Goal: Task Accomplishment & Management: Manage account settings

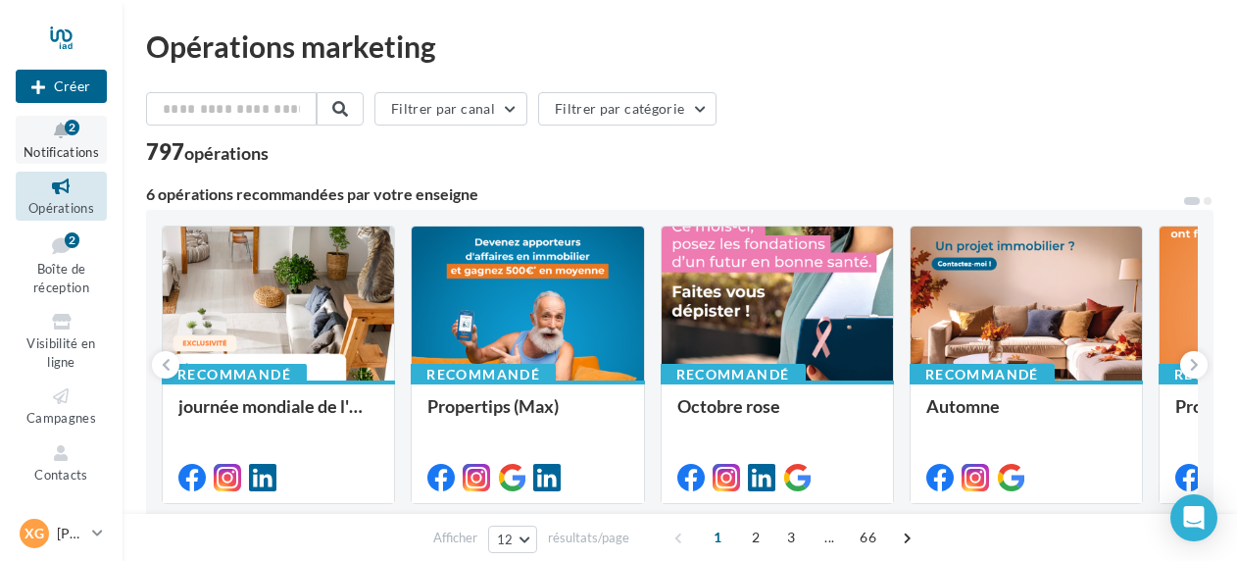
click at [45, 137] on icon at bounding box center [61, 131] width 79 height 23
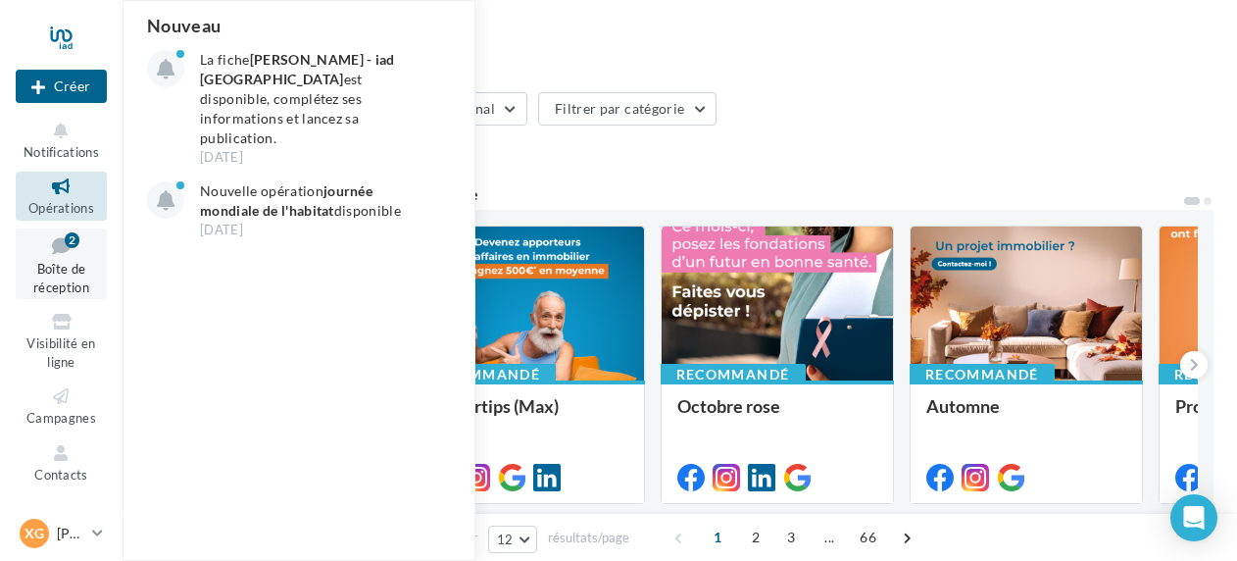
click at [51, 269] on span "Boîte de réception" at bounding box center [61, 278] width 56 height 34
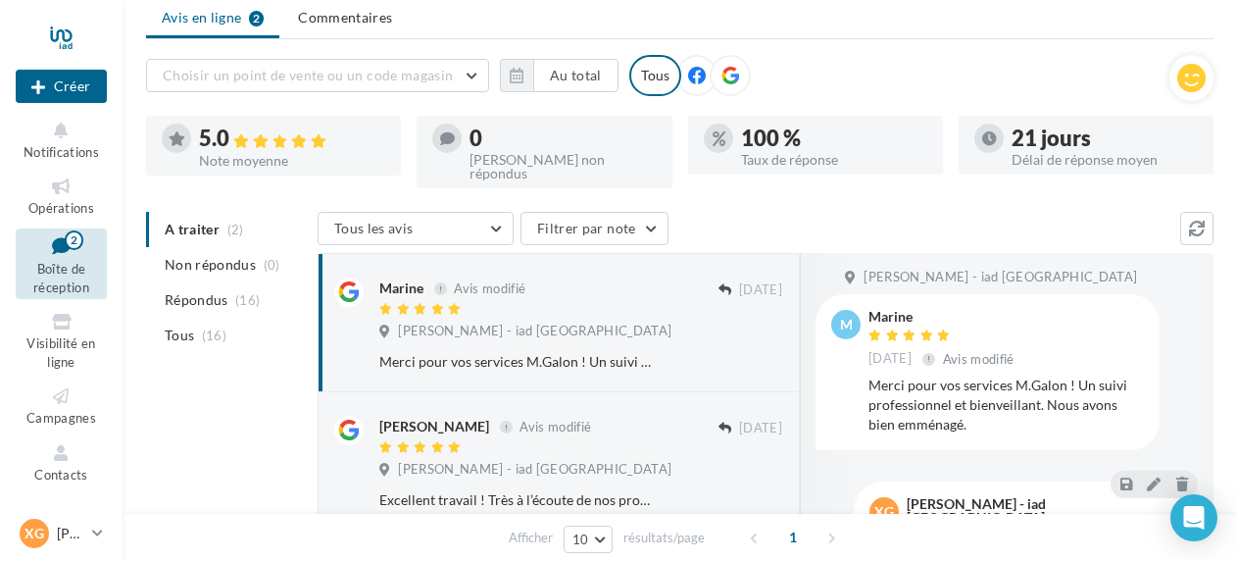
scroll to position [98, 0]
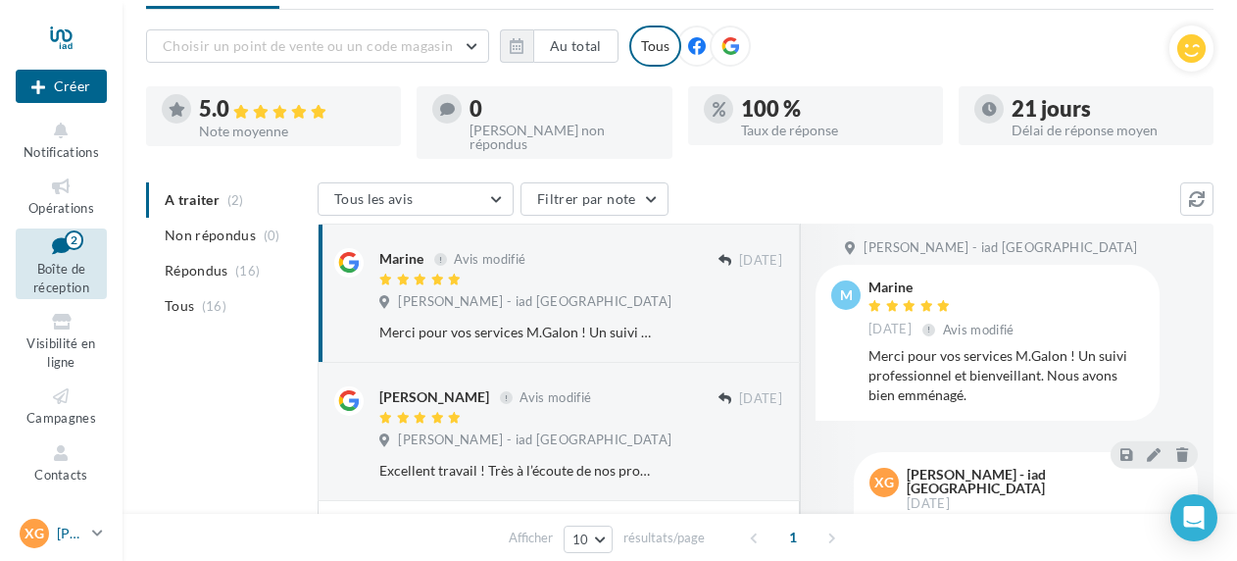
click at [92, 530] on icon at bounding box center [97, 532] width 11 height 17
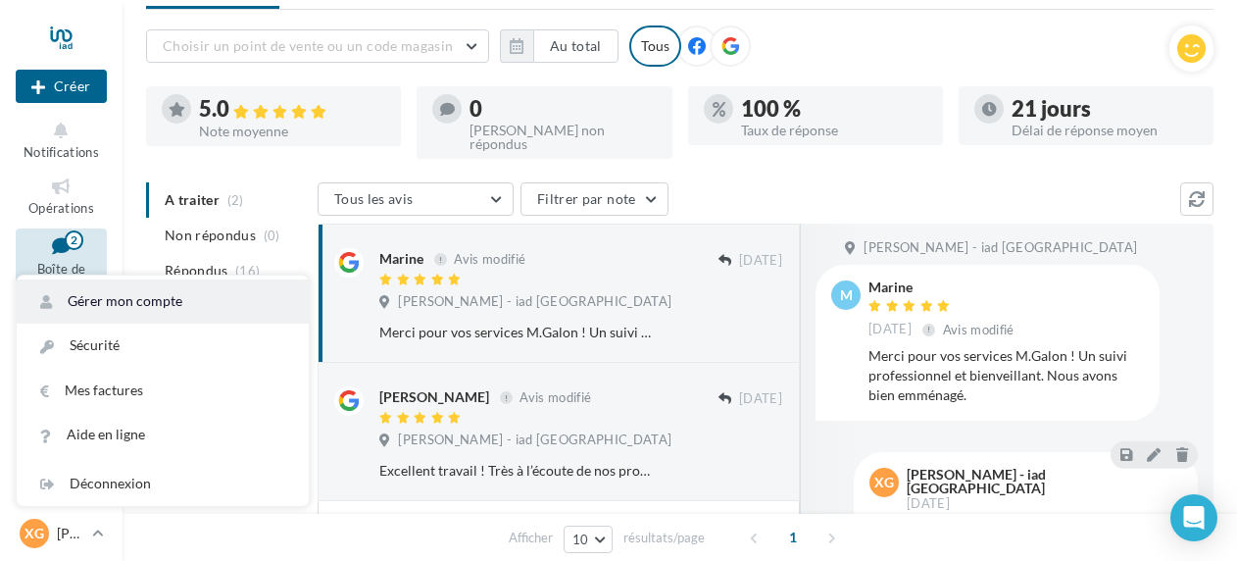
click at [104, 308] on link "Gérer mon compte" at bounding box center [163, 301] width 292 height 44
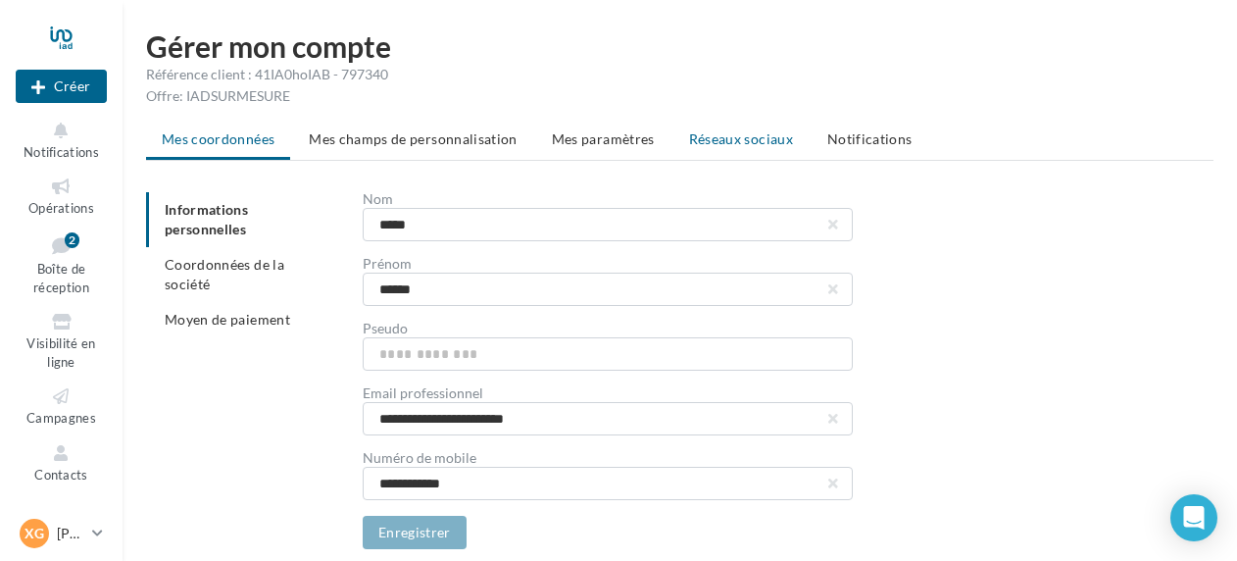
click at [702, 138] on span "Réseaux sociaux" at bounding box center [741, 138] width 104 height 17
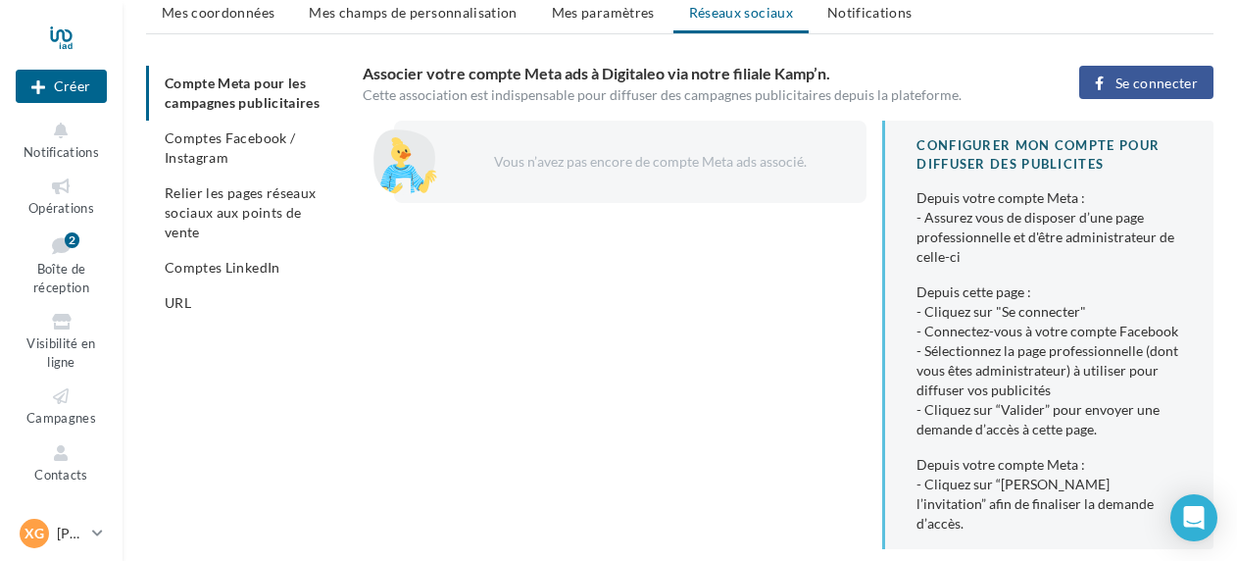
scroll to position [196, 0]
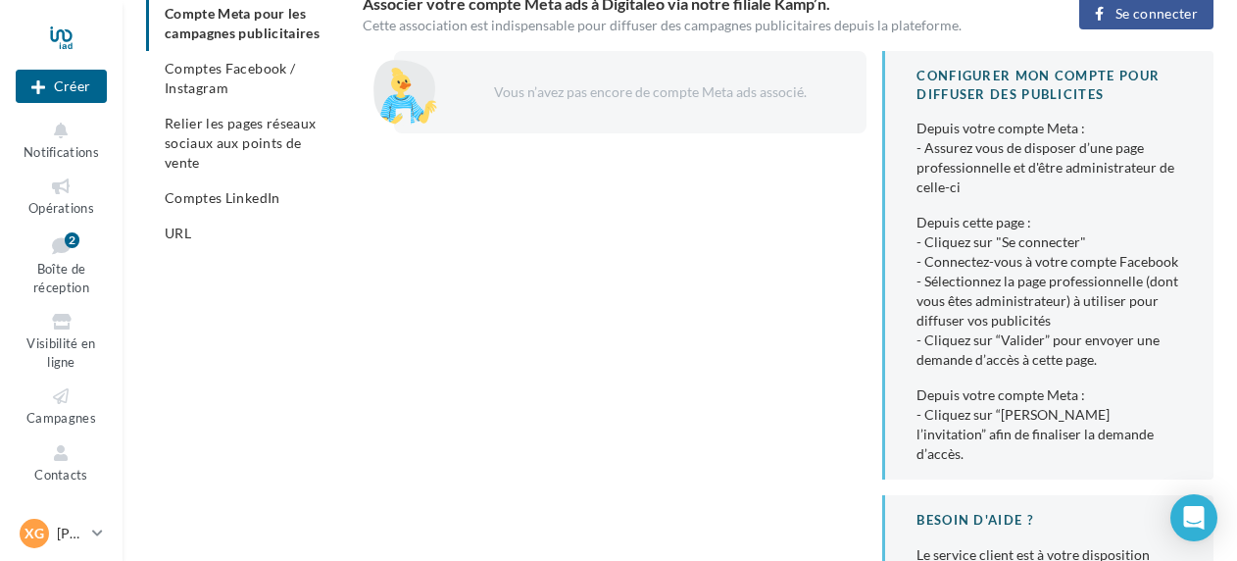
click at [1132, 18] on span "Se connecter" at bounding box center [1156, 14] width 82 height 16
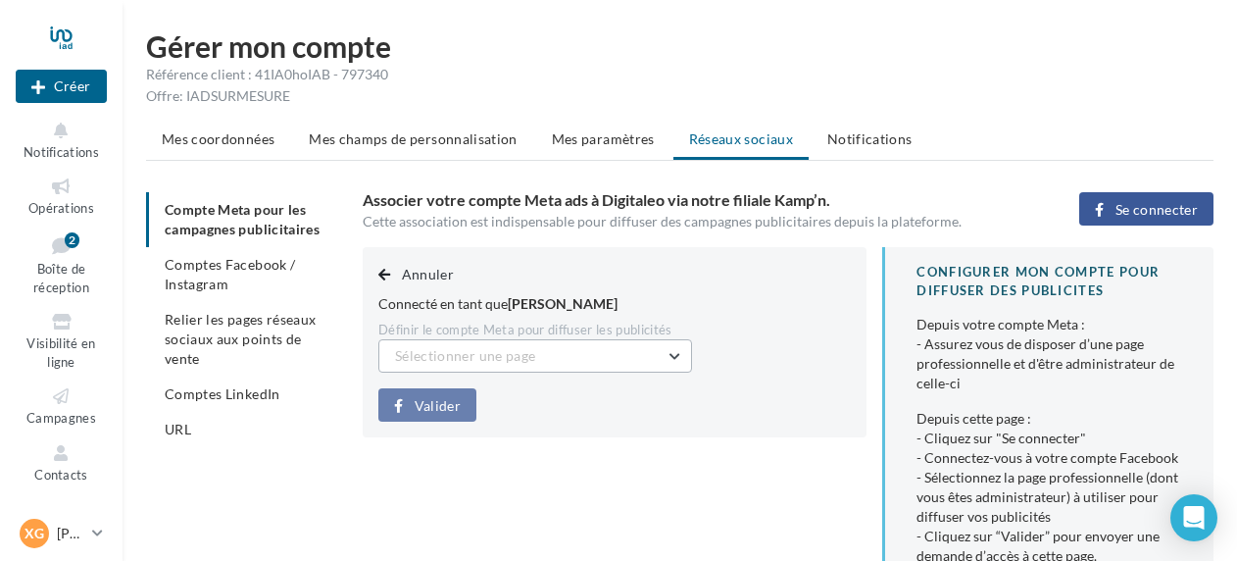
click at [480, 349] on span "Sélectionner une page" at bounding box center [465, 355] width 140 height 17
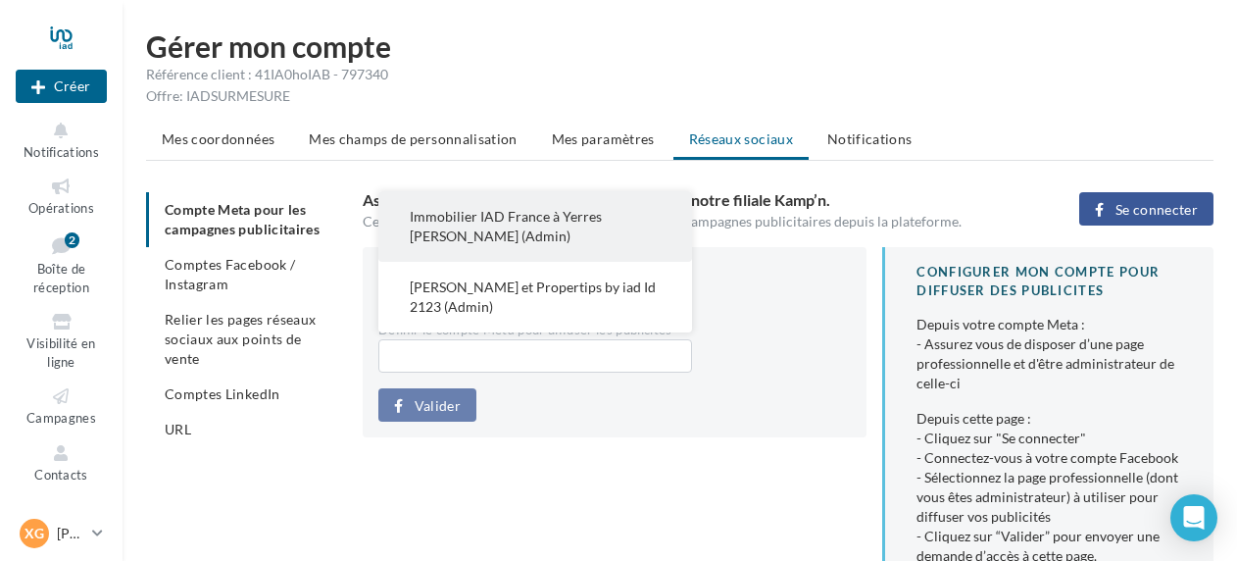
click at [553, 219] on span "Immobilier IAD France à Yerres Xavier Galon (Admin)" at bounding box center [506, 226] width 192 height 36
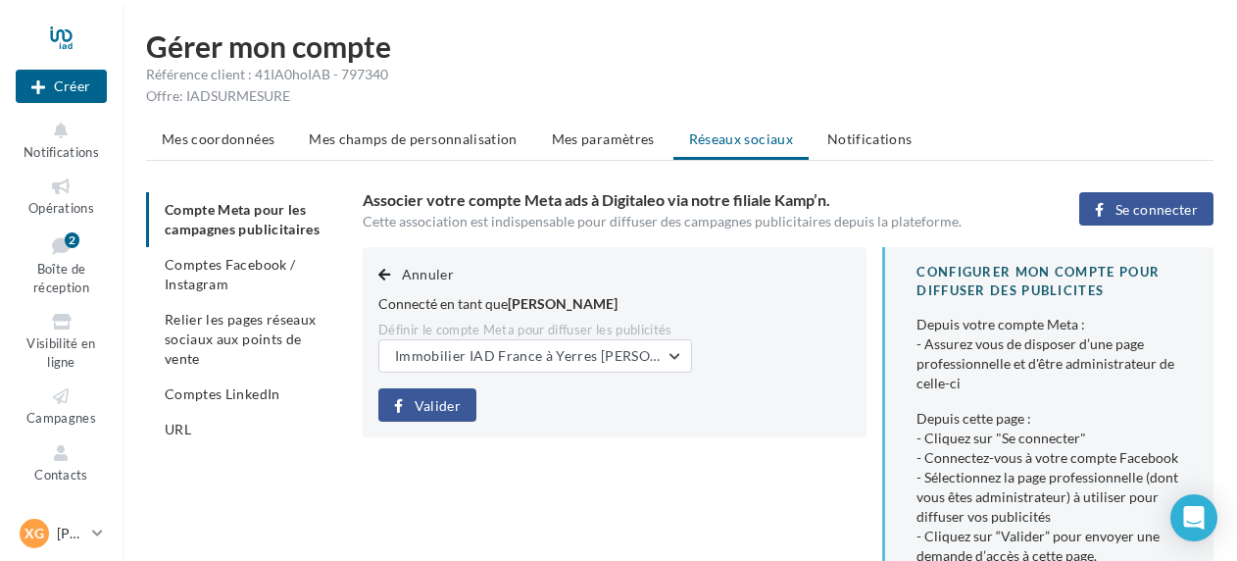
click at [427, 411] on span "Valider" at bounding box center [438, 406] width 46 height 16
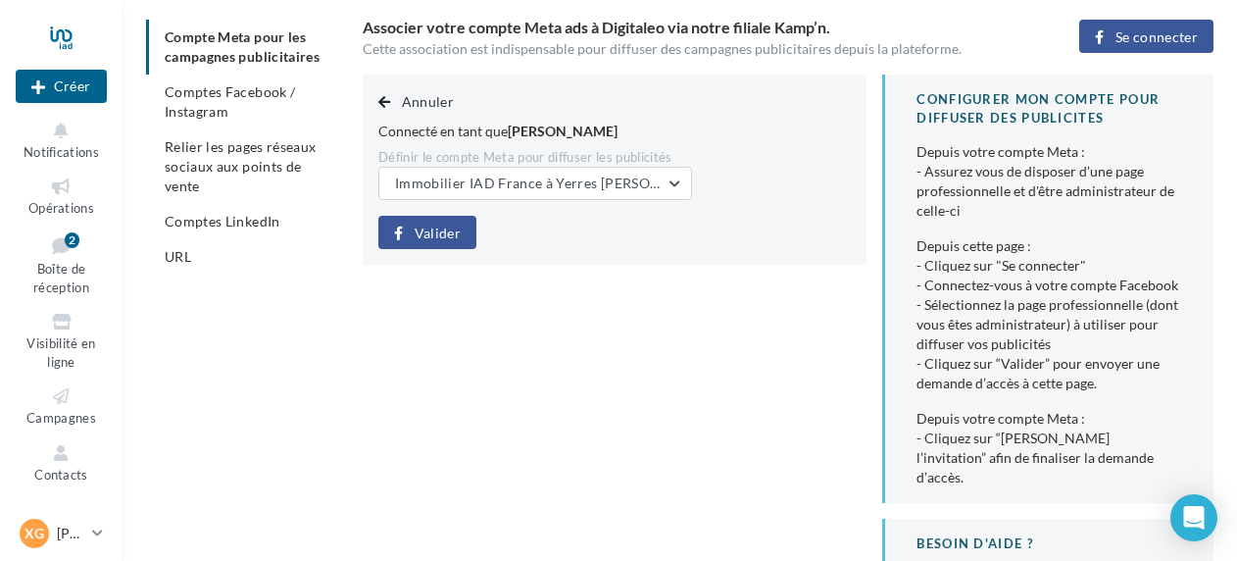
scroll to position [196, 0]
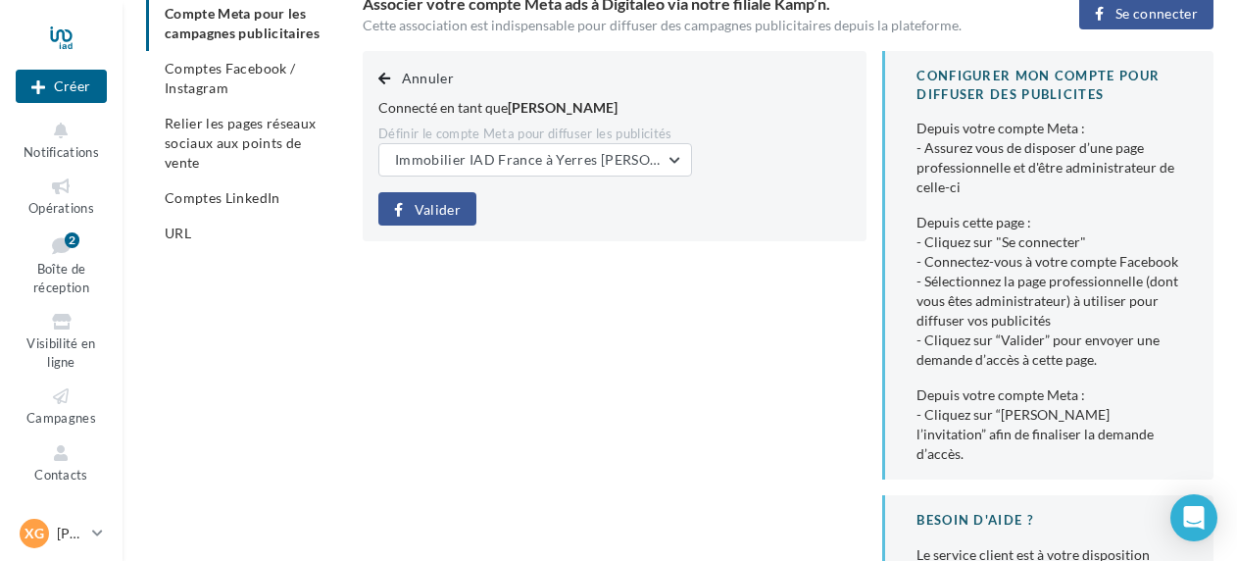
click at [424, 210] on span "Valider" at bounding box center [438, 210] width 46 height 16
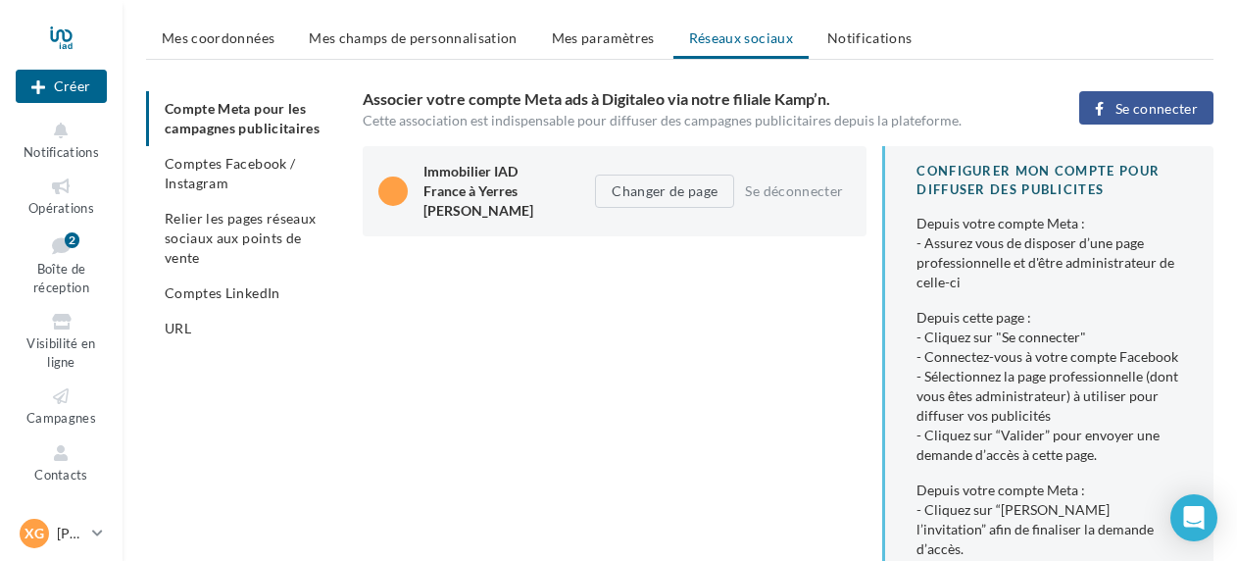
scroll to position [0, 0]
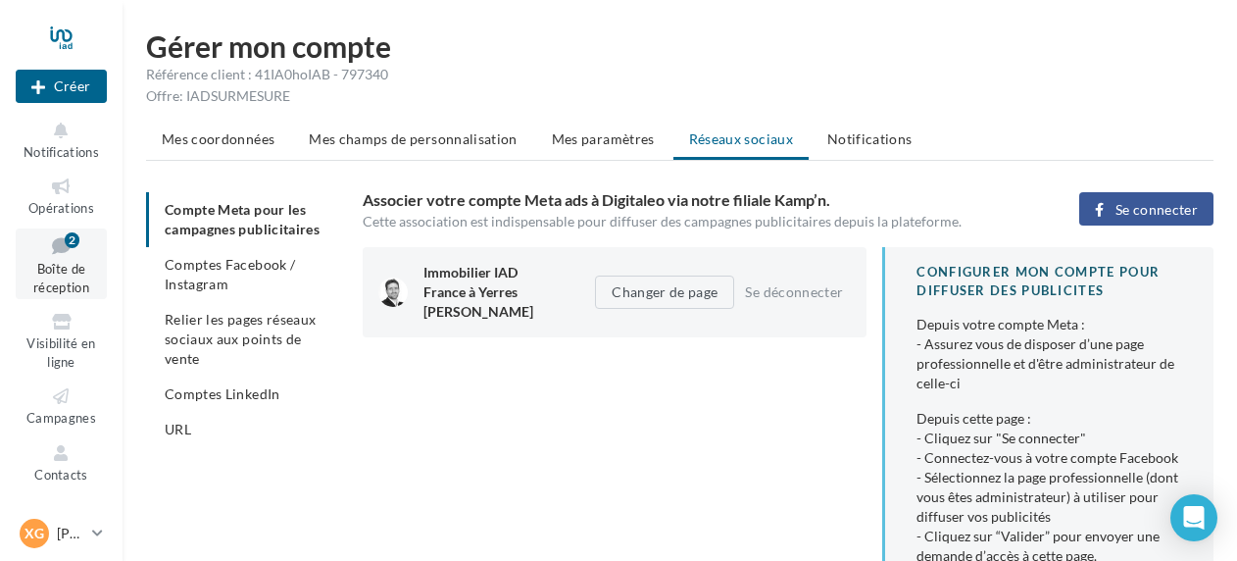
click at [44, 257] on icon at bounding box center [61, 245] width 79 height 26
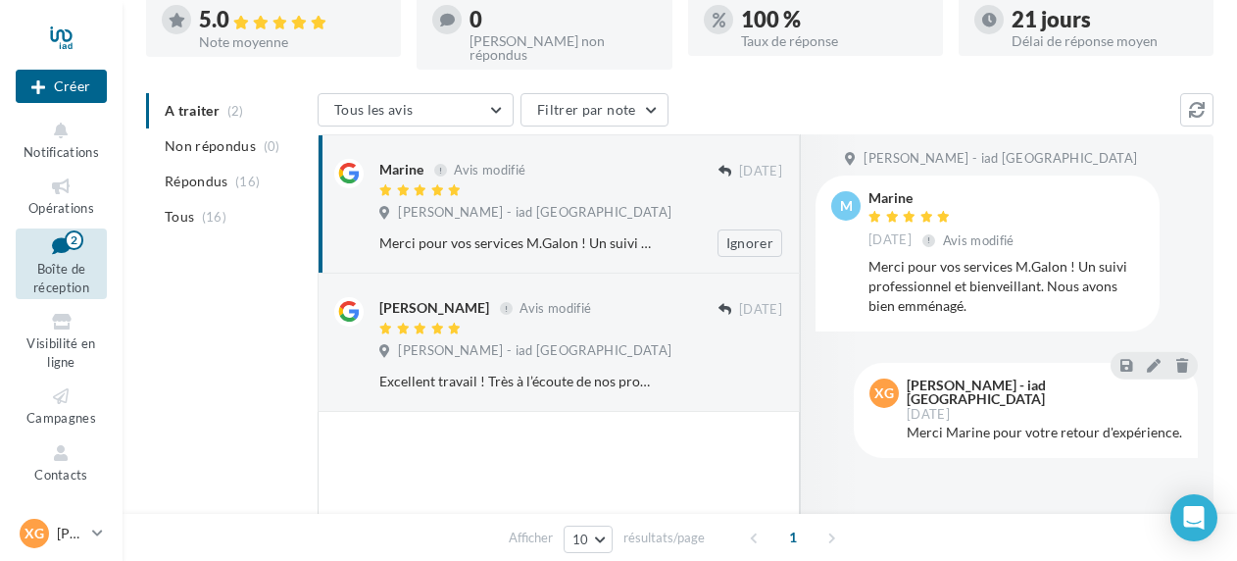
scroll to position [196, 0]
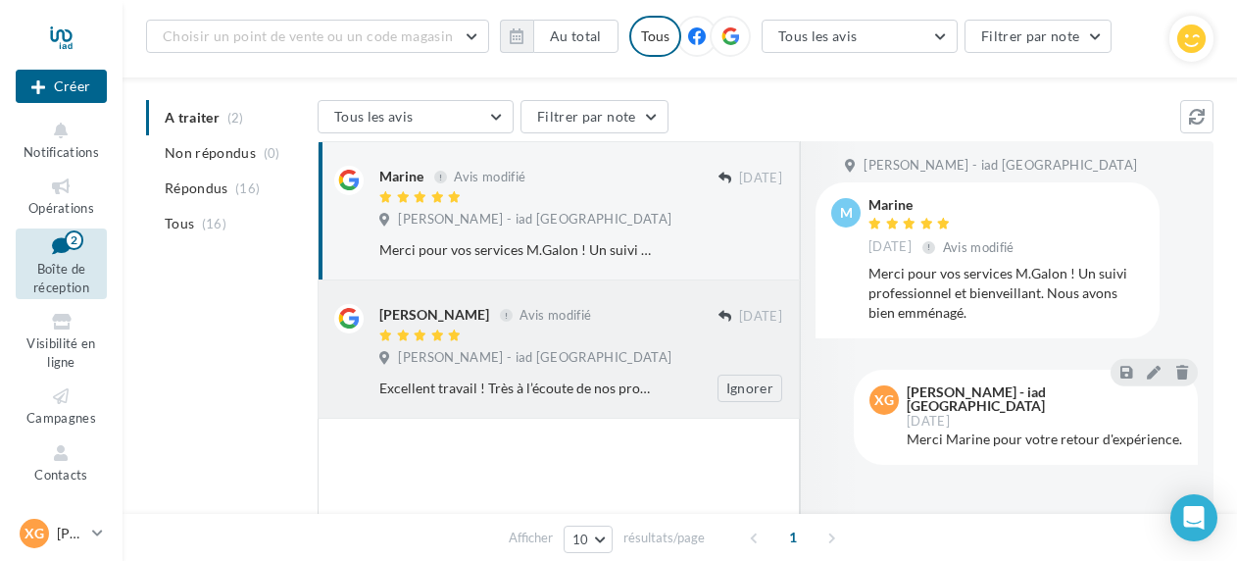
click at [561, 356] on div "Xavier GALON - iad France" at bounding box center [580, 360] width 403 height 22
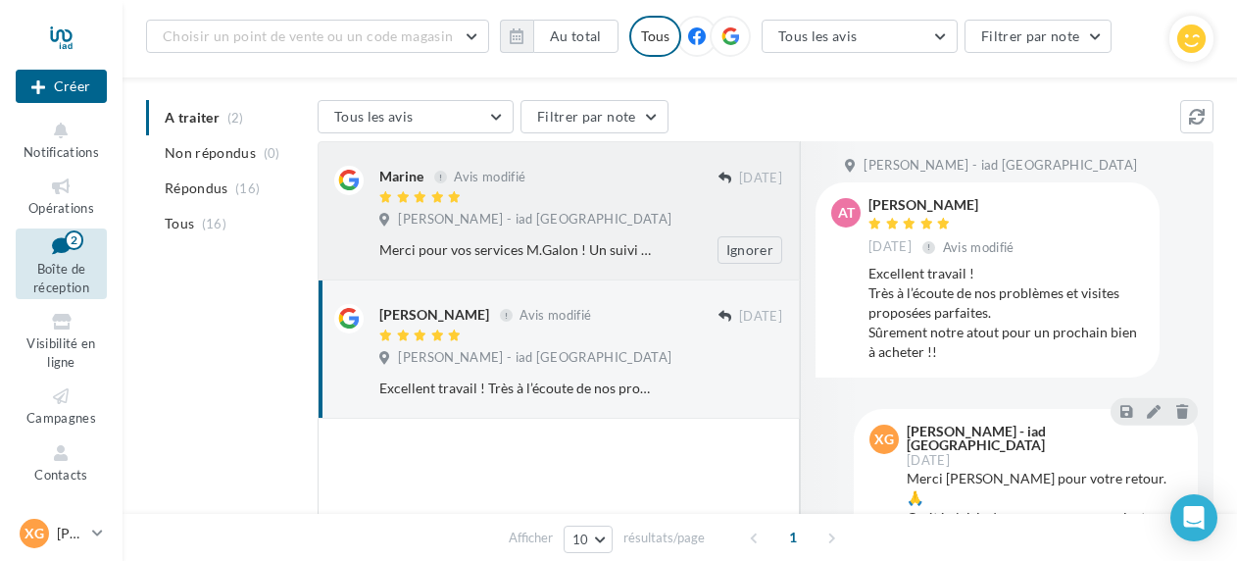
scroll to position [0, 0]
click at [678, 236] on div "Ignorer" at bounding box center [733, 249] width 127 height 27
click at [218, 178] on span "Répondus" at bounding box center [197, 188] width 64 height 20
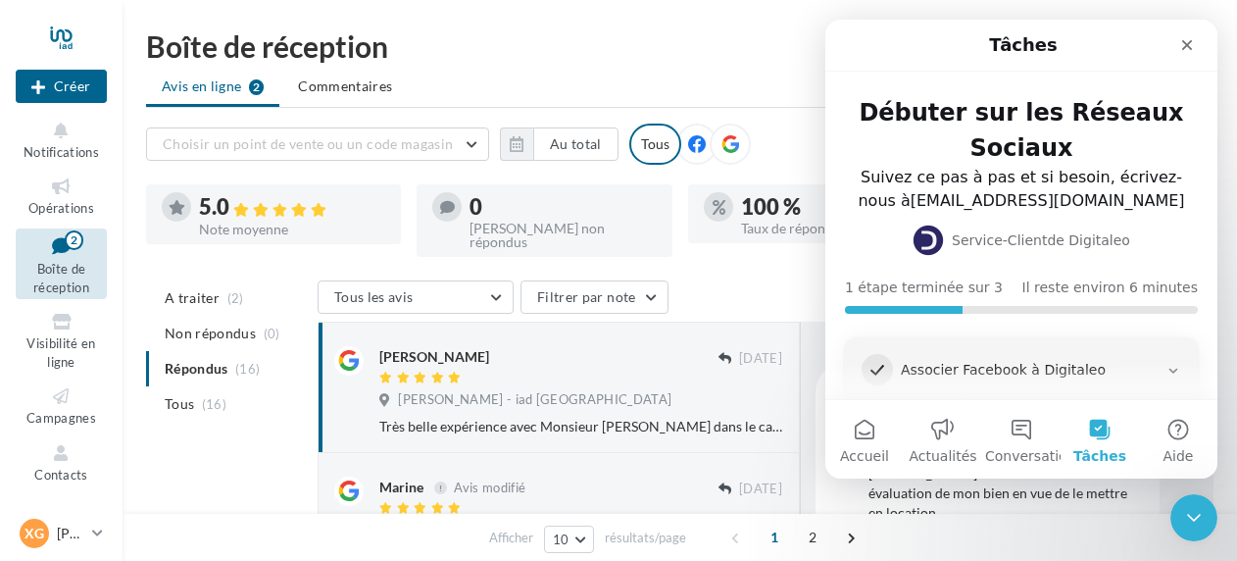
scroll to position [89, 0]
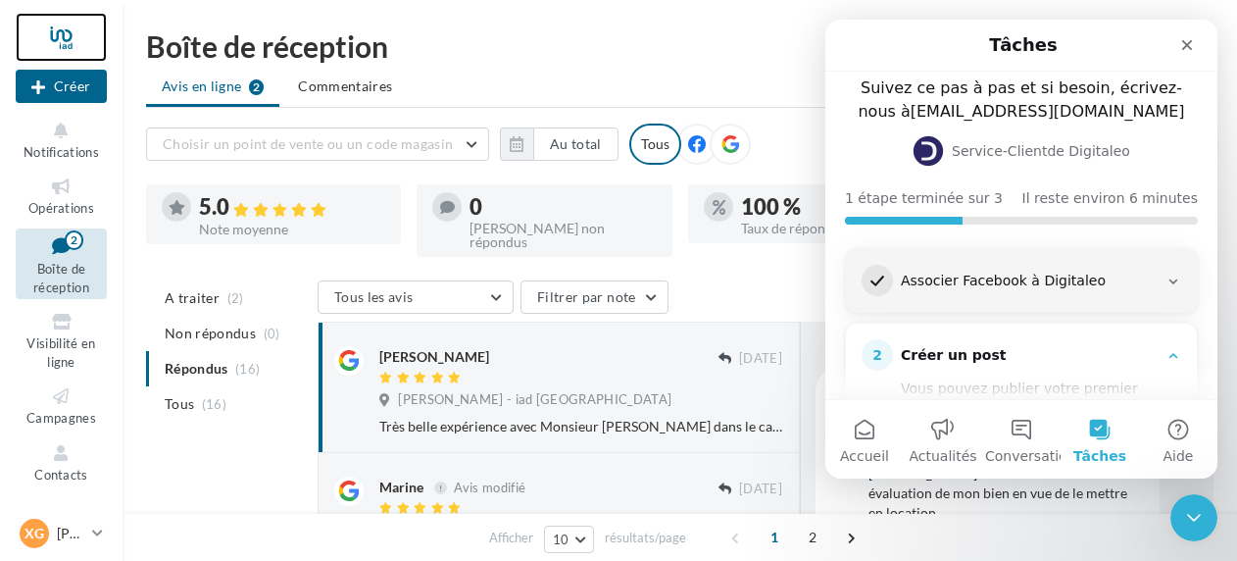
click at [63, 27] on div at bounding box center [61, 37] width 91 height 49
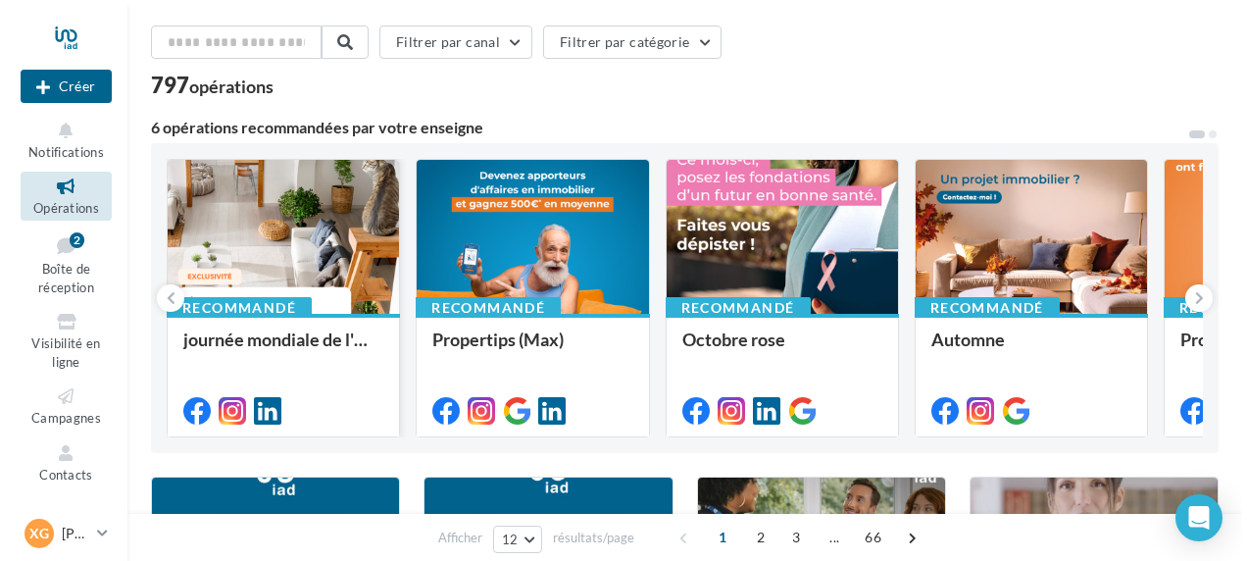
scroll to position [98, 0]
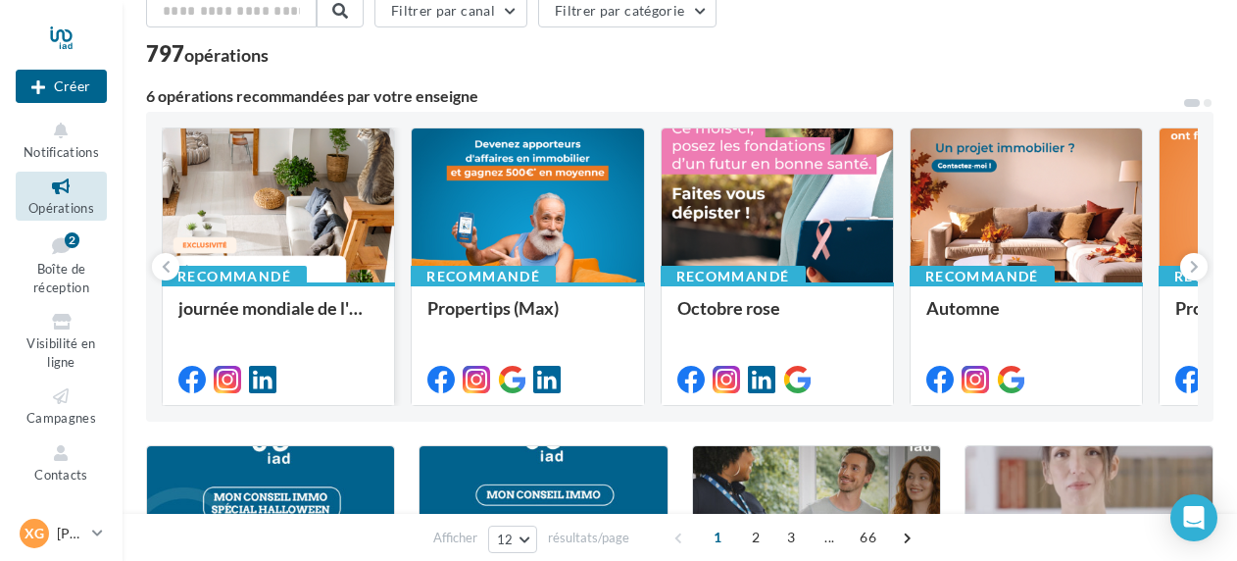
click at [288, 231] on div at bounding box center [278, 206] width 231 height 156
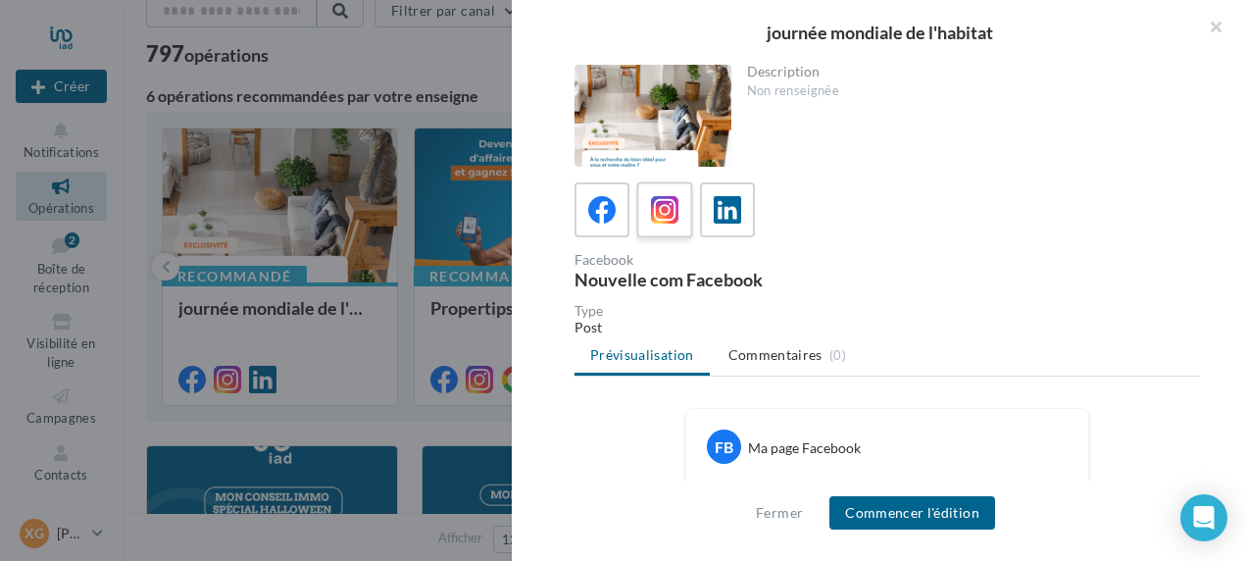
click at [670, 217] on icon at bounding box center [665, 210] width 28 height 28
click at [731, 211] on icon at bounding box center [728, 210] width 28 height 28
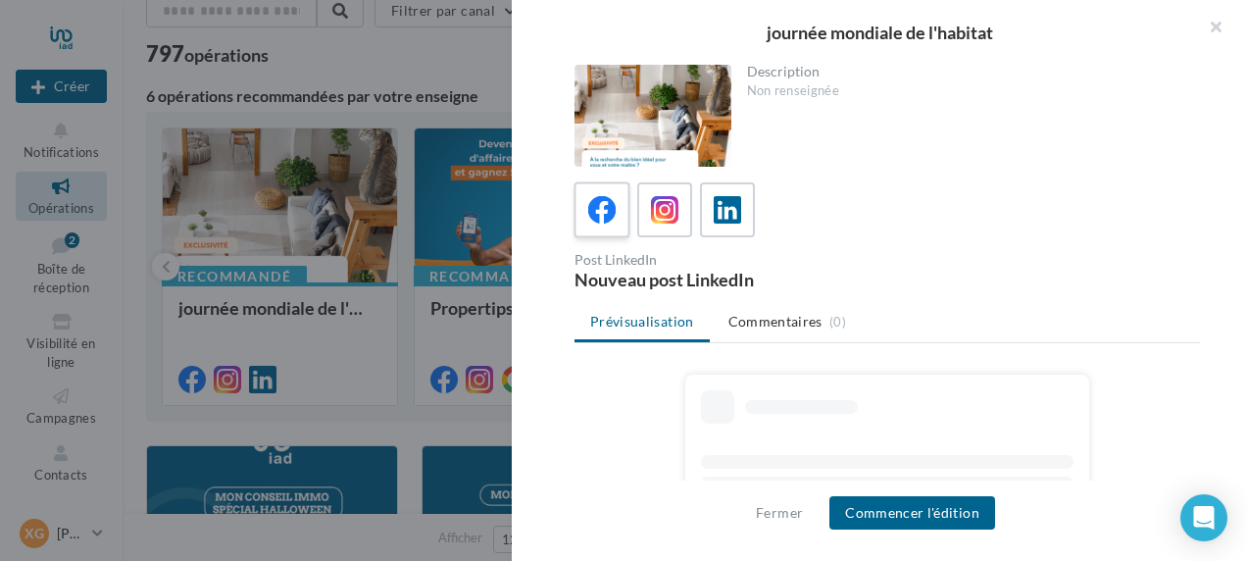
click at [608, 212] on icon at bounding box center [602, 210] width 28 height 28
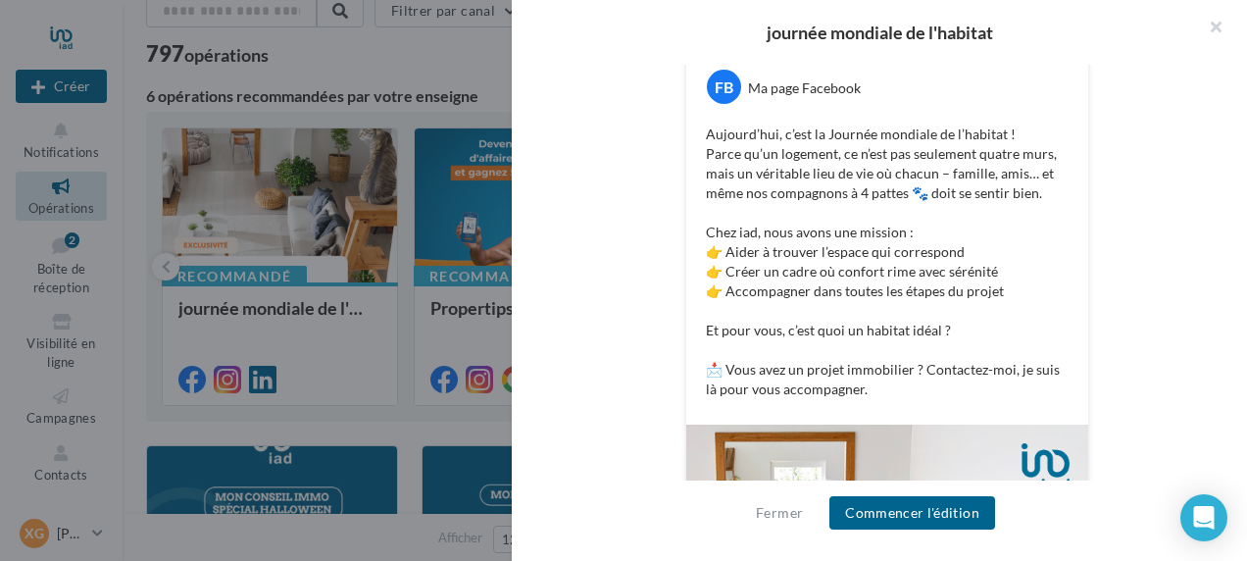
scroll to position [392, 0]
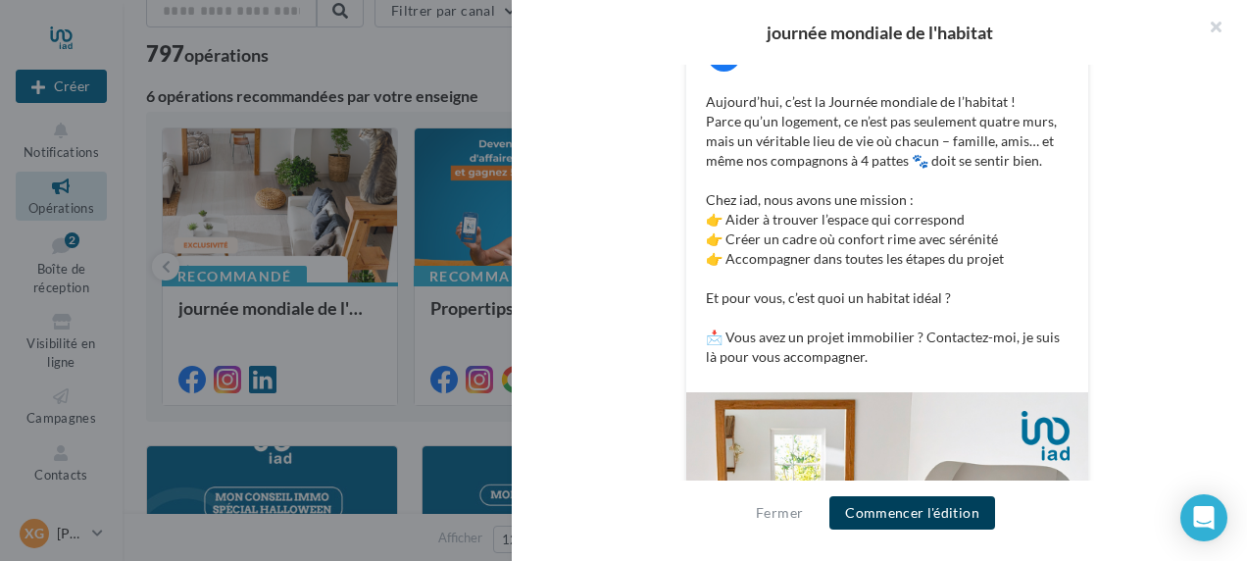
click at [904, 504] on button "Commencer l'édition" at bounding box center [912, 512] width 166 height 33
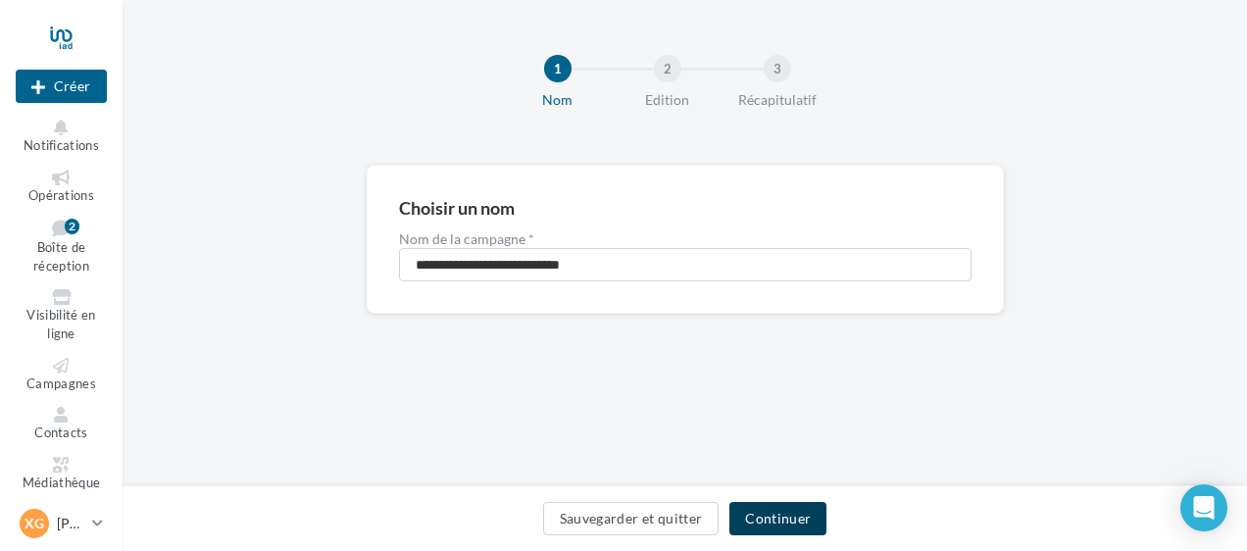
click at [785, 516] on button "Continuer" at bounding box center [777, 518] width 97 height 33
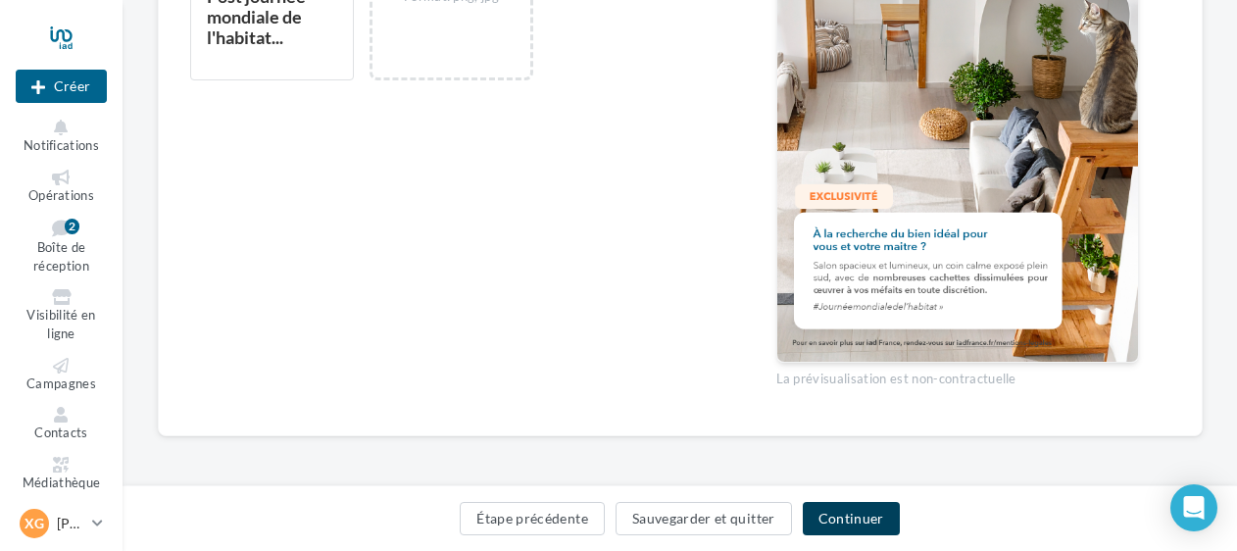
click at [855, 514] on button "Continuer" at bounding box center [851, 518] width 97 height 33
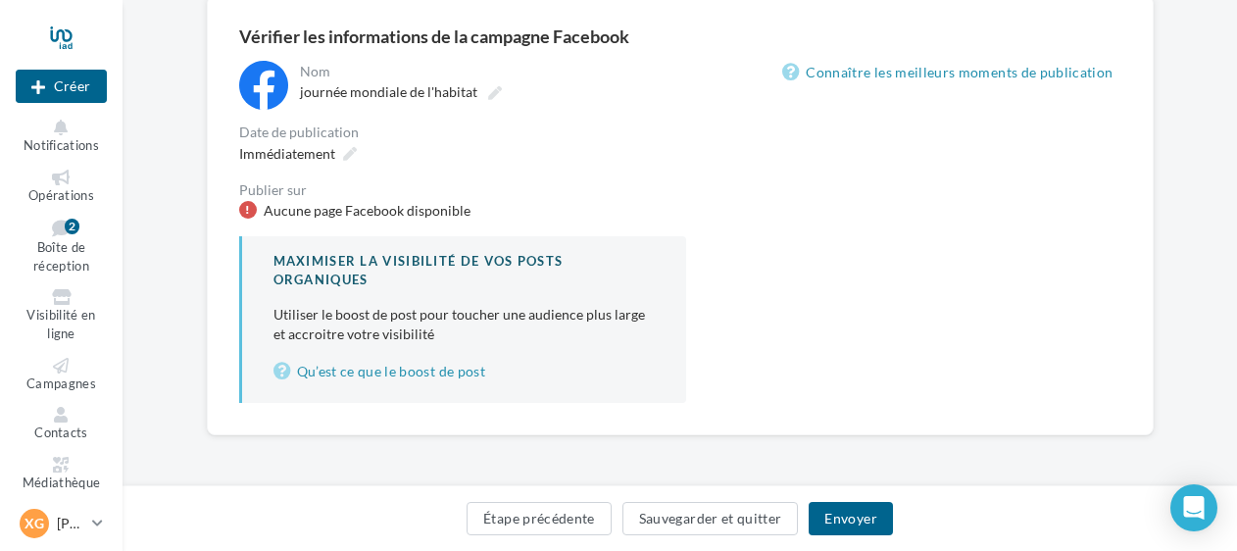
scroll to position [169, 0]
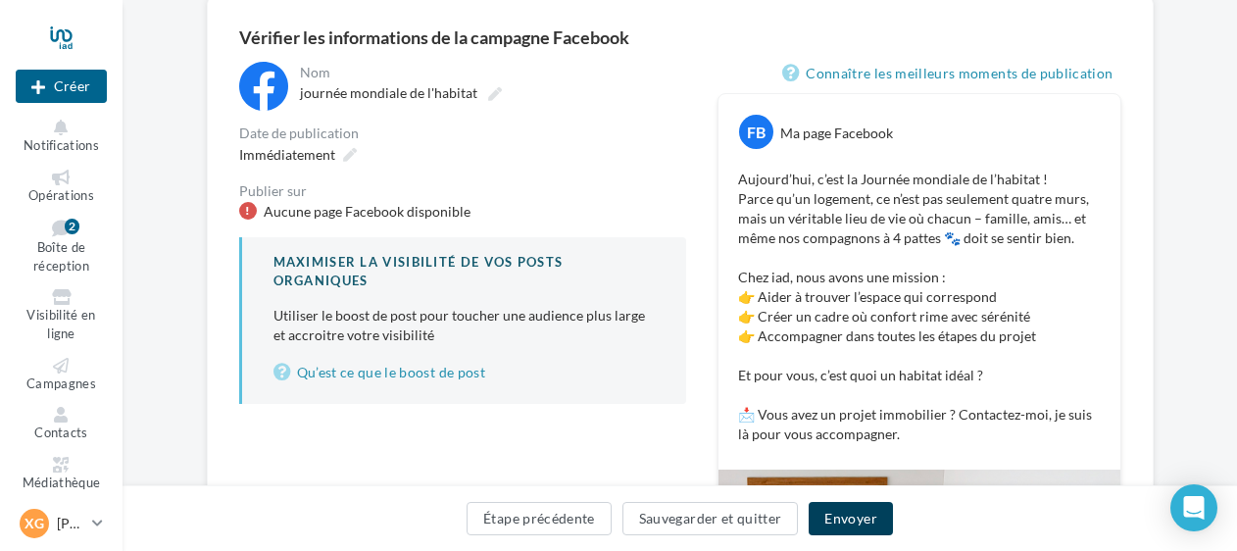
click at [870, 515] on button "Envoyer" at bounding box center [850, 518] width 83 height 33
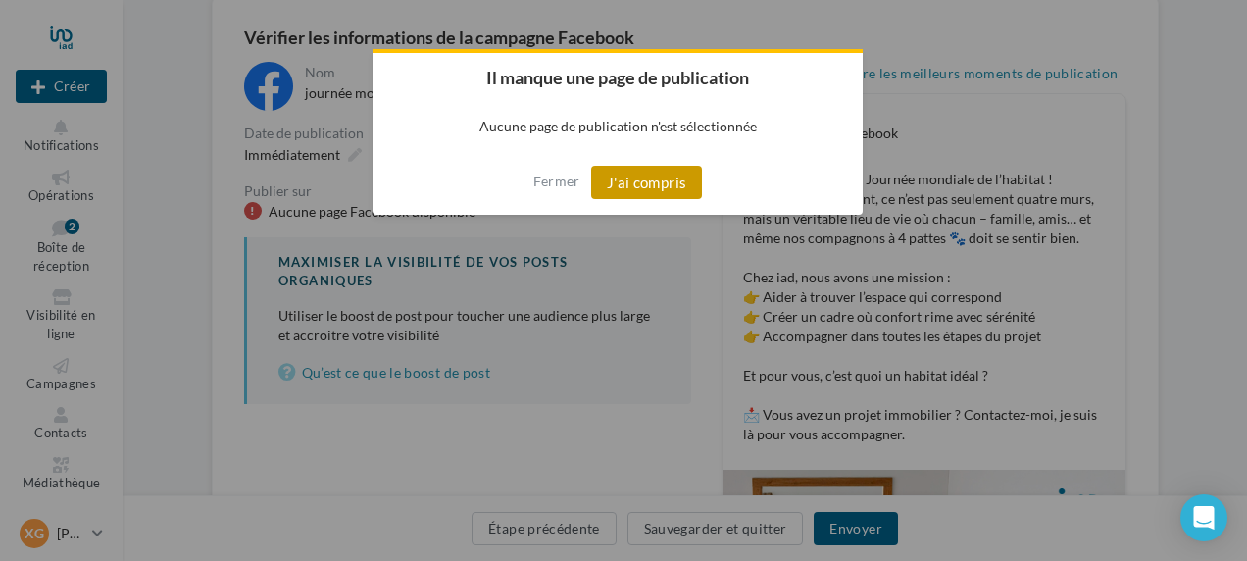
click at [652, 183] on button "J'ai compris" at bounding box center [647, 182] width 112 height 33
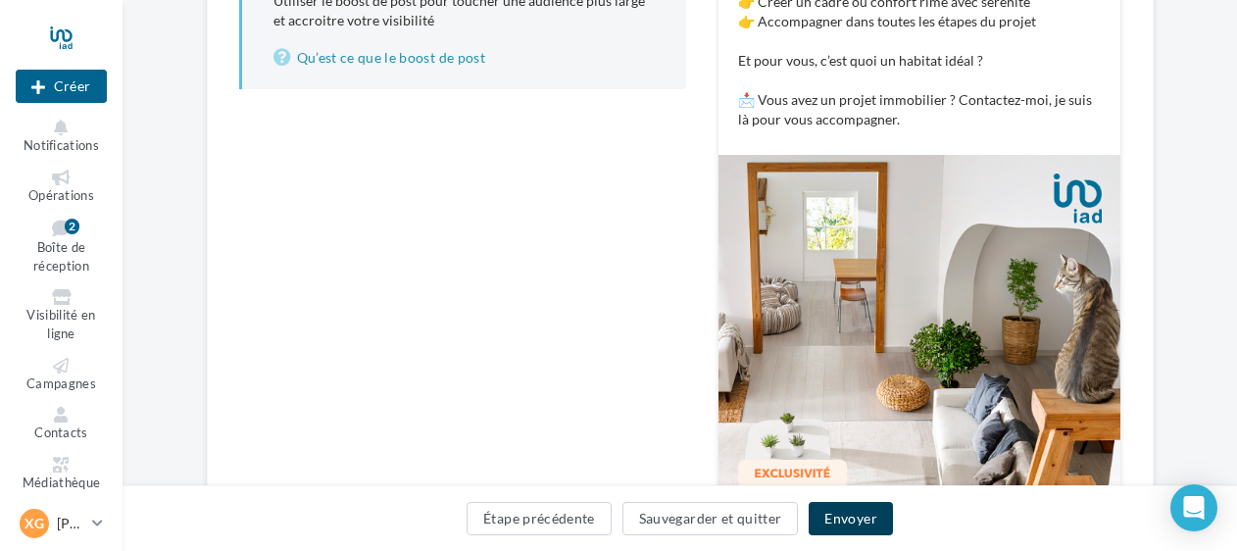
scroll to position [490, 0]
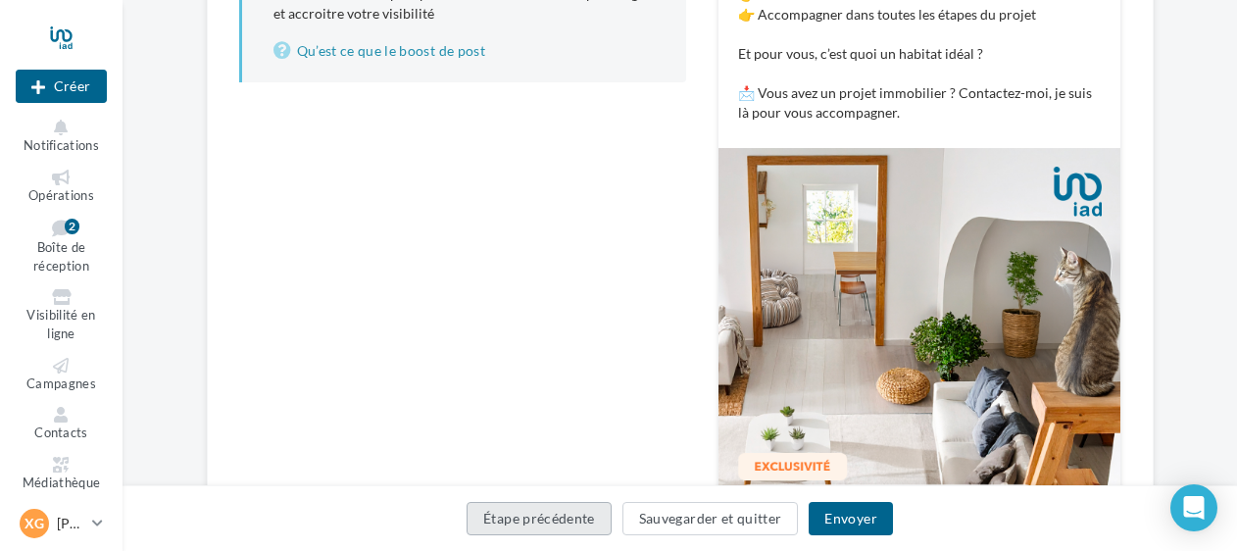
click at [560, 521] on button "Étape précédente" at bounding box center [539, 518] width 145 height 33
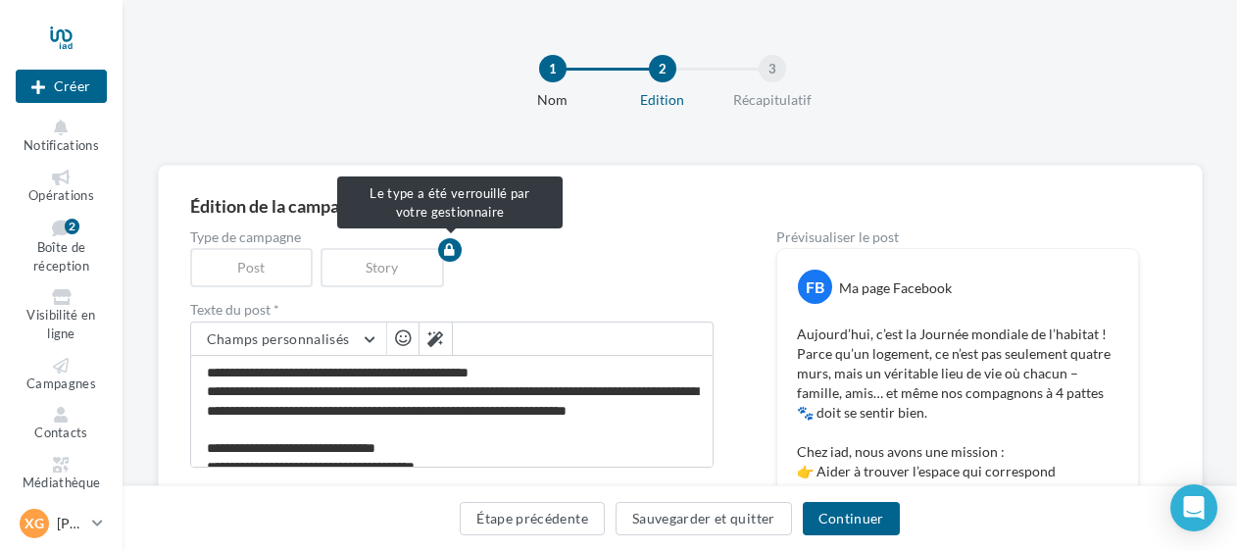
click at [411, 269] on div "Story" at bounding box center [386, 267] width 131 height 39
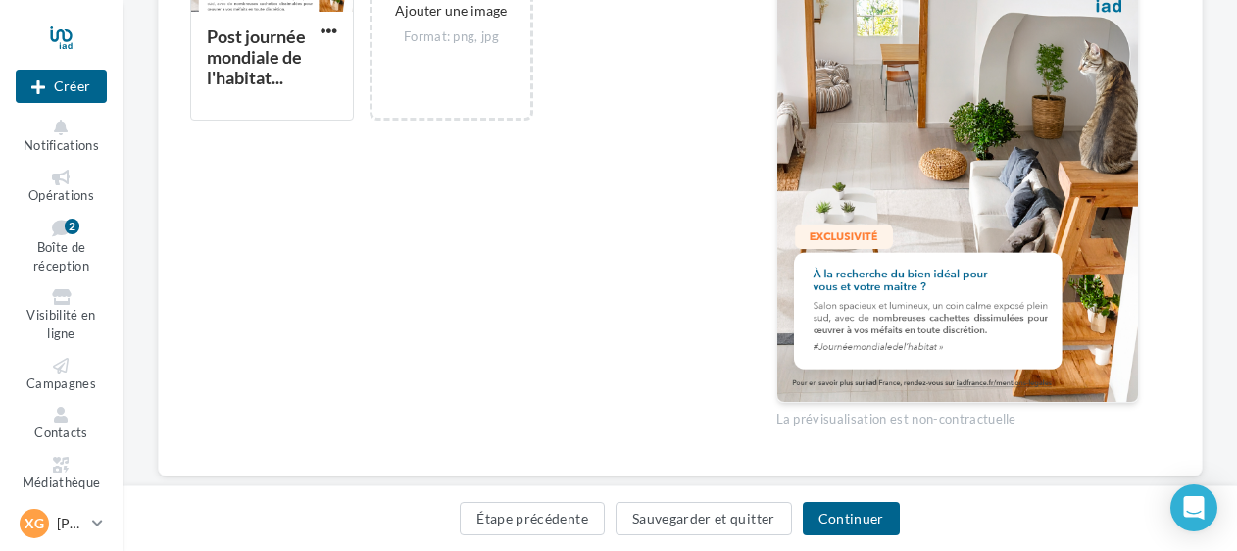
scroll to position [733, 0]
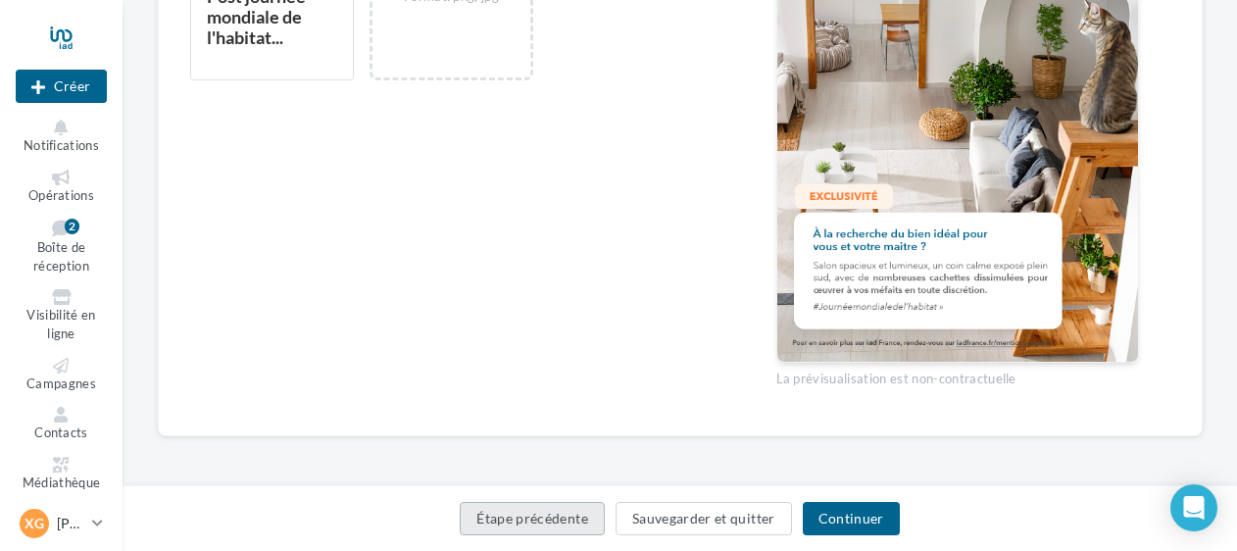
click at [543, 525] on button "Étape précédente" at bounding box center [532, 518] width 145 height 33
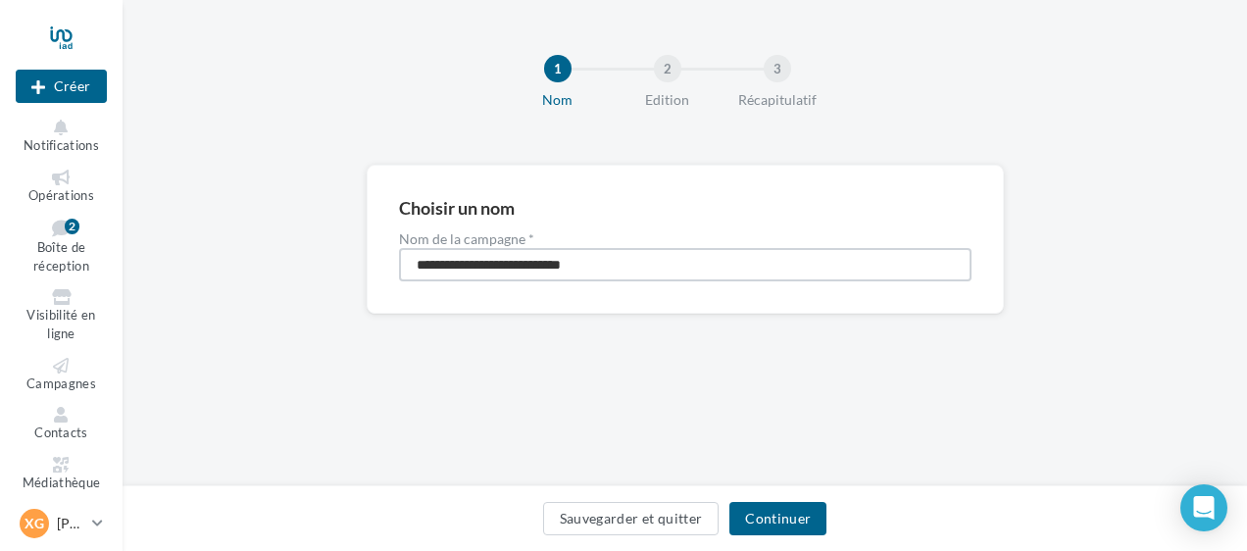
click at [471, 267] on input "**********" at bounding box center [685, 264] width 572 height 33
click at [623, 512] on button "Sauvegarder et quitter" at bounding box center [631, 518] width 176 height 33
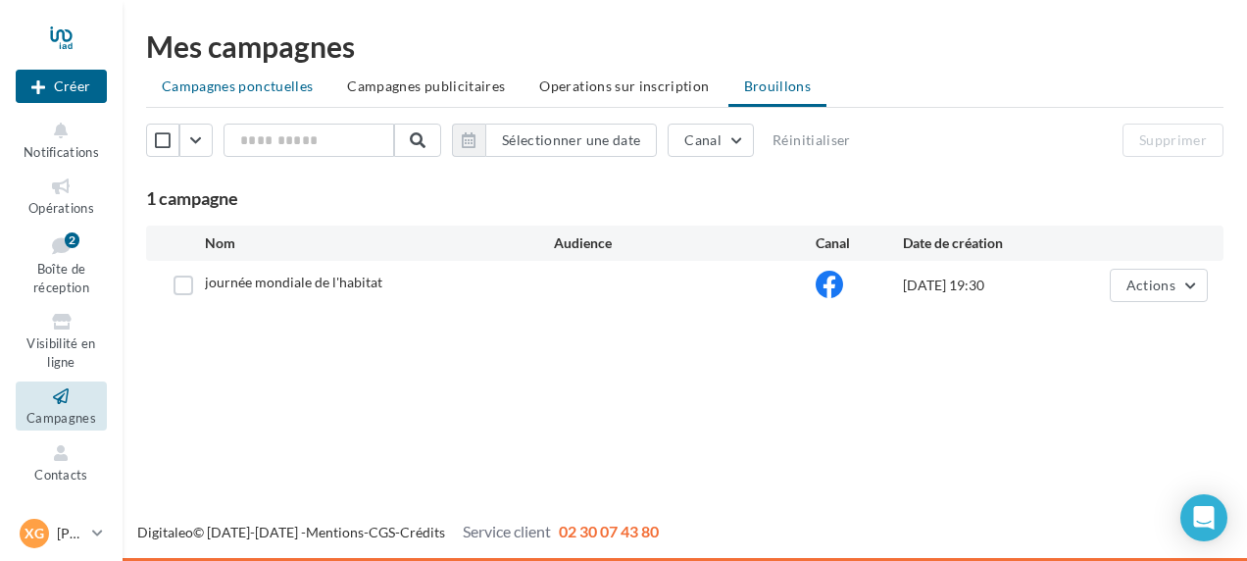
click at [242, 85] on span "Campagnes ponctuelles" at bounding box center [237, 85] width 151 height 17
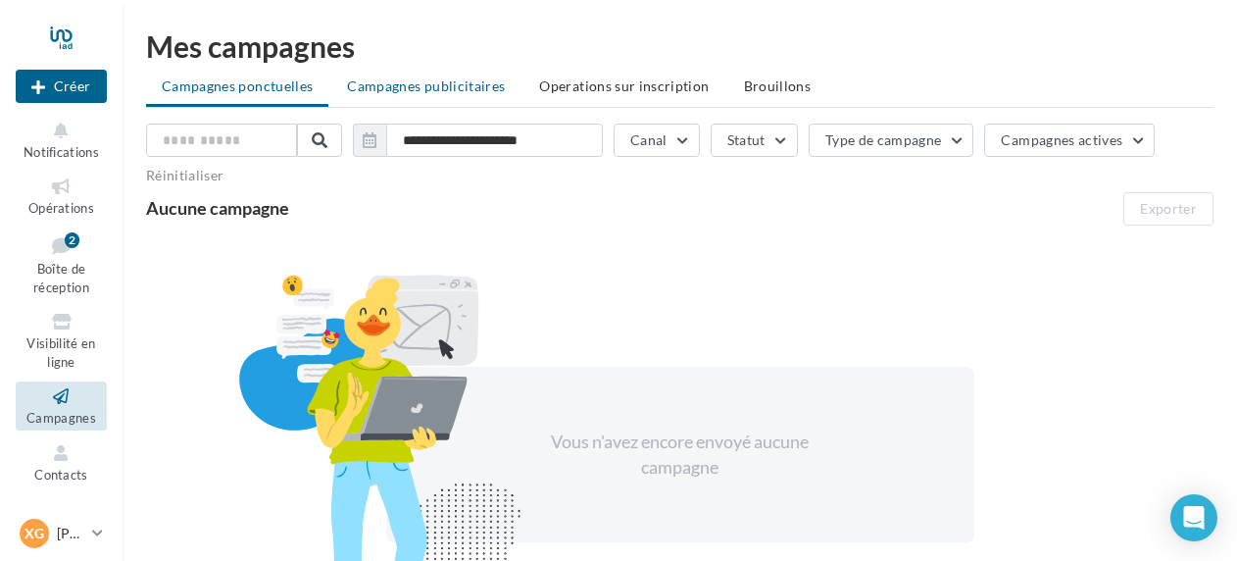
click at [435, 84] on span "Campagnes publicitaires" at bounding box center [426, 85] width 158 height 17
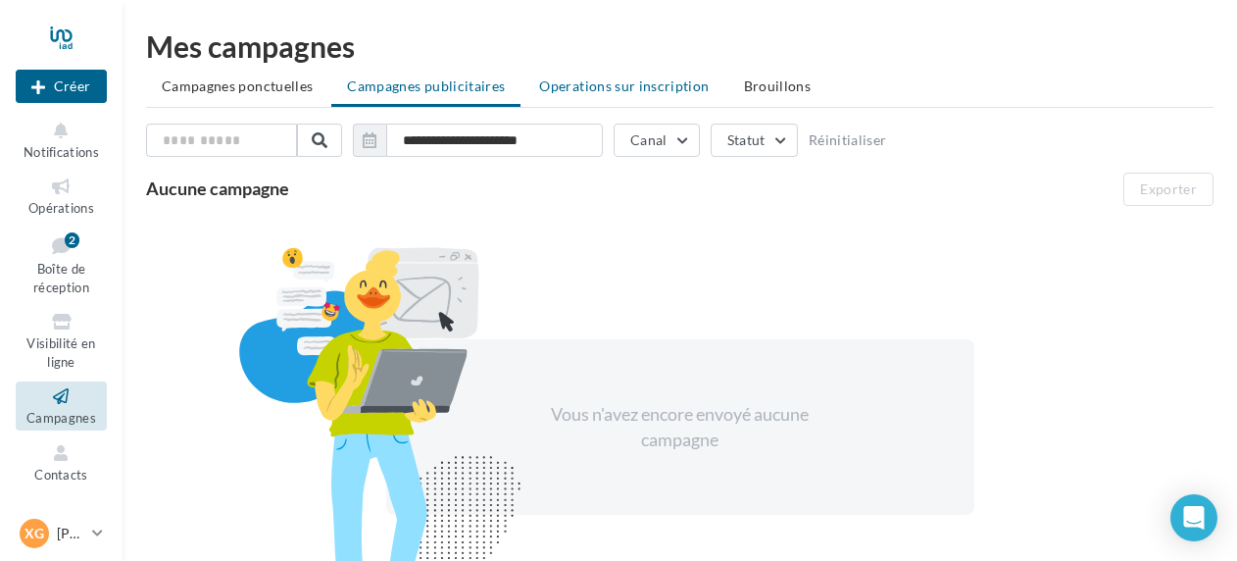
click at [620, 92] on span "Operations sur inscription" at bounding box center [624, 85] width 170 height 17
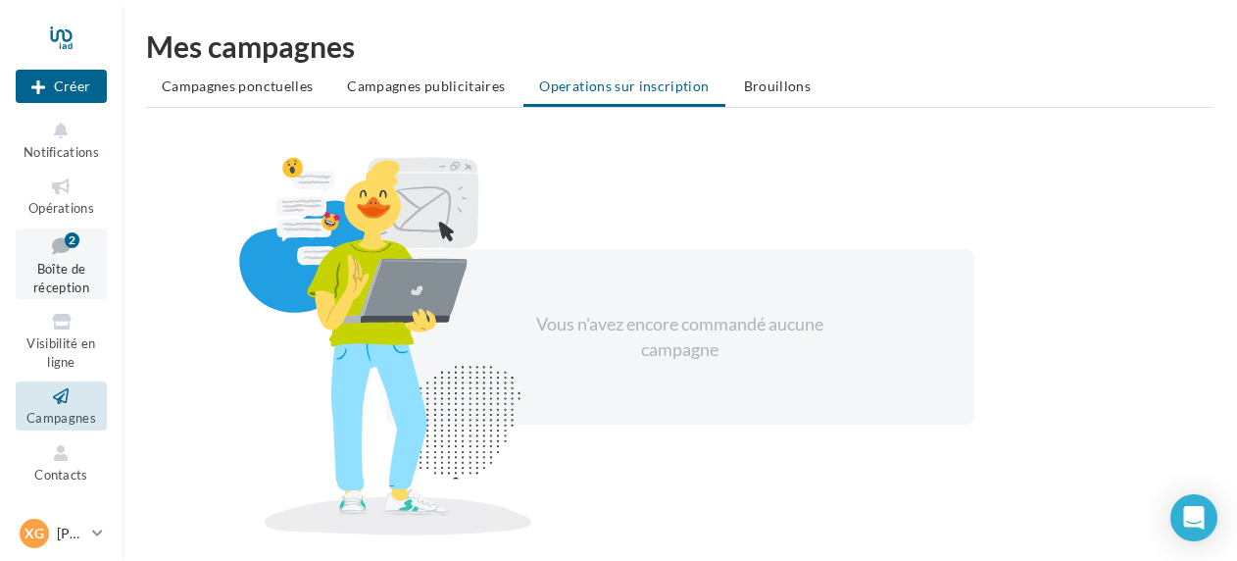
click at [53, 268] on span "Boîte de réception" at bounding box center [61, 278] width 56 height 34
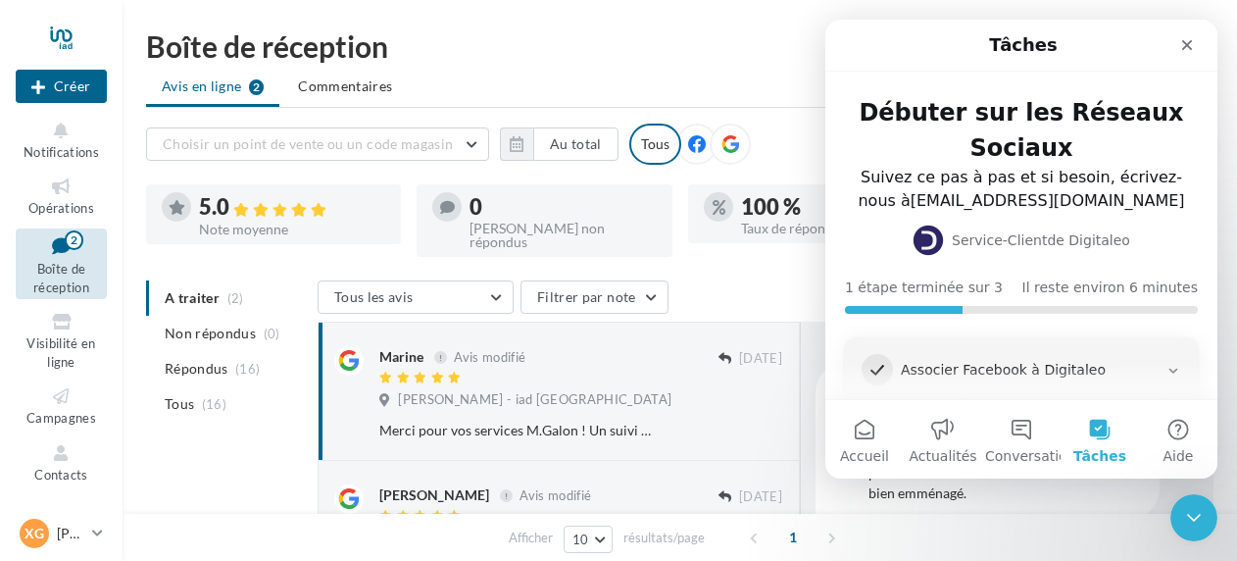
scroll to position [89, 0]
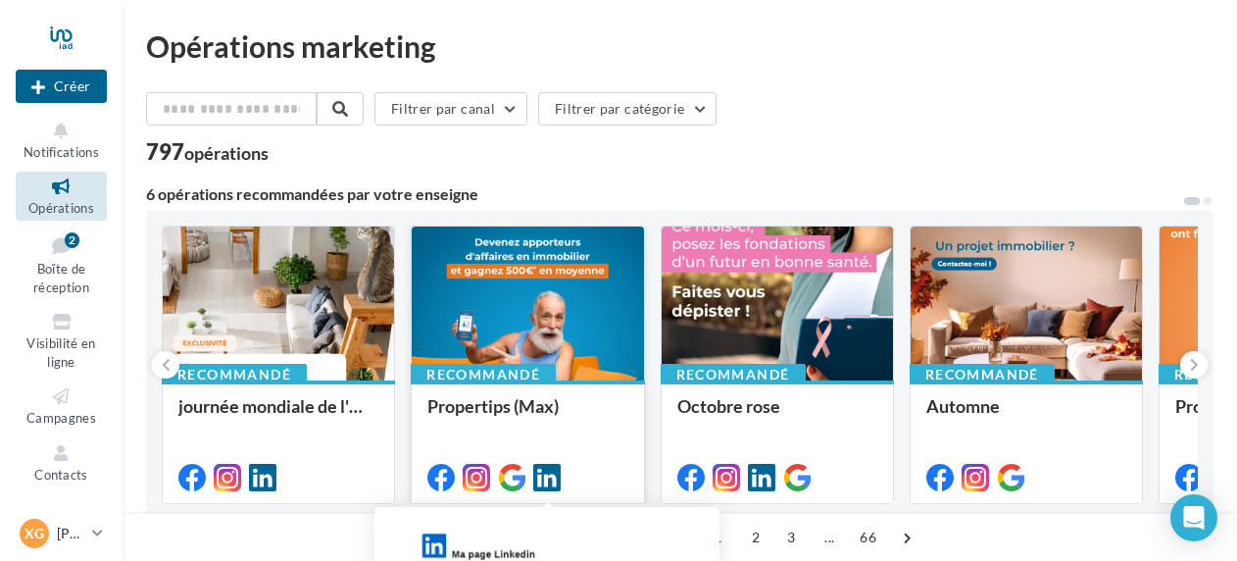
click at [544, 479] on icon at bounding box center [546, 477] width 27 height 27
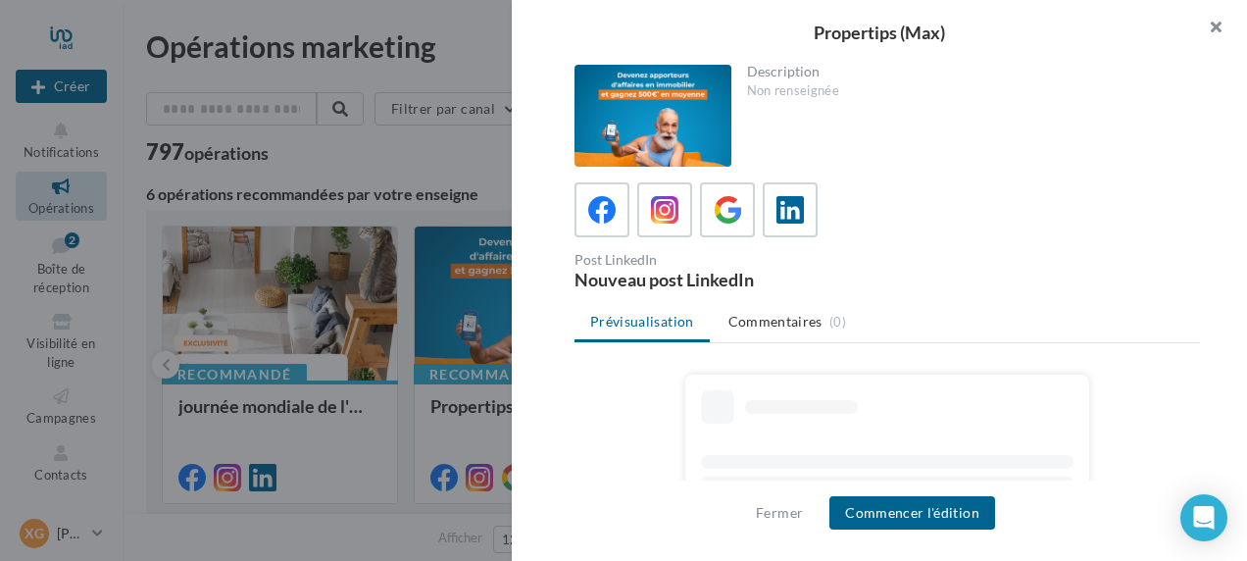
click at [1216, 10] on button "button" at bounding box center [1207, 29] width 78 height 59
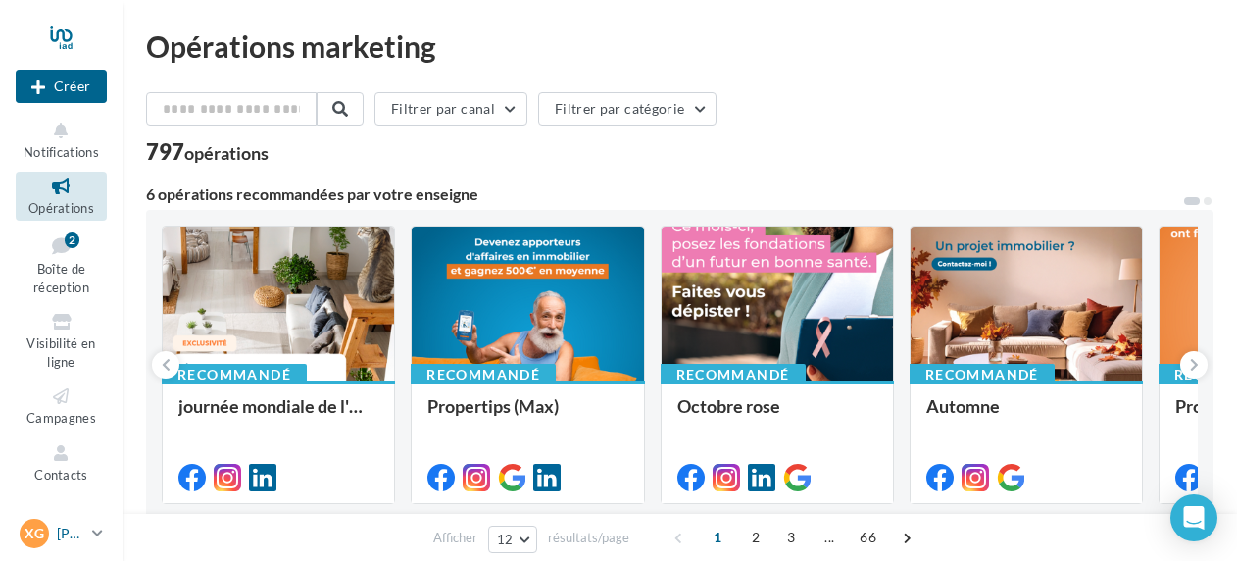
click at [76, 535] on p "[PERSON_NAME]" at bounding box center [70, 533] width 27 height 20
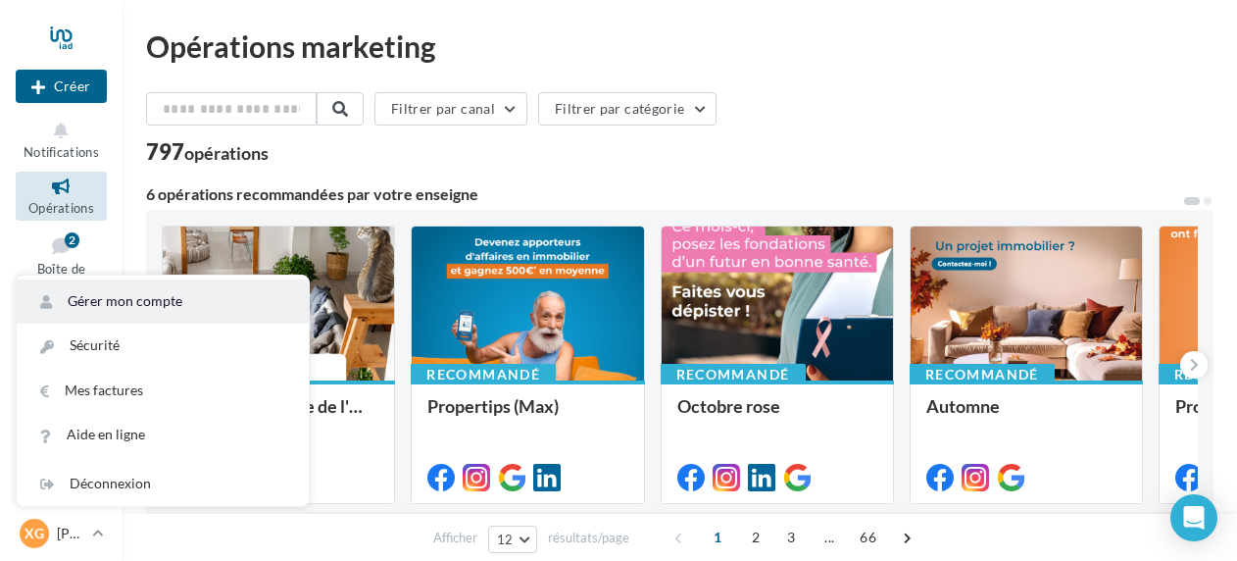
drag, startPoint x: 76, startPoint y: 536, endPoint x: 124, endPoint y: 294, distance: 246.8
click at [124, 294] on link "Gérer mon compte" at bounding box center [163, 301] width 292 height 44
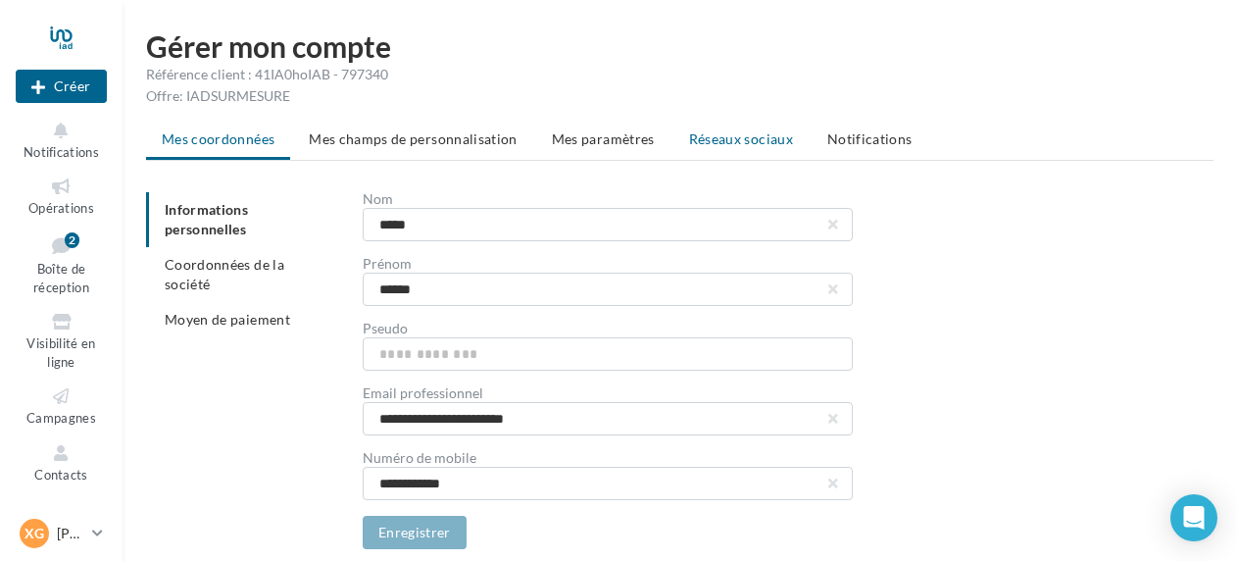
click at [748, 136] on span "Réseaux sociaux" at bounding box center [741, 138] width 104 height 17
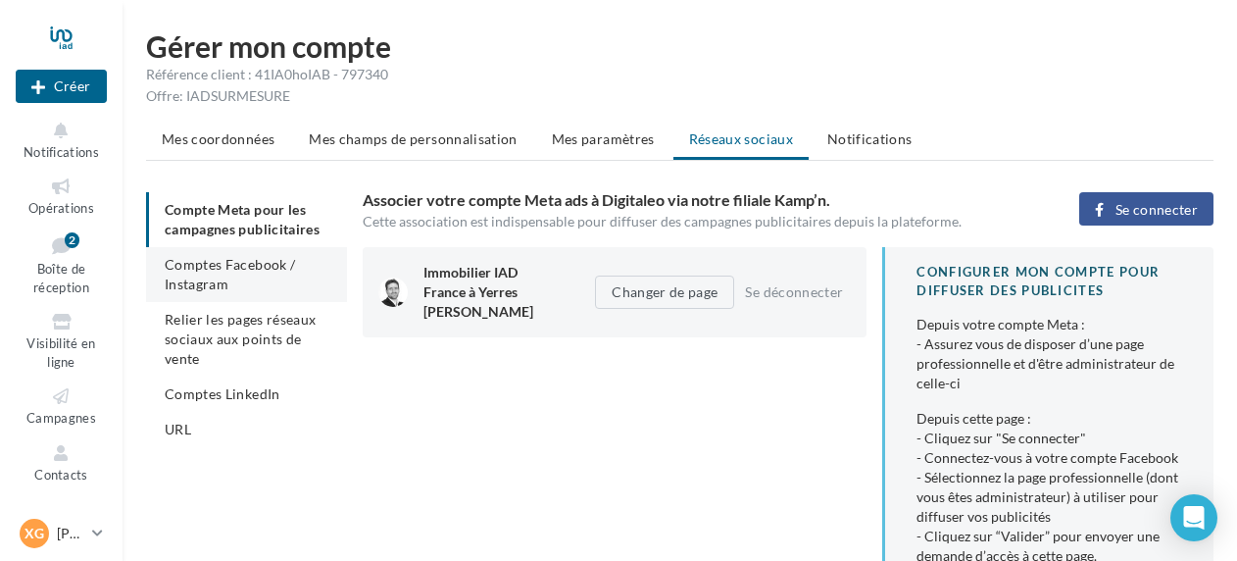
click at [254, 278] on li "Comptes Facebook / Instagram" at bounding box center [246, 274] width 201 height 55
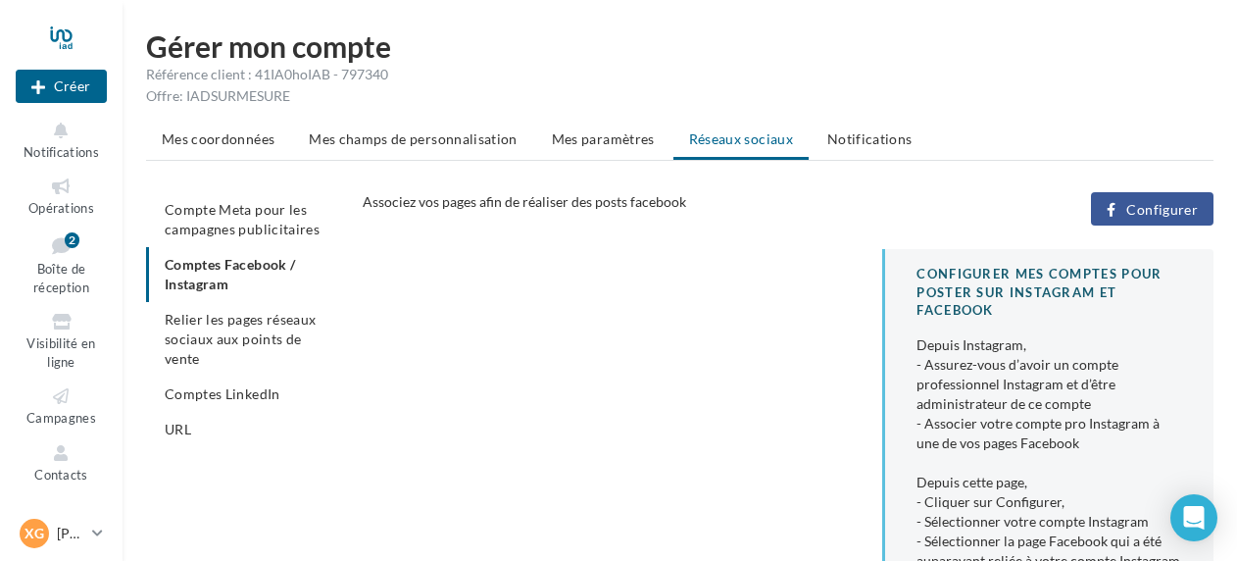
click at [1191, 218] on button "Configurer" at bounding box center [1152, 208] width 123 height 33
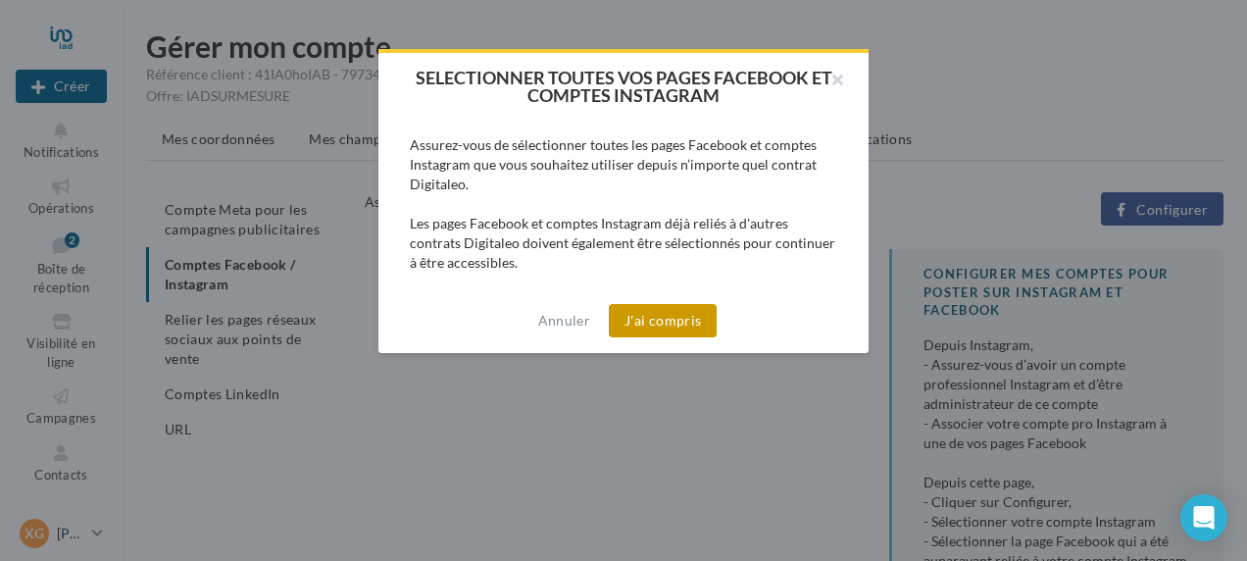
click at [669, 319] on button "J'ai compris" at bounding box center [663, 320] width 108 height 33
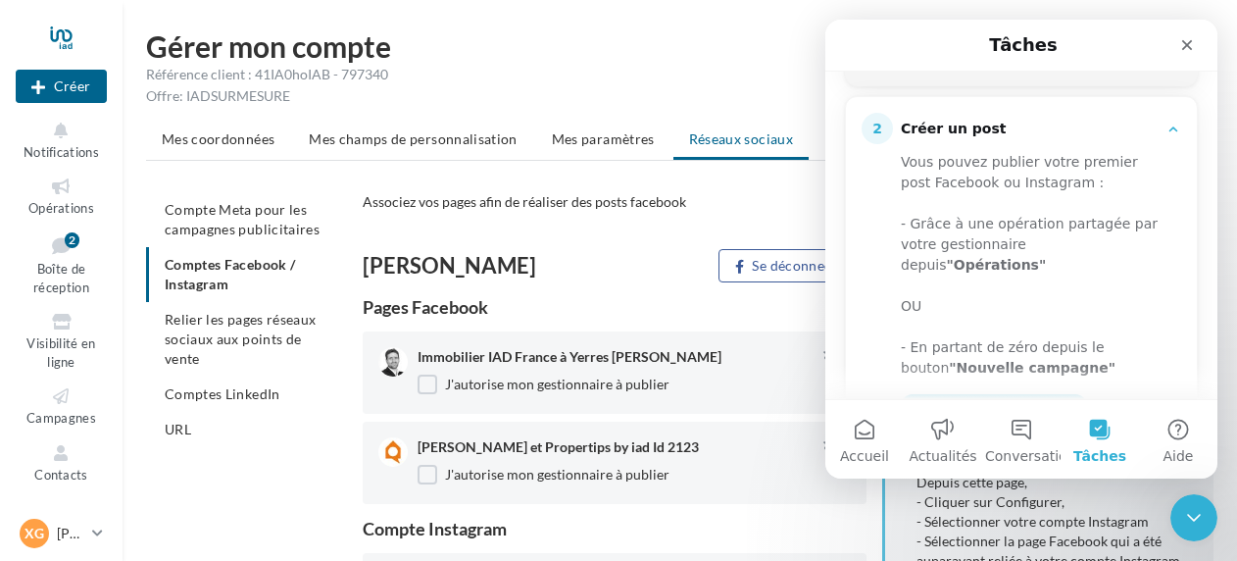
scroll to position [414, 0]
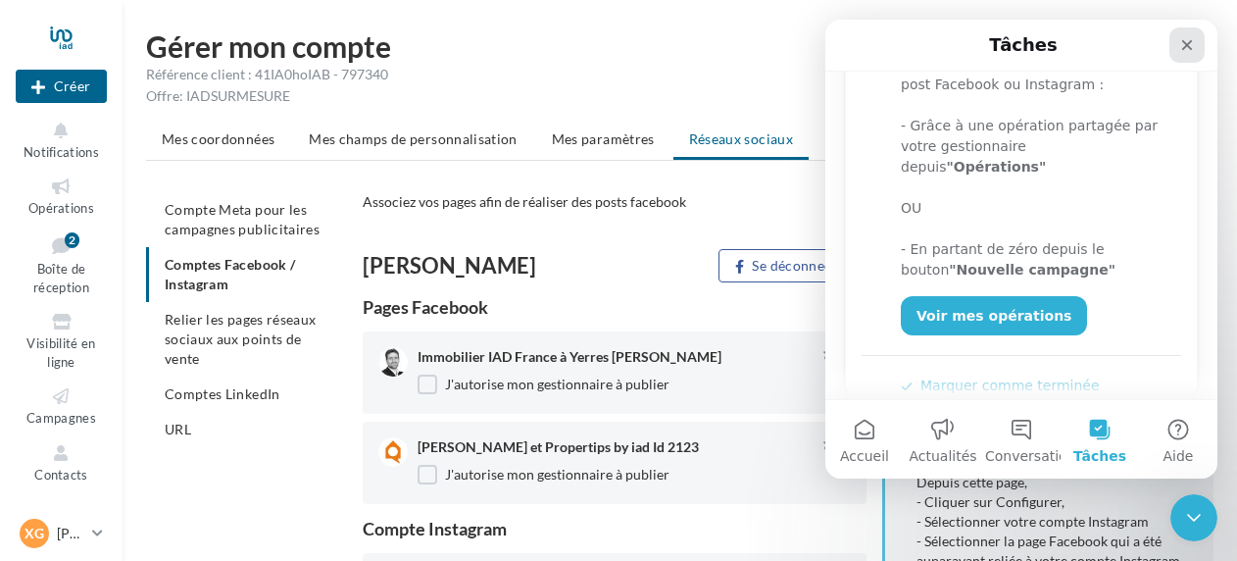
click at [1190, 41] on icon "Fermer" at bounding box center [1187, 45] width 11 height 11
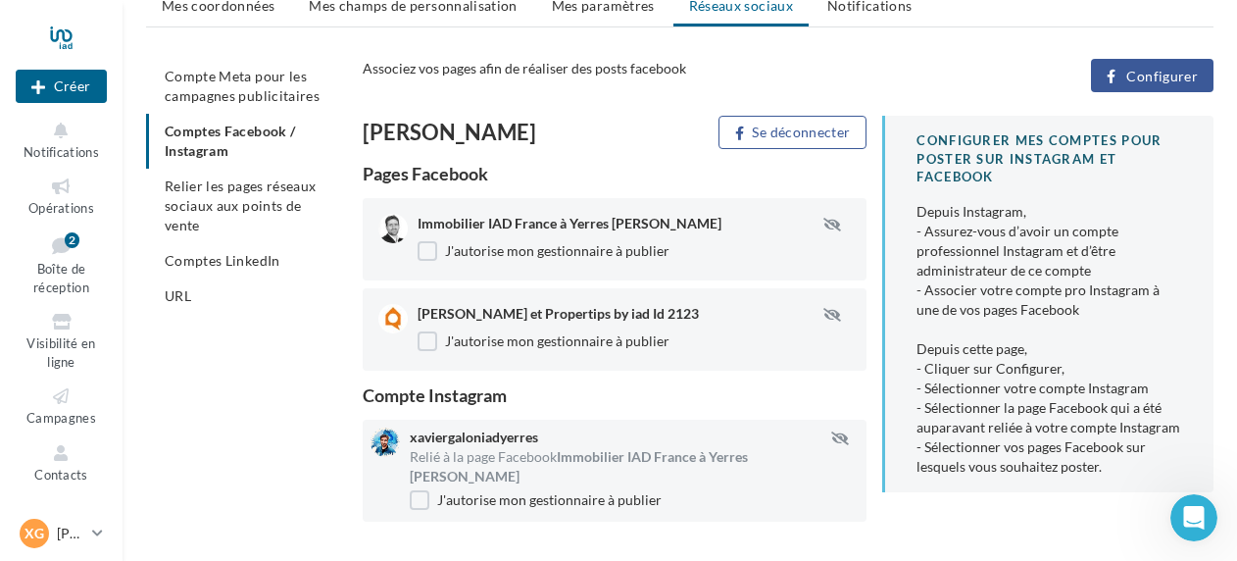
scroll to position [166, 0]
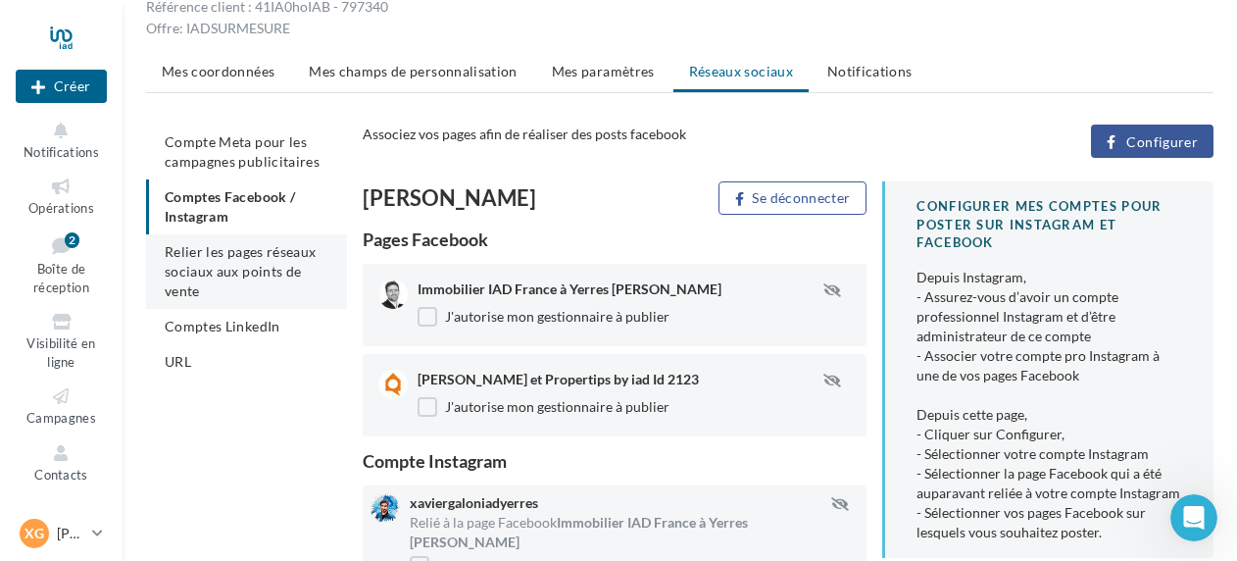
click at [208, 319] on span "Comptes LinkedIn" at bounding box center [223, 326] width 116 height 17
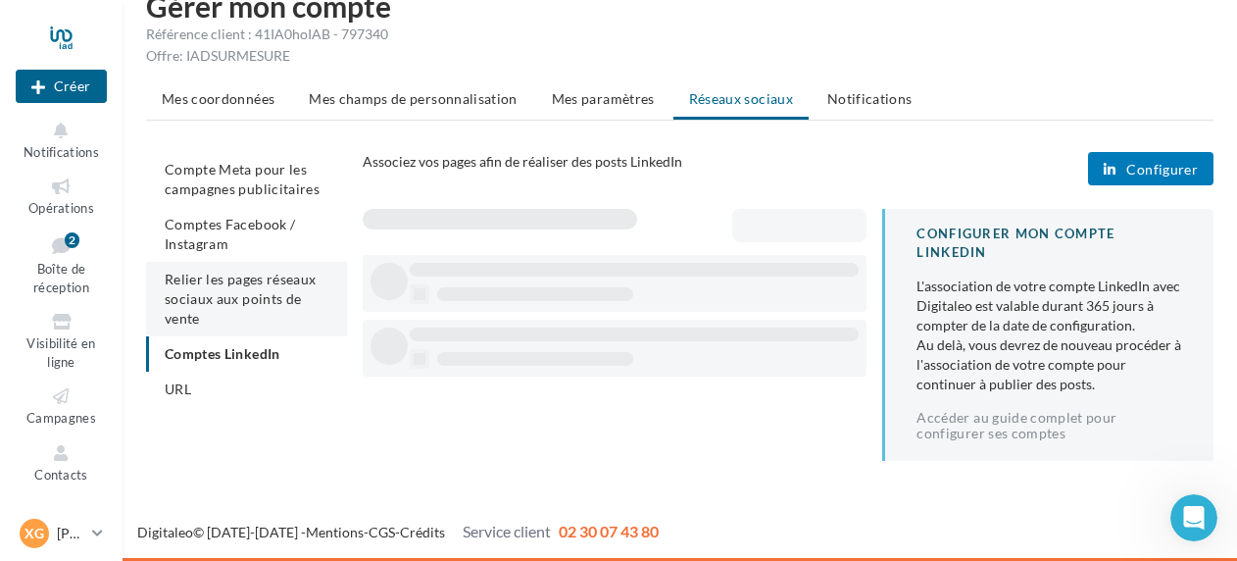
scroll to position [39, 0]
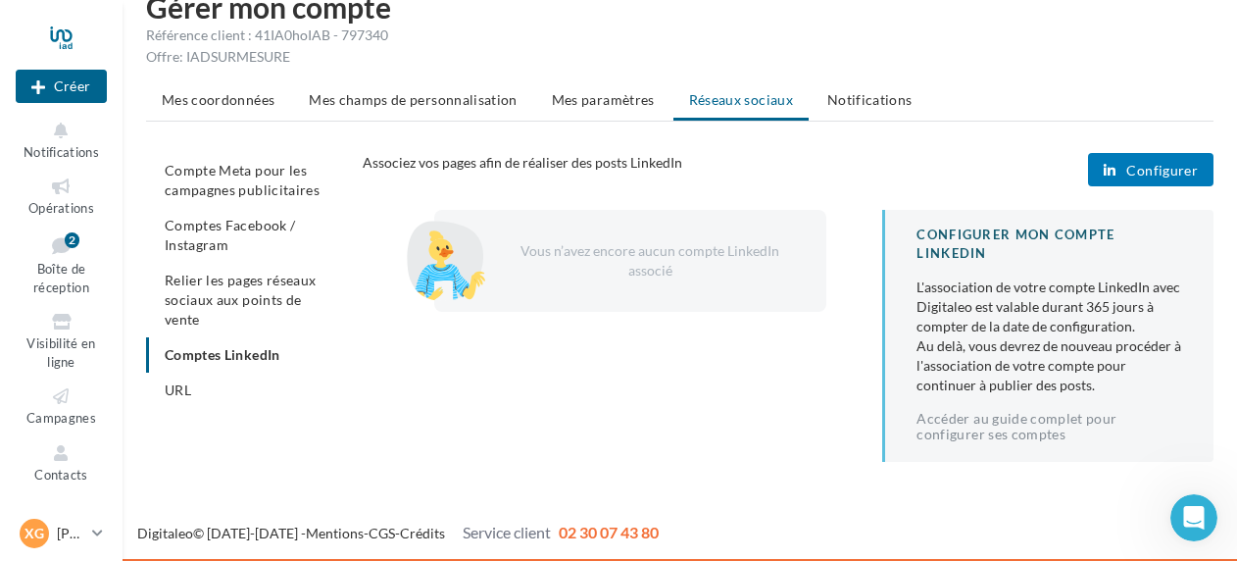
click at [1154, 171] on span "Configurer" at bounding box center [1162, 171] width 72 height 16
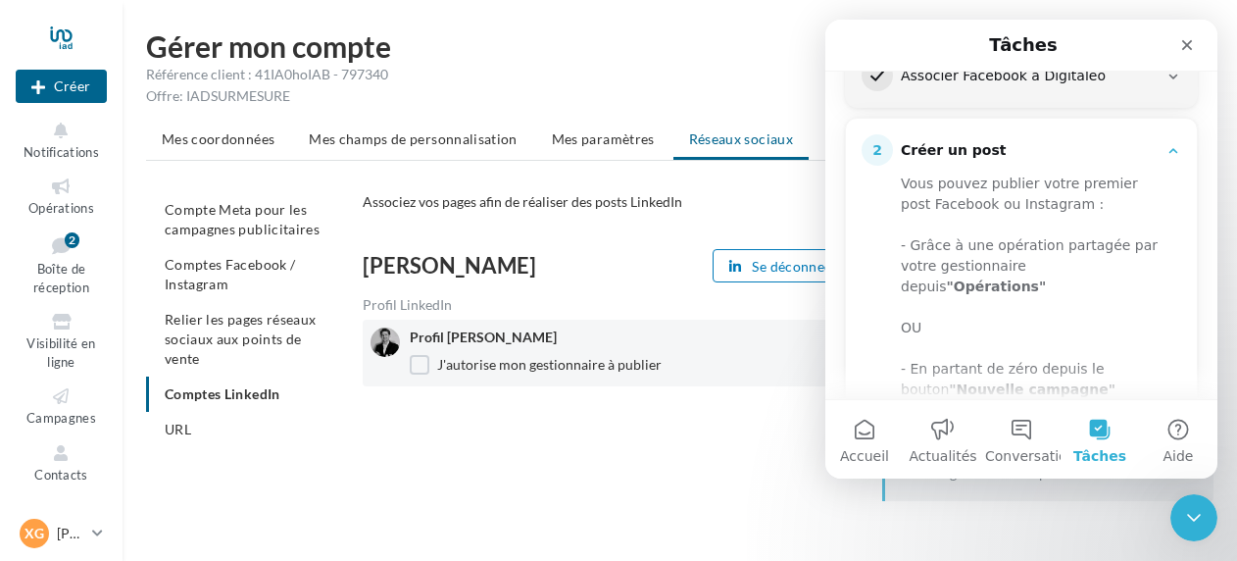
scroll to position [196, 0]
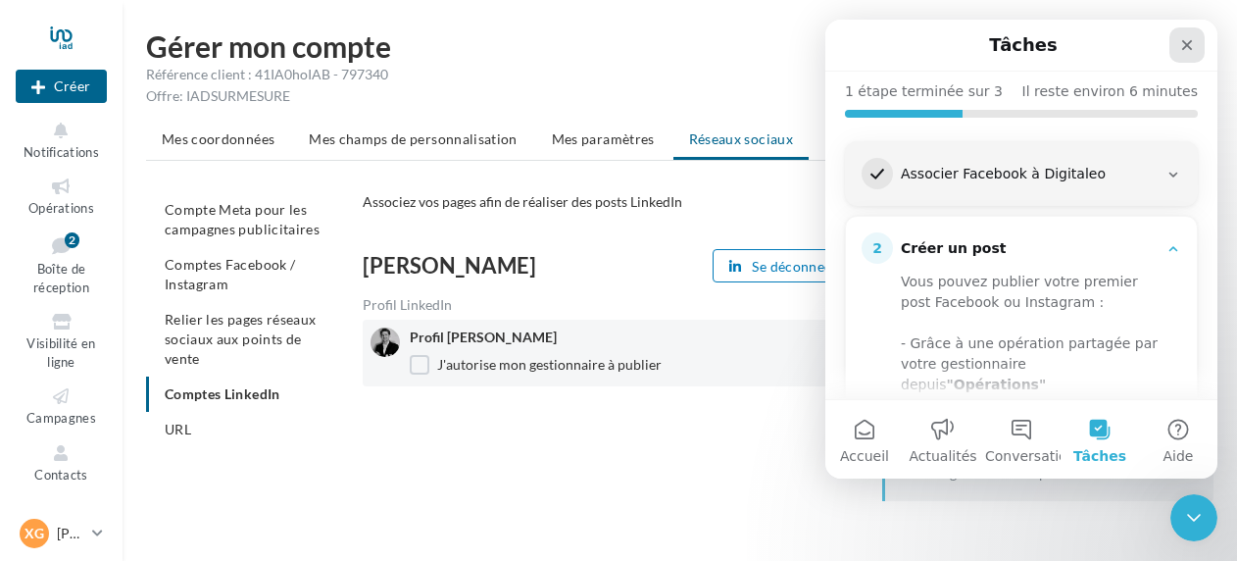
click at [1184, 45] on icon "Fermer" at bounding box center [1187, 45] width 16 height 16
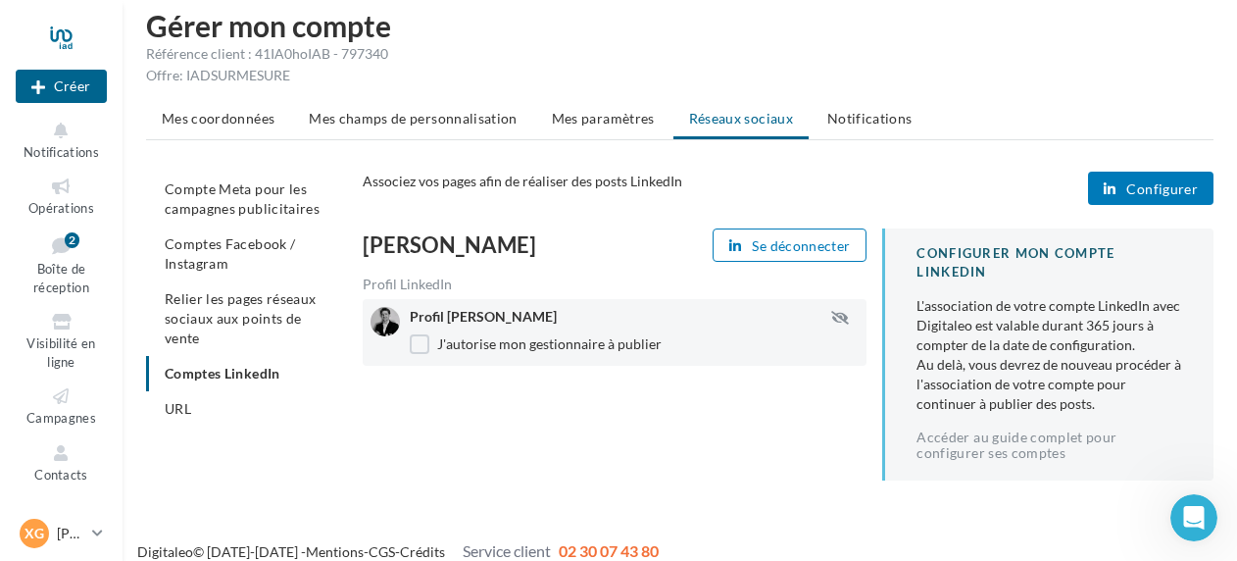
scroll to position [39, 0]
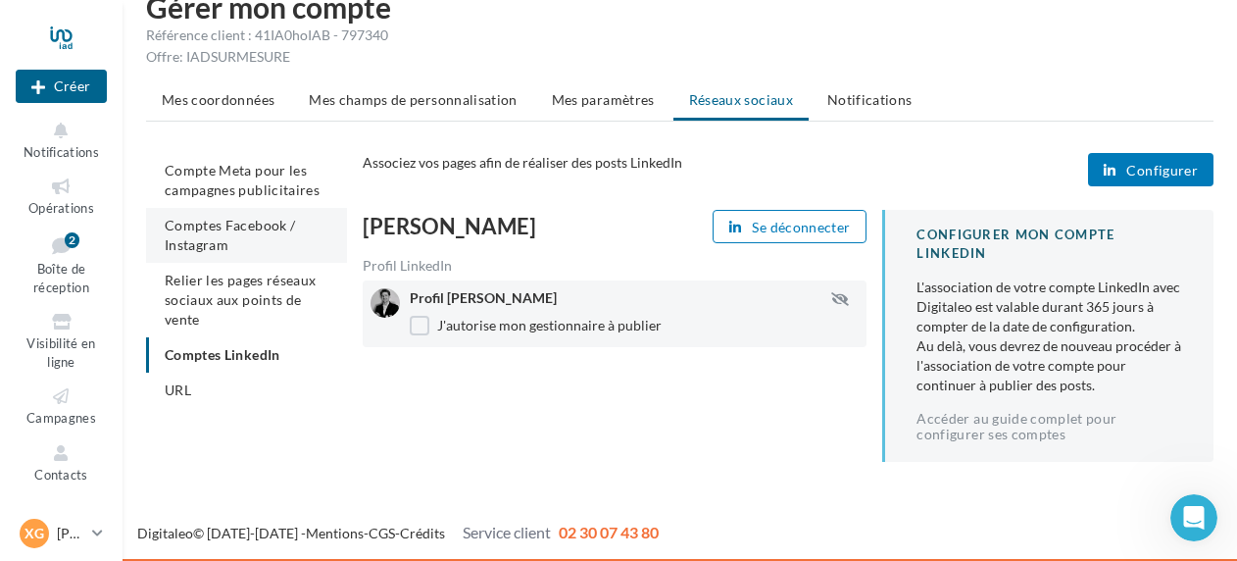
click at [232, 233] on li "Comptes Facebook / Instagram" at bounding box center [246, 235] width 201 height 55
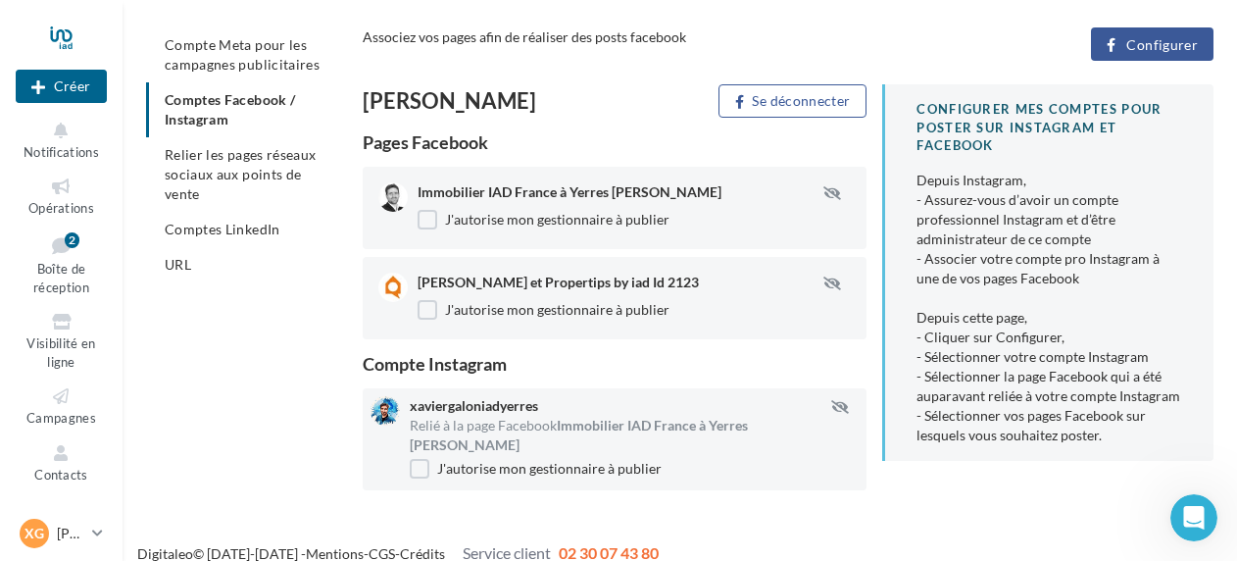
scroll to position [166, 0]
click at [216, 176] on span "Relier les pages réseaux sociaux aux points de vente" at bounding box center [240, 173] width 151 height 56
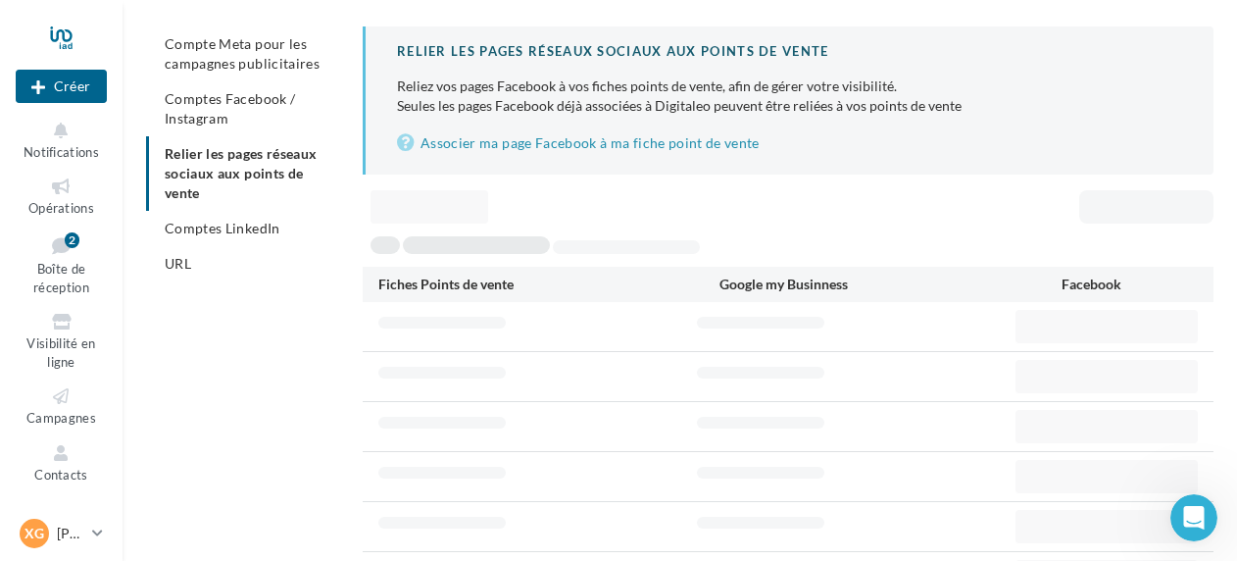
scroll to position [42, 0]
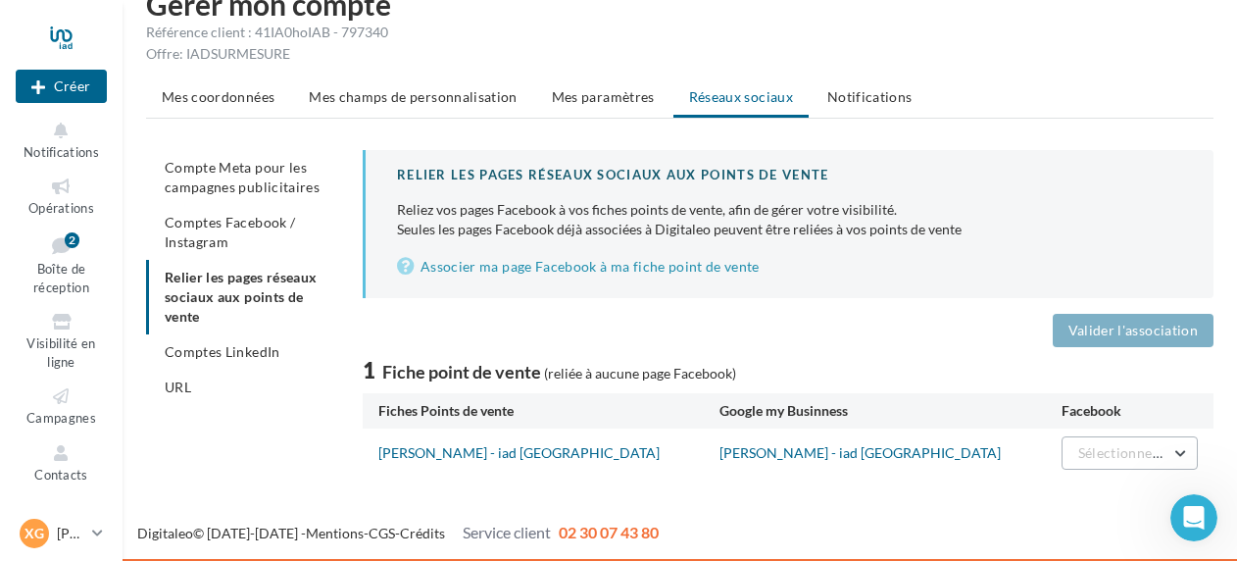
click at [1135, 455] on span "Sélectionner une page" at bounding box center [1148, 452] width 140 height 17
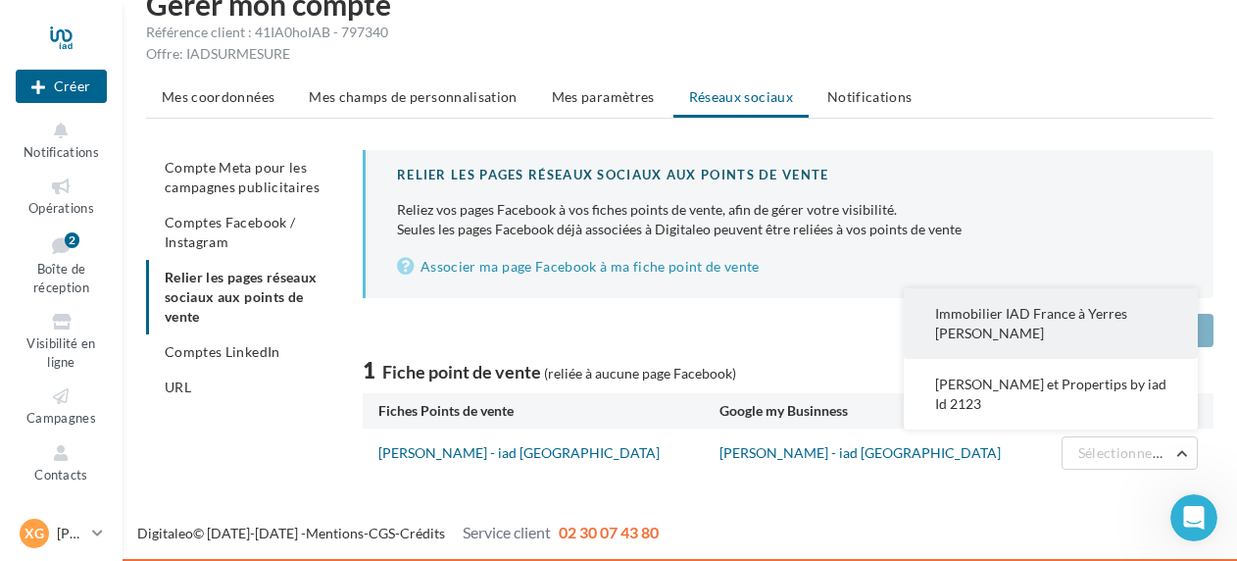
click at [1071, 336] on span "Immobilier IAD France à Yerres Xavier Galon" at bounding box center [1031, 323] width 192 height 36
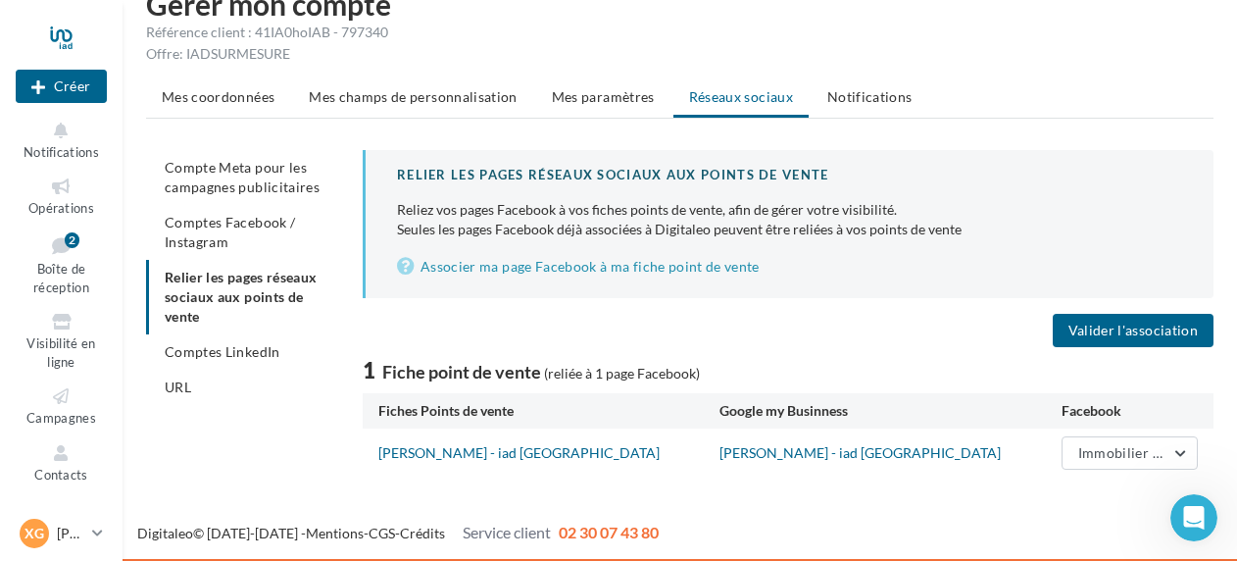
click at [885, 318] on div "Valider l'association" at bounding box center [1012, 330] width 433 height 33
click at [1129, 331] on button "Valider l'association" at bounding box center [1133, 330] width 161 height 33
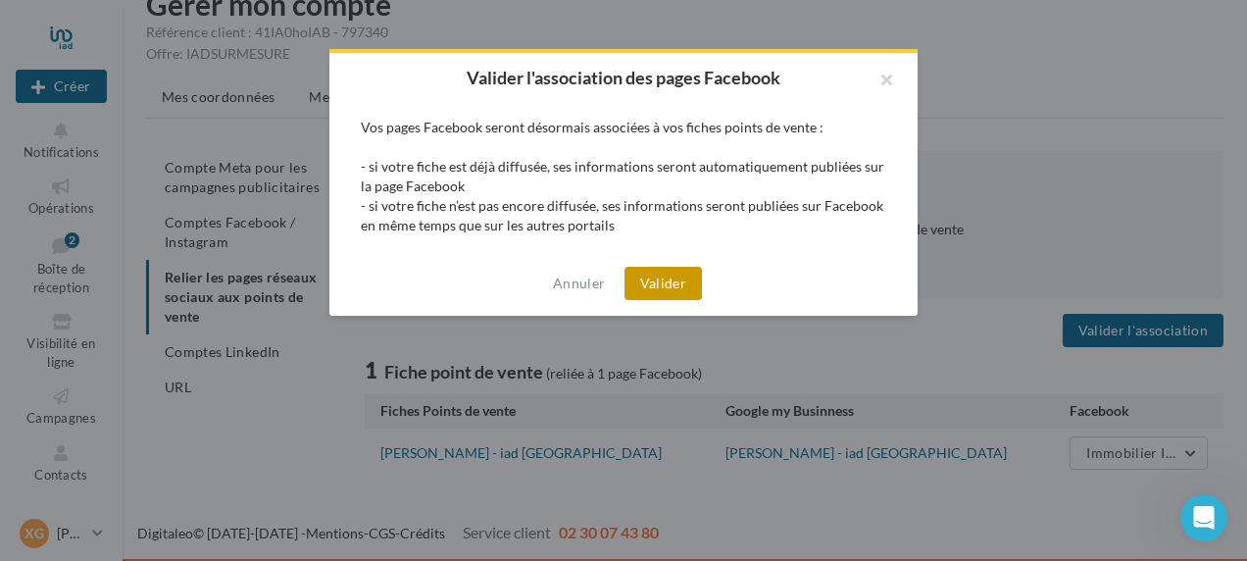
click at [666, 278] on button "Valider" at bounding box center [662, 283] width 77 height 33
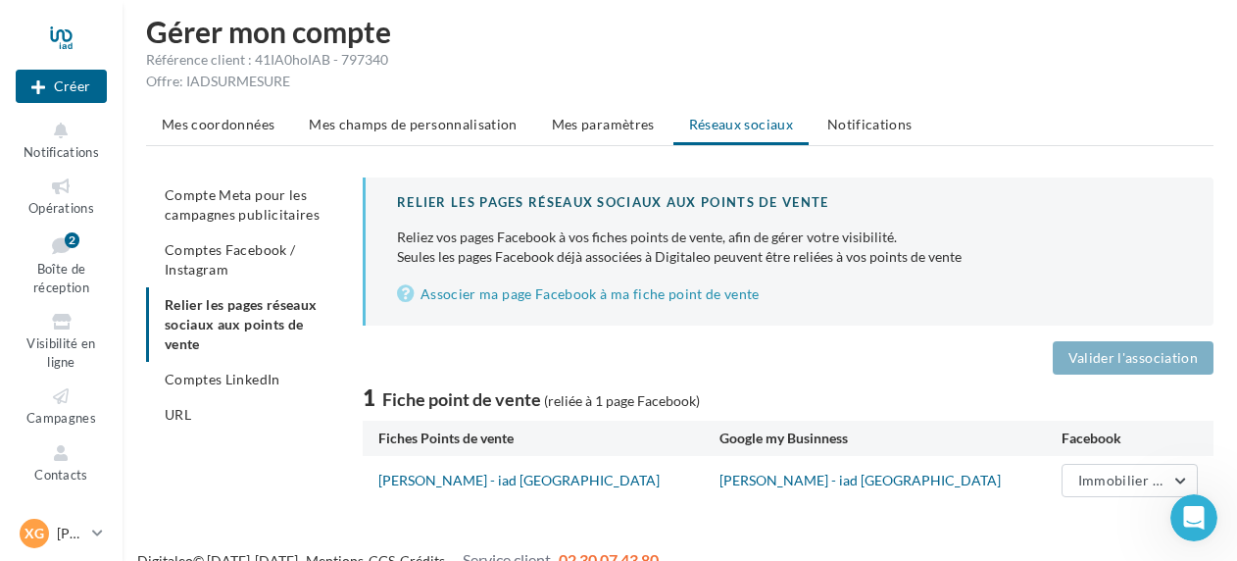
scroll to position [0, 0]
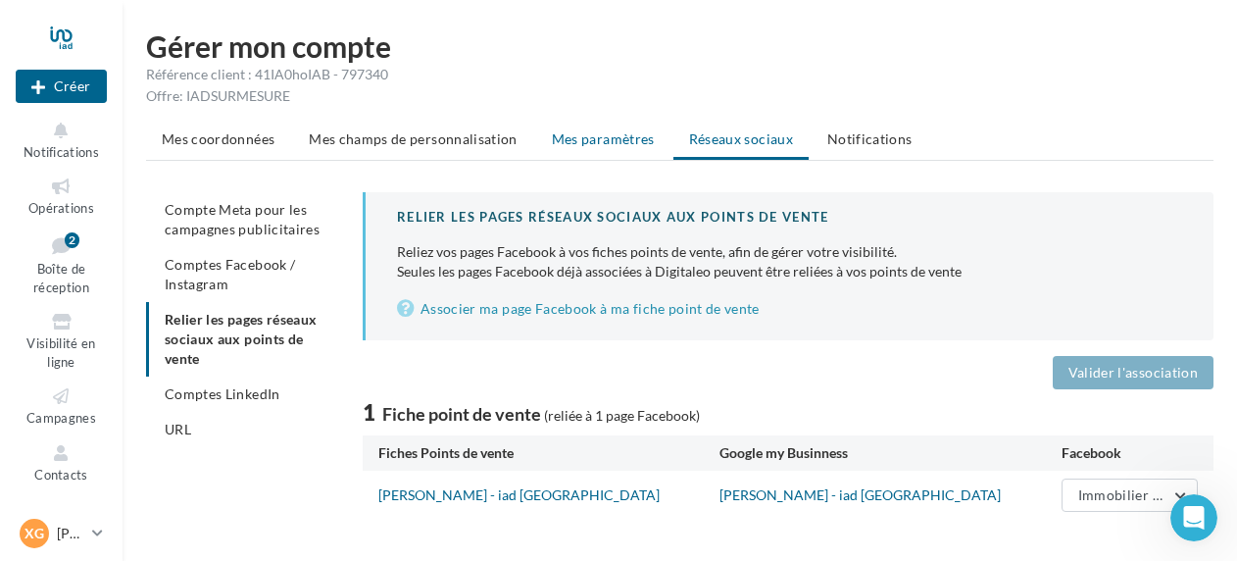
click at [579, 144] on span "Mes paramètres" at bounding box center [603, 138] width 103 height 17
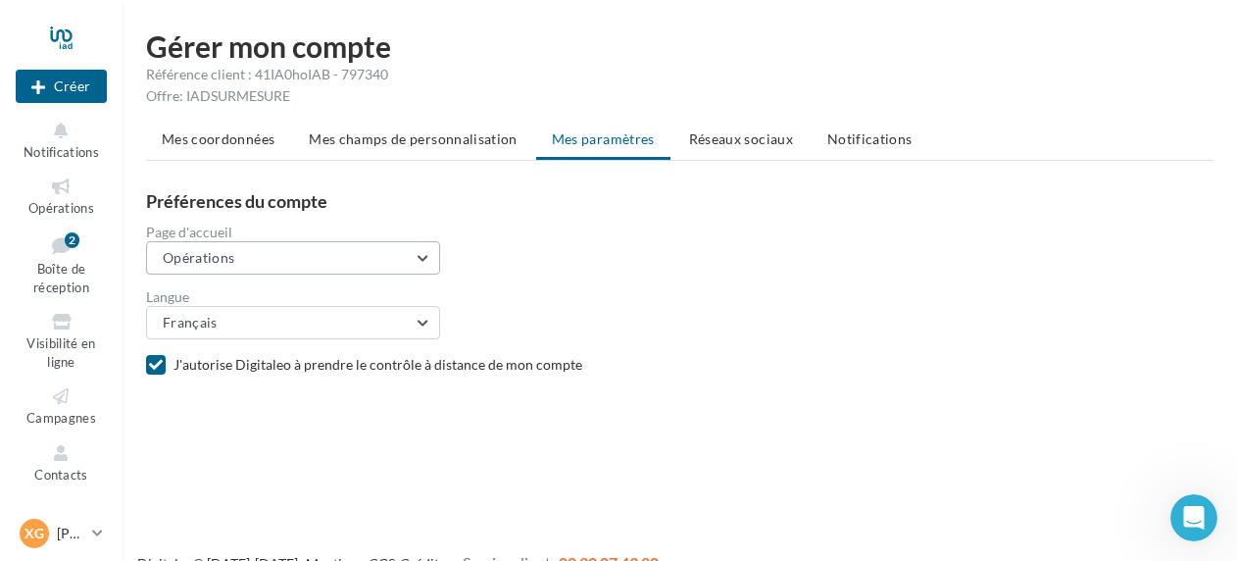
click at [367, 267] on button "Opérations" at bounding box center [293, 257] width 294 height 33
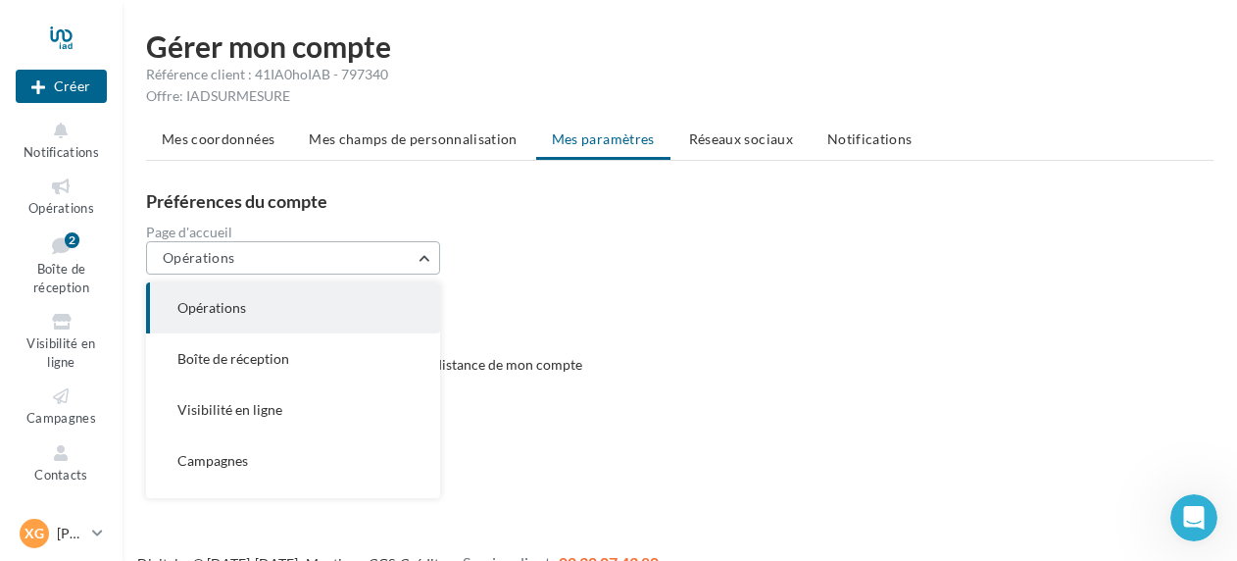
click at [374, 270] on button "Opérations" at bounding box center [293, 257] width 294 height 33
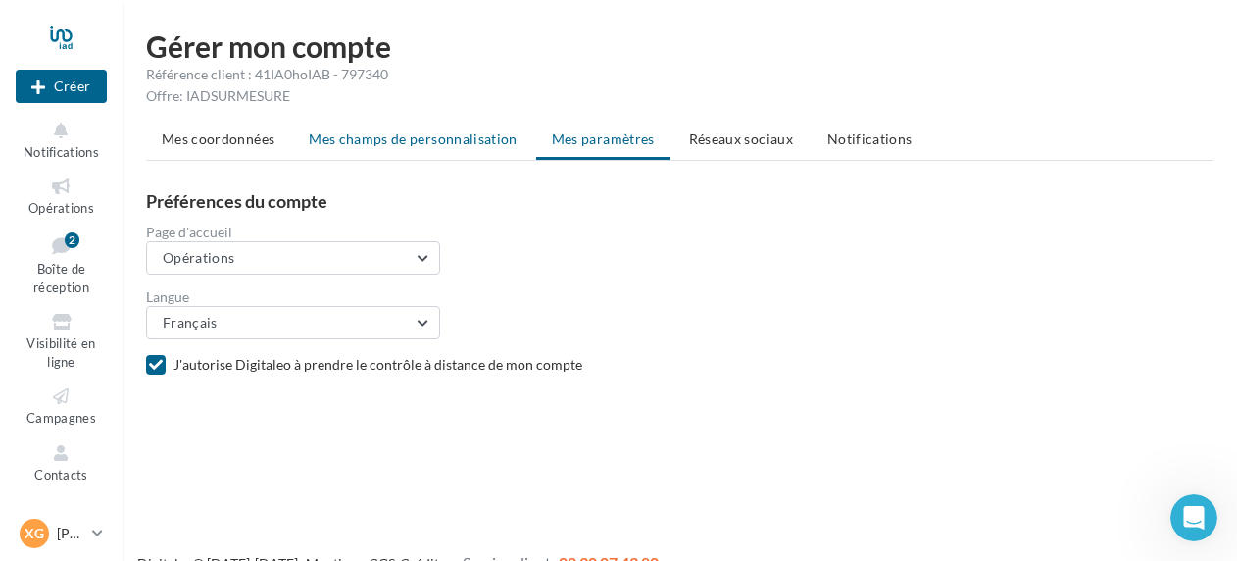
click at [430, 152] on li "Mes champs de personnalisation" at bounding box center [413, 139] width 240 height 35
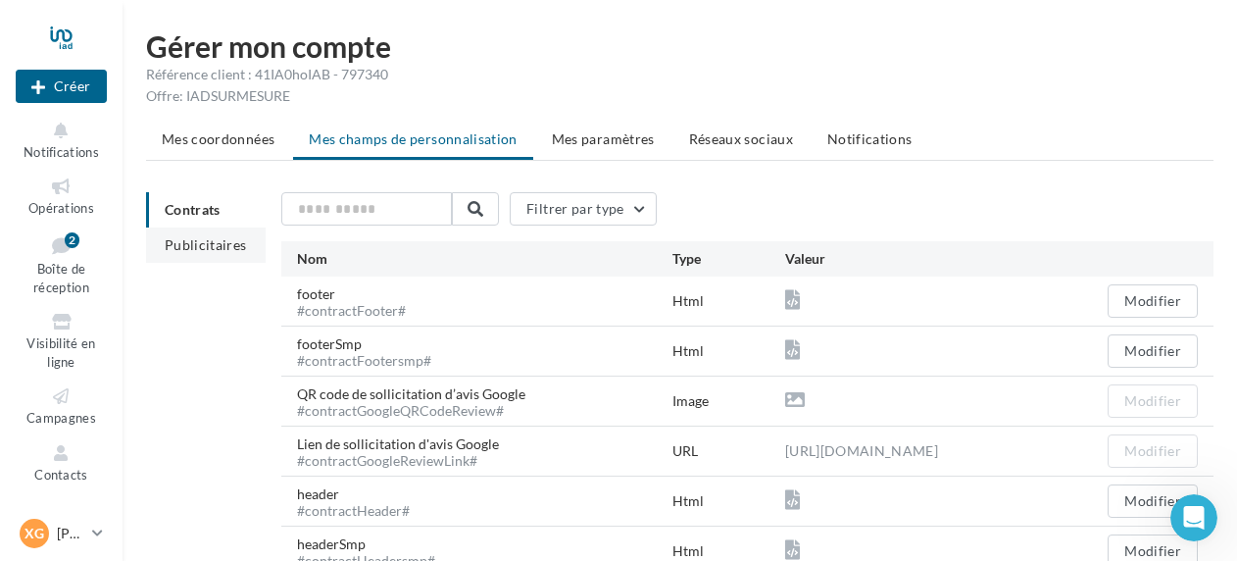
click at [208, 247] on span "Publicitaires" at bounding box center [206, 244] width 82 height 17
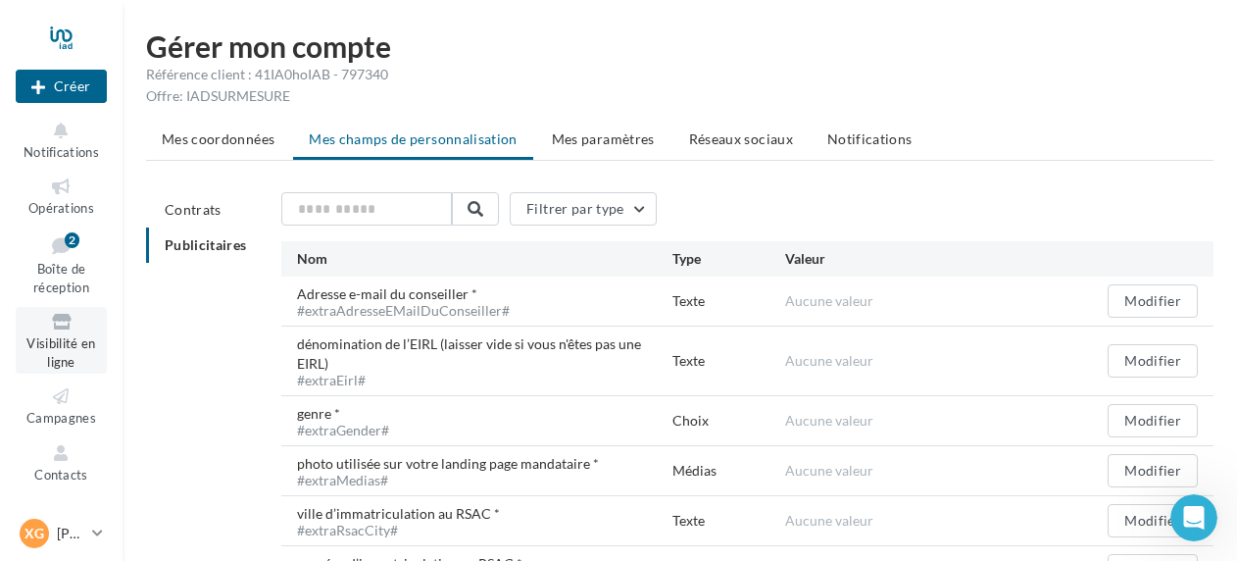
click at [57, 339] on span "Visibilité en ligne" at bounding box center [60, 352] width 69 height 34
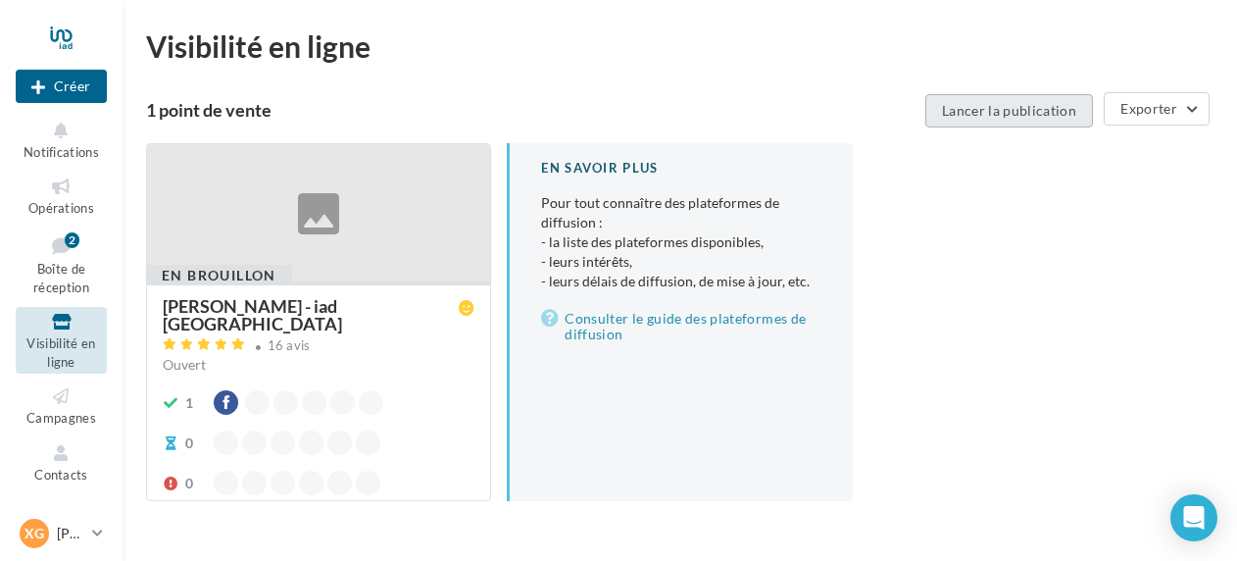
click at [1043, 121] on button "Lancer la publication" at bounding box center [1009, 110] width 168 height 33
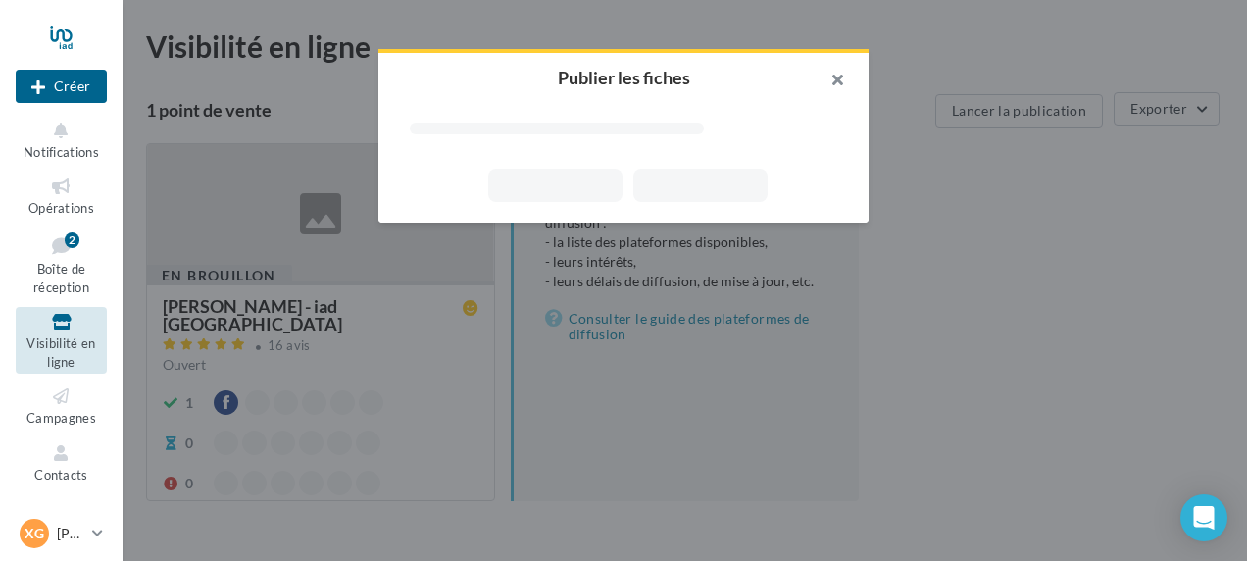
click at [838, 78] on button "button" at bounding box center [829, 82] width 78 height 59
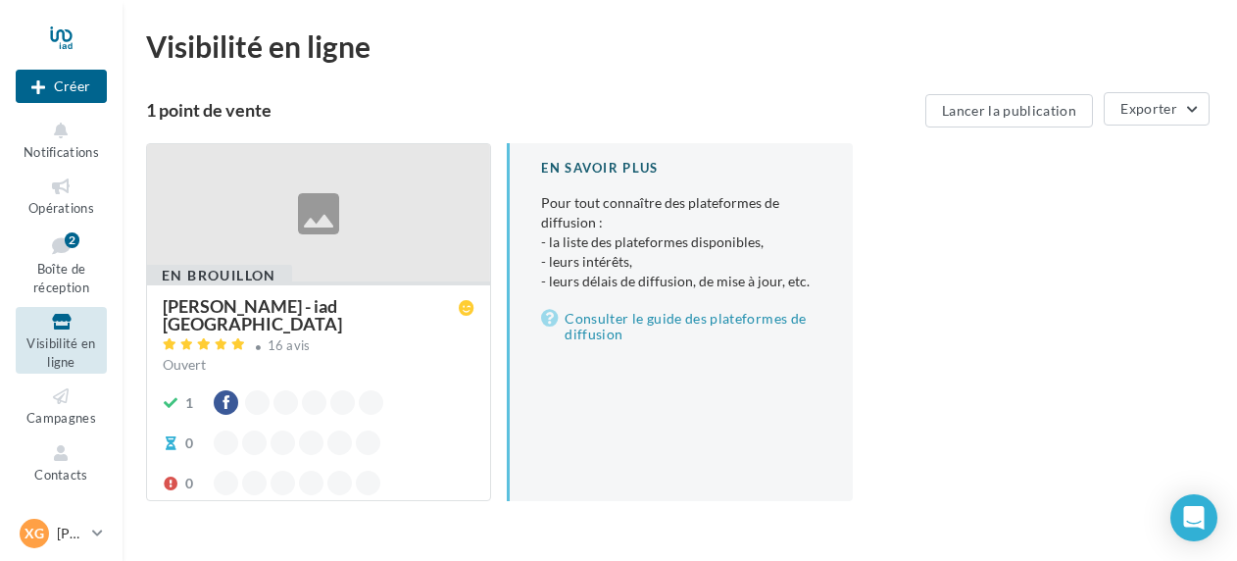
click at [986, 299] on div "En brouillon [PERSON_NAME] - iad [GEOGRAPHIC_DATA] 16 avis Ouvert 1 0 0 En savo…" at bounding box center [687, 337] width 1083 height 389
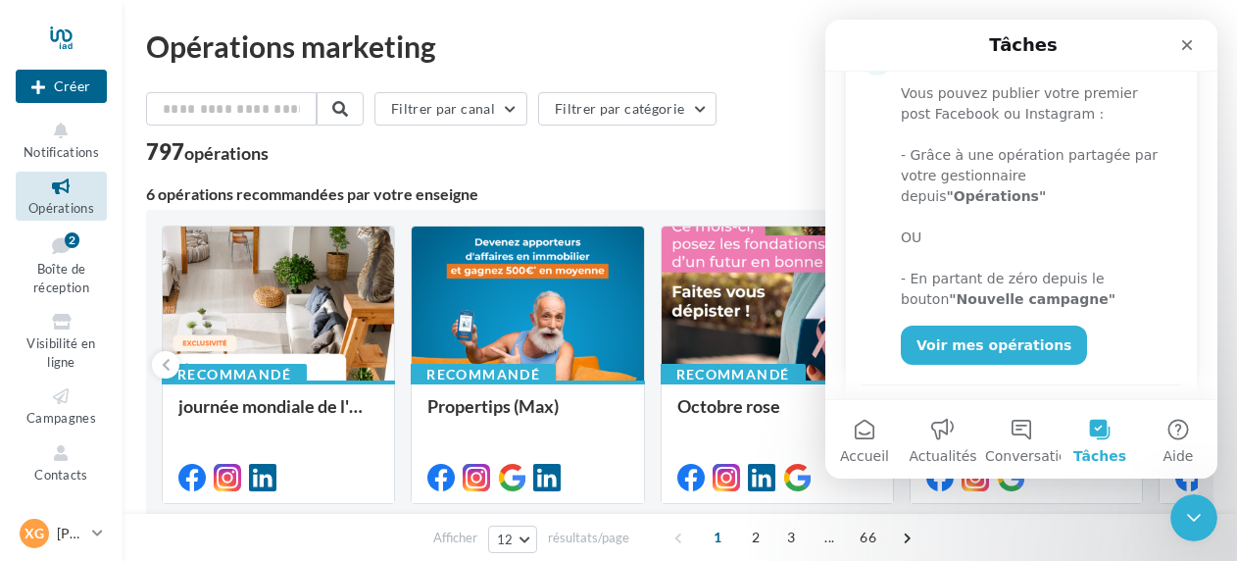
scroll to position [414, 0]
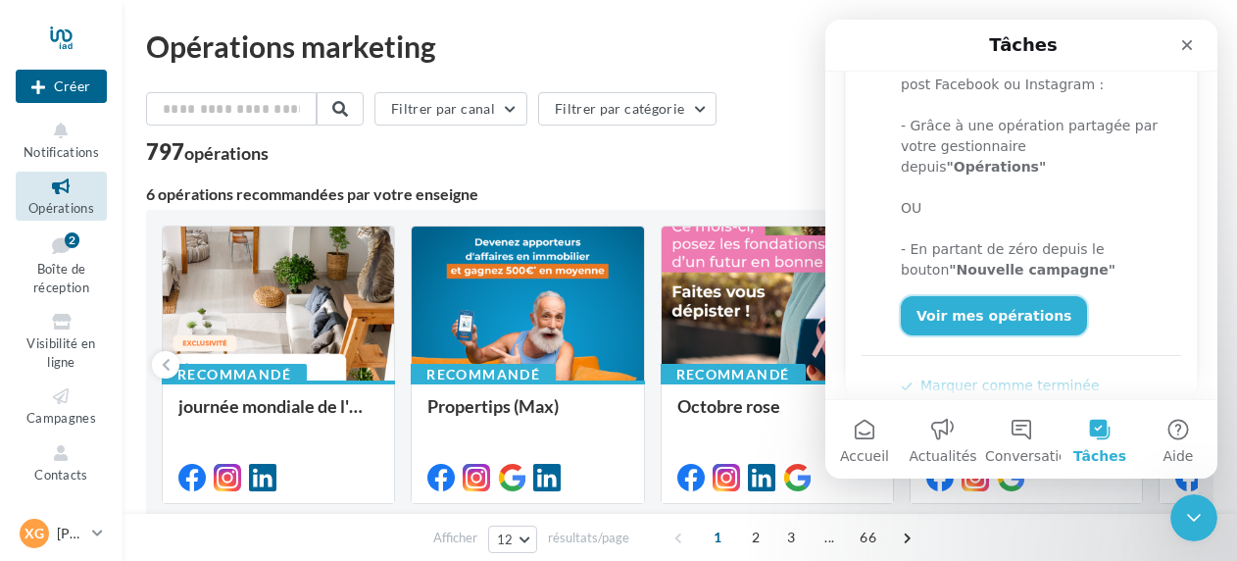
click at [998, 297] on link "Voir mes opérations" at bounding box center [994, 315] width 186 height 39
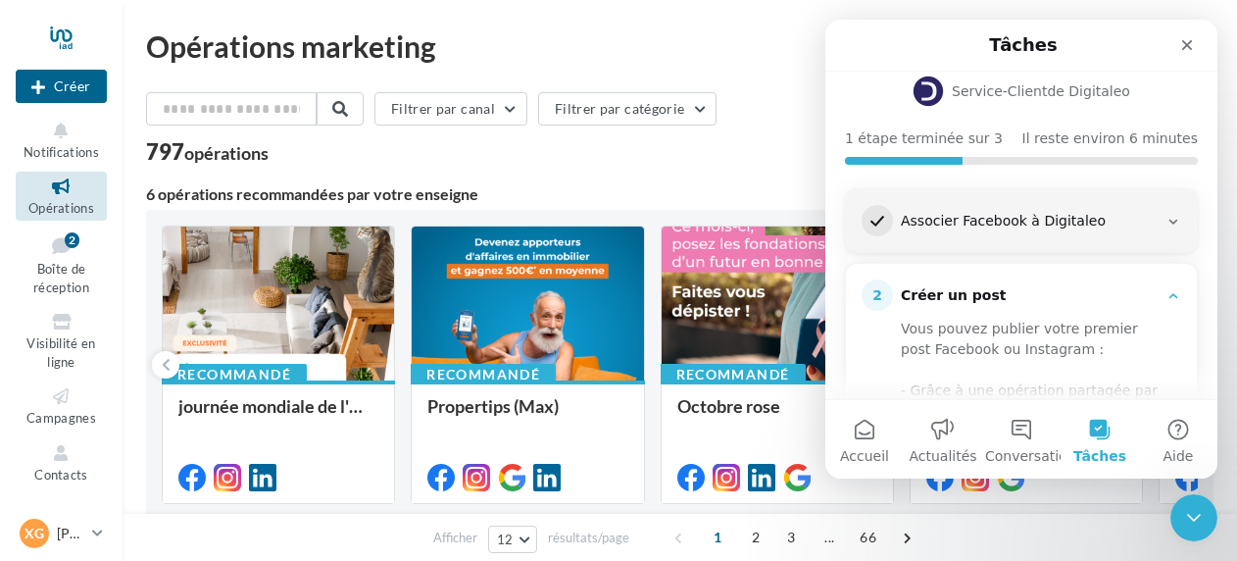
scroll to position [120, 0]
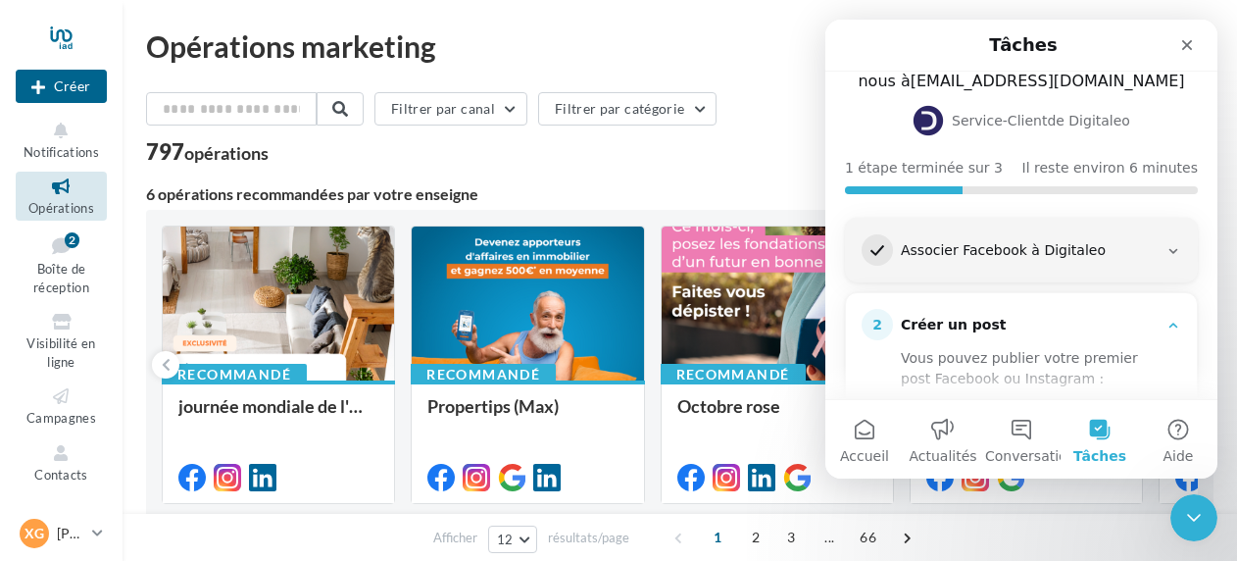
click at [1071, 255] on div "Associer Facebook à Digitaleo" at bounding box center [1029, 251] width 257 height 20
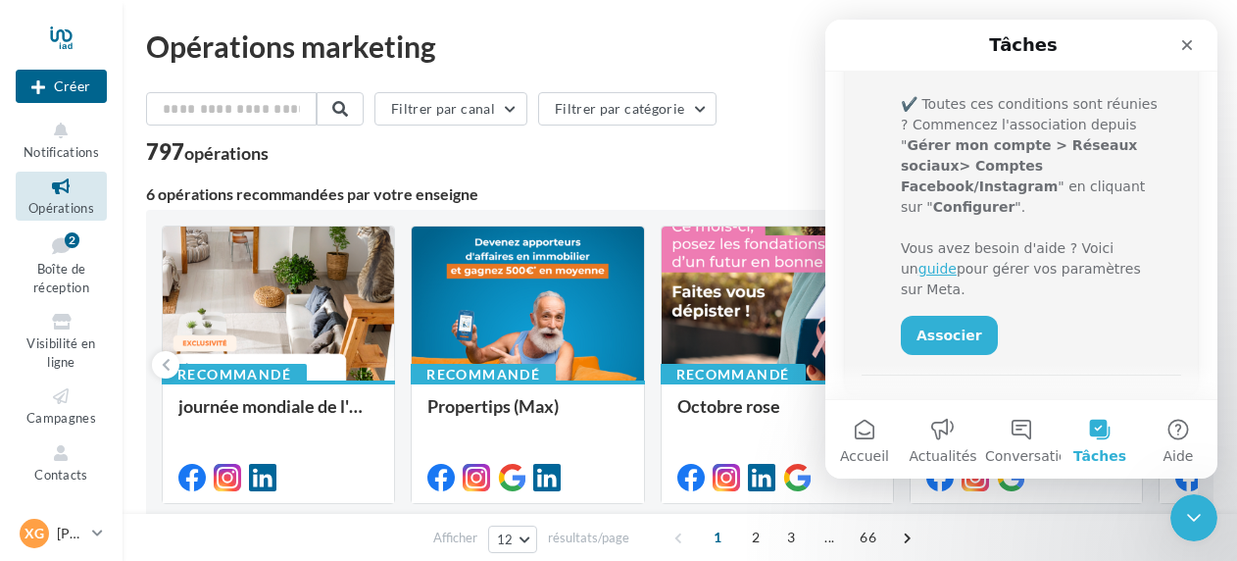
scroll to position [512, 0]
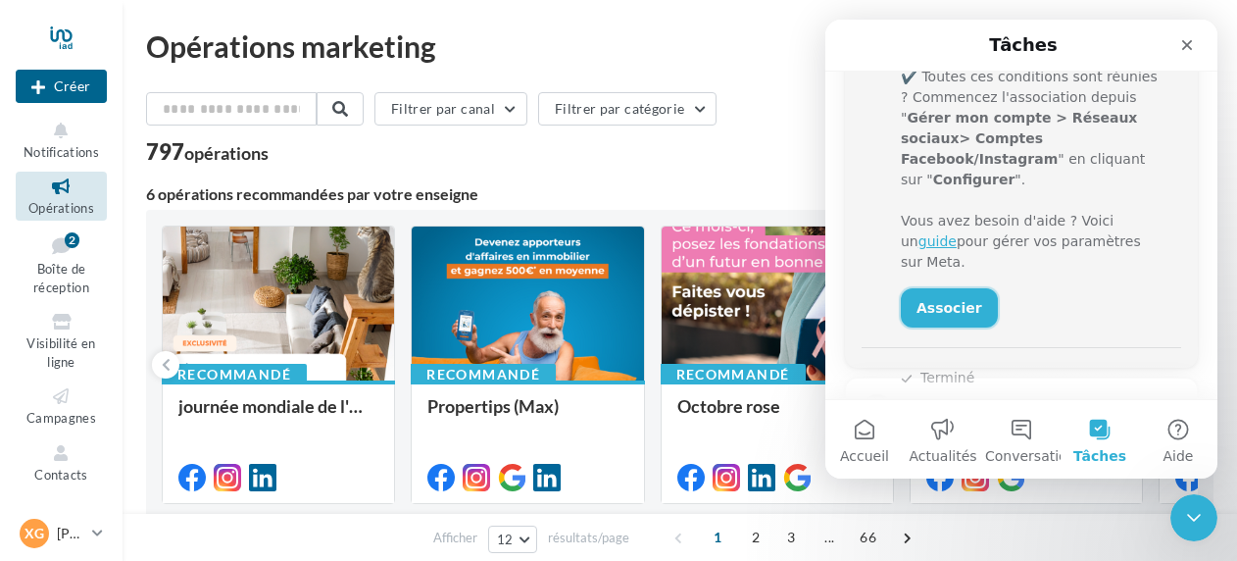
click at [959, 288] on link "Associer" at bounding box center [949, 307] width 97 height 39
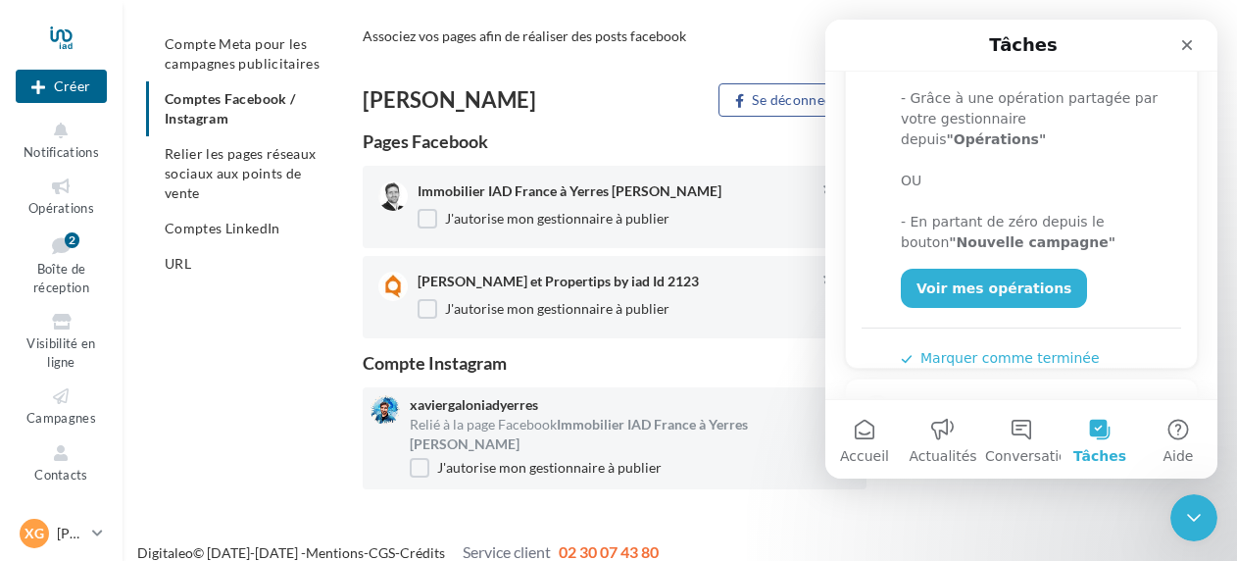
scroll to position [490, 0]
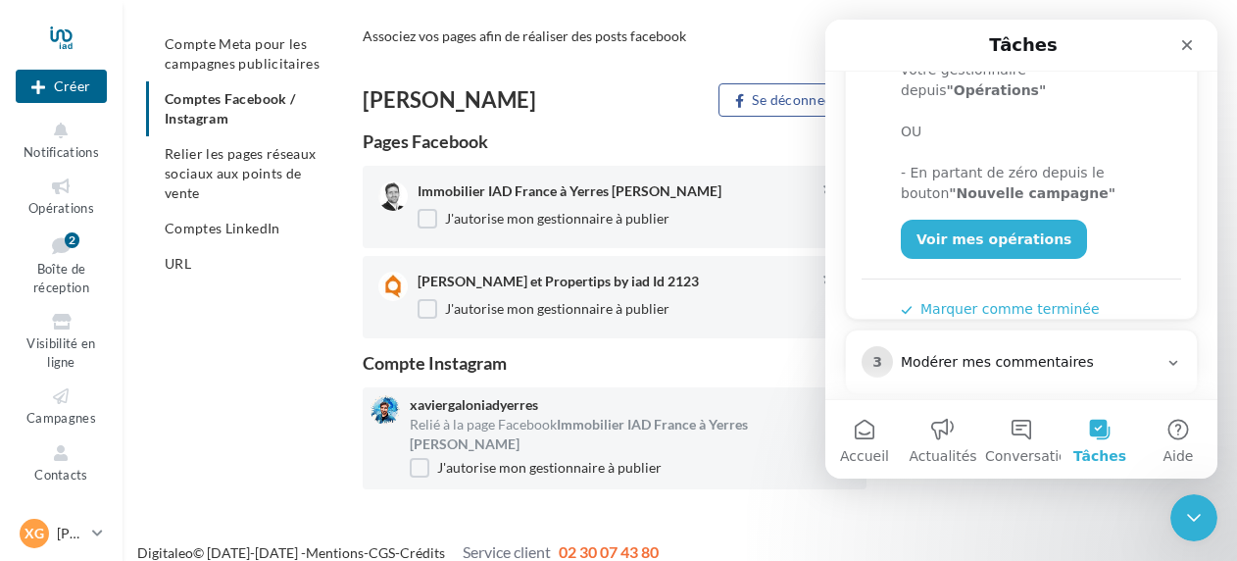
click at [991, 299] on button "Marquer comme terminée" at bounding box center [1000, 309] width 199 height 21
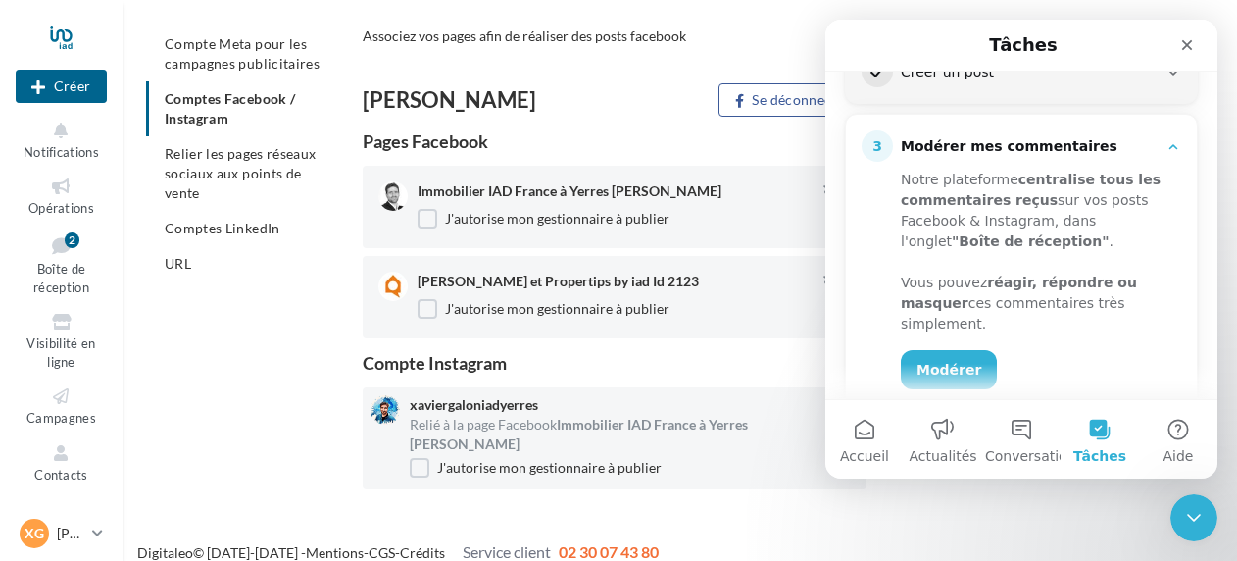
scroll to position [274, 0]
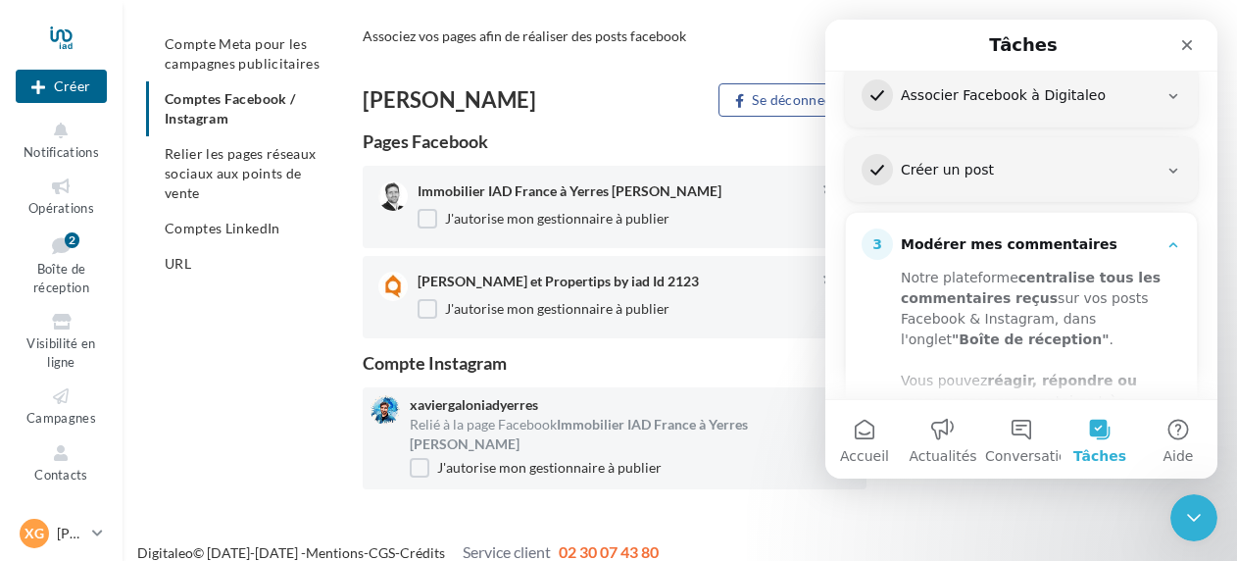
click at [996, 155] on div "2 Créer un post" at bounding box center [1022, 169] width 320 height 31
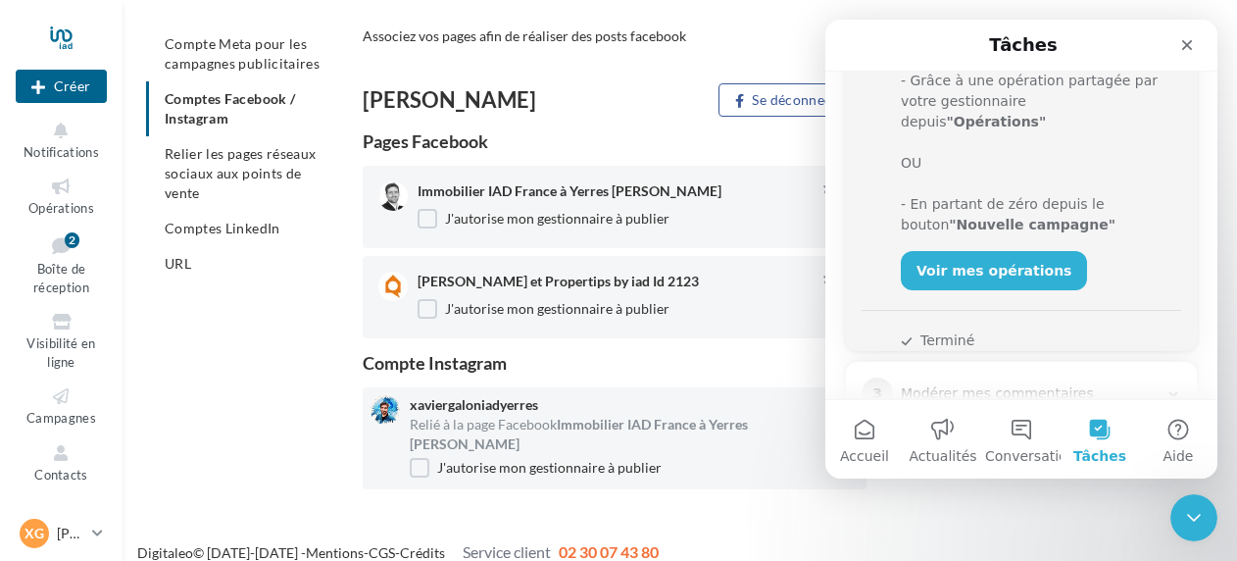
scroll to position [512, 0]
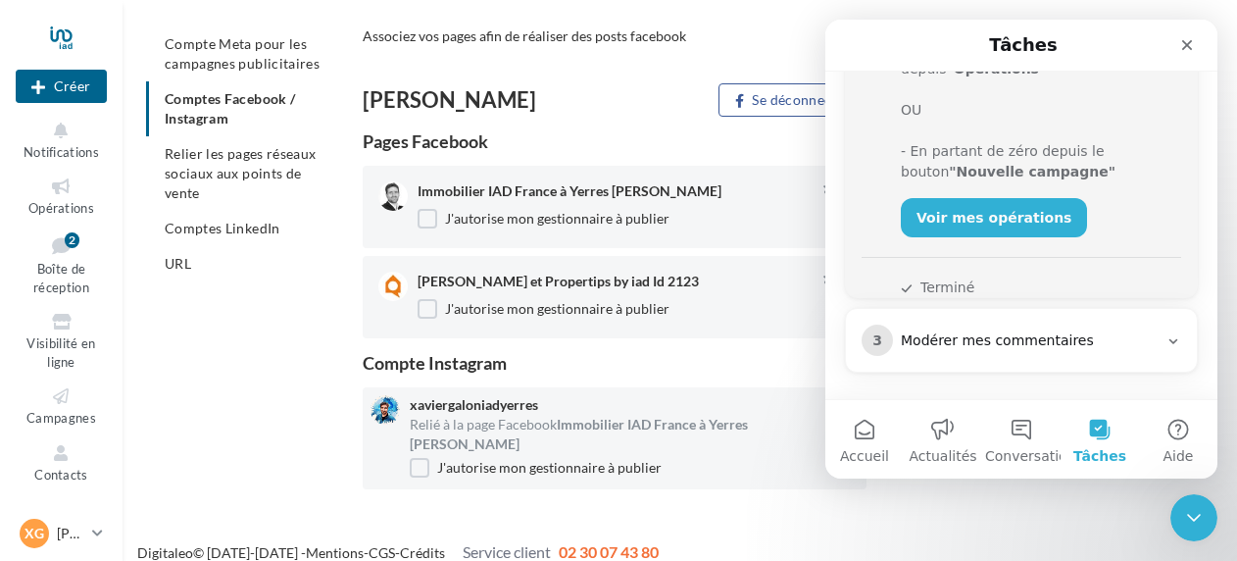
click at [1005, 331] on div "Modérer mes commentaires" at bounding box center [1029, 341] width 257 height 20
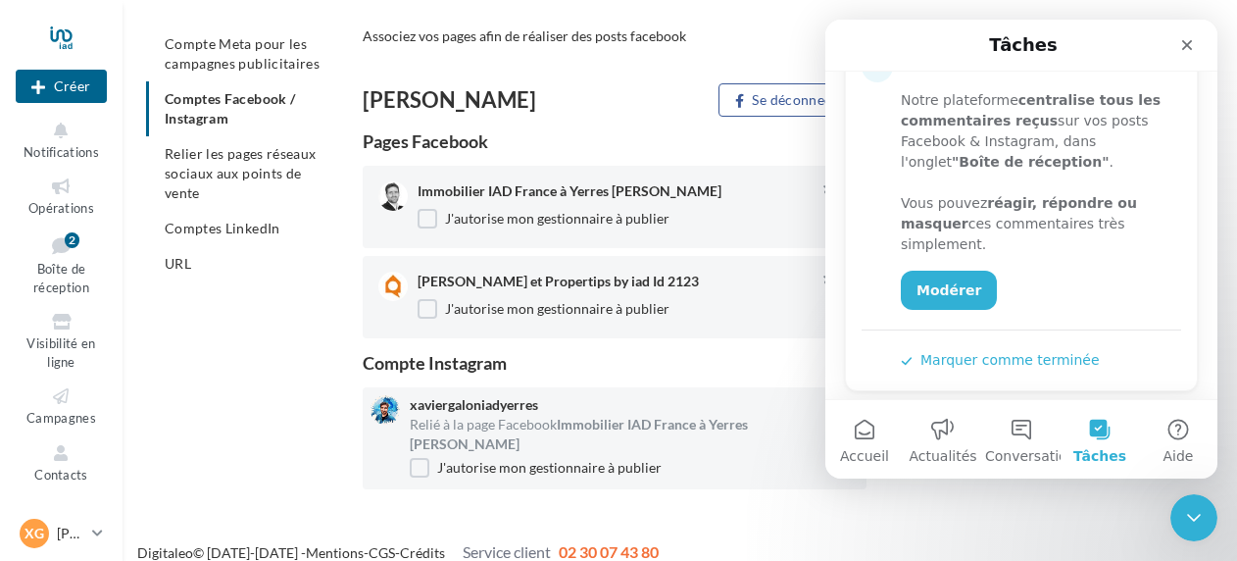
scroll to position [470, 0]
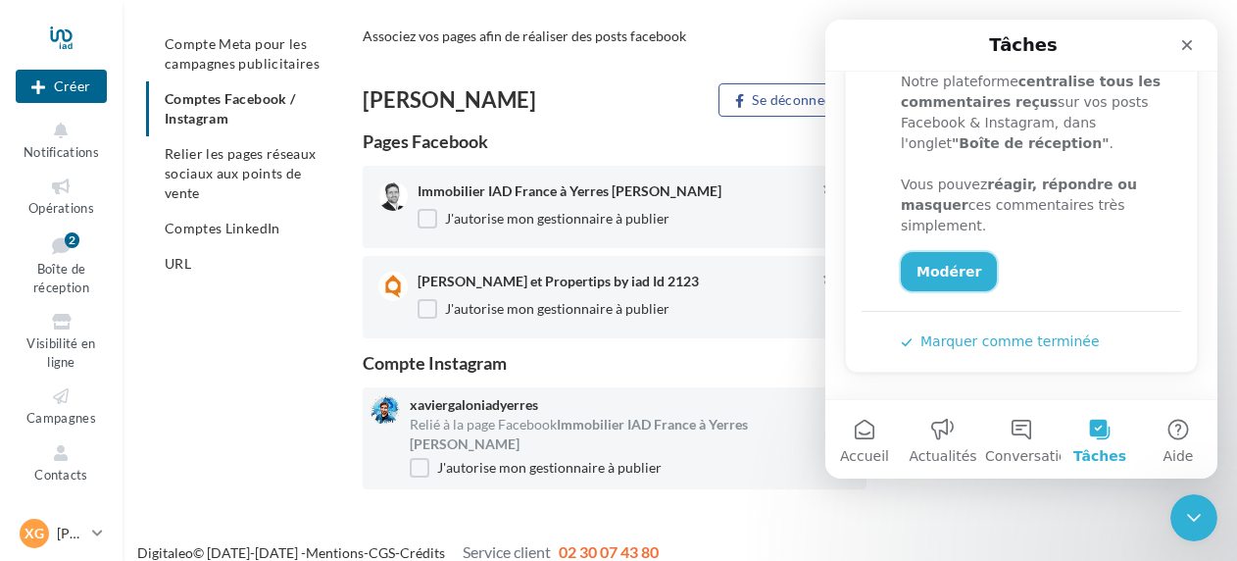
click at [953, 278] on link "Modérer" at bounding box center [949, 271] width 96 height 39
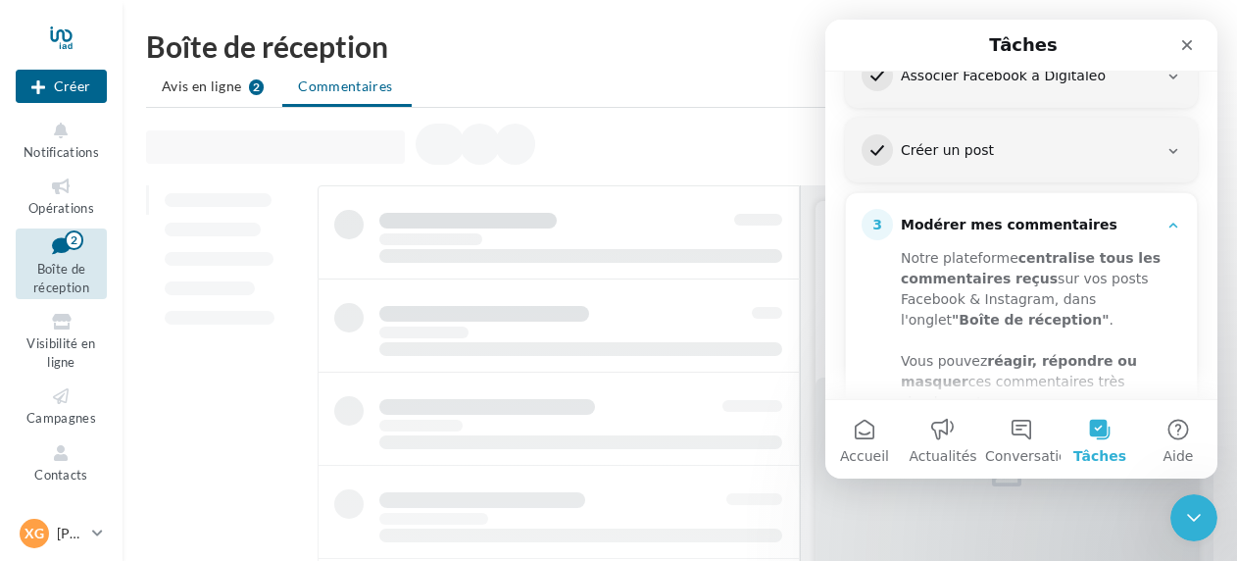
scroll to position [470, 0]
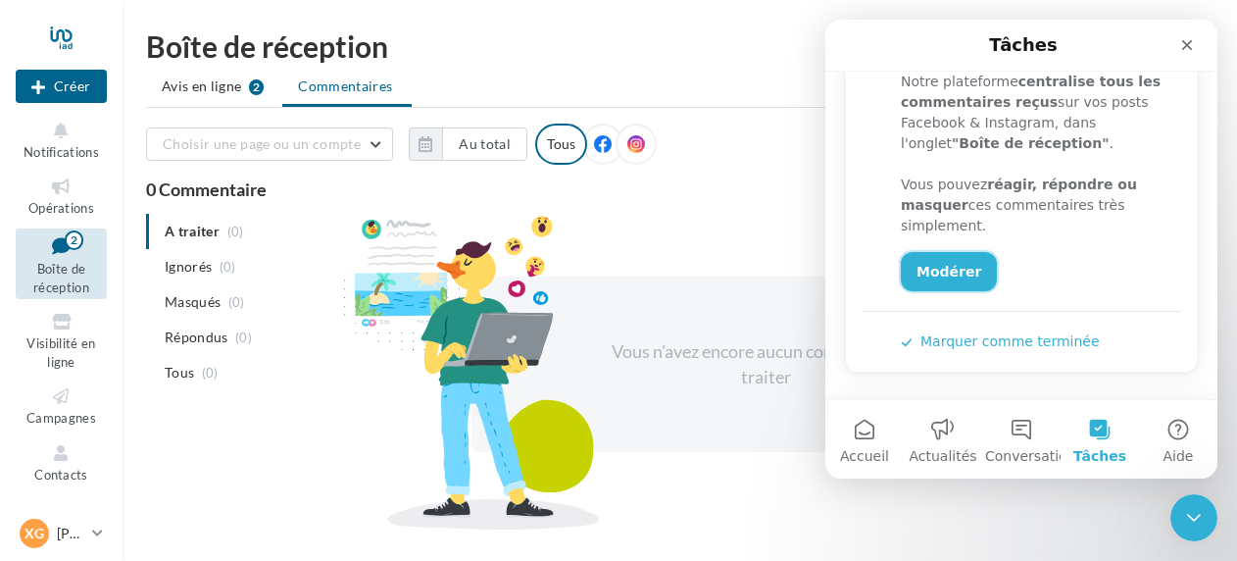
click at [941, 270] on link "Modérer" at bounding box center [949, 271] width 96 height 39
click at [1001, 339] on button "Marquer comme terminée" at bounding box center [1000, 341] width 199 height 21
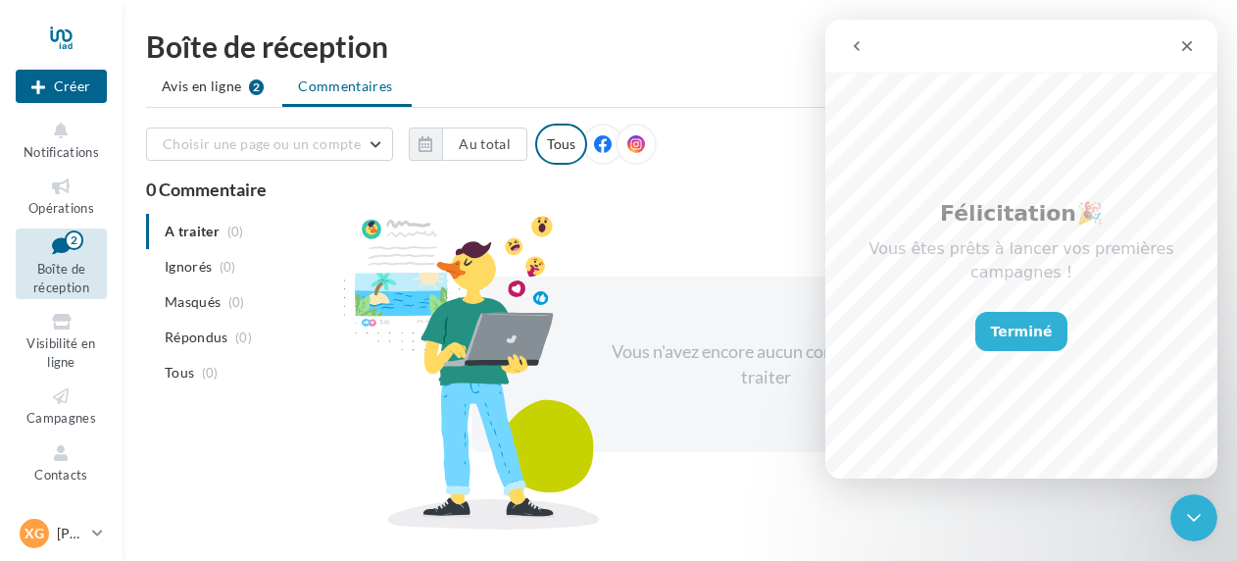
scroll to position [102, 0]
click at [1033, 313] on button "Terminé" at bounding box center [1021, 331] width 93 height 39
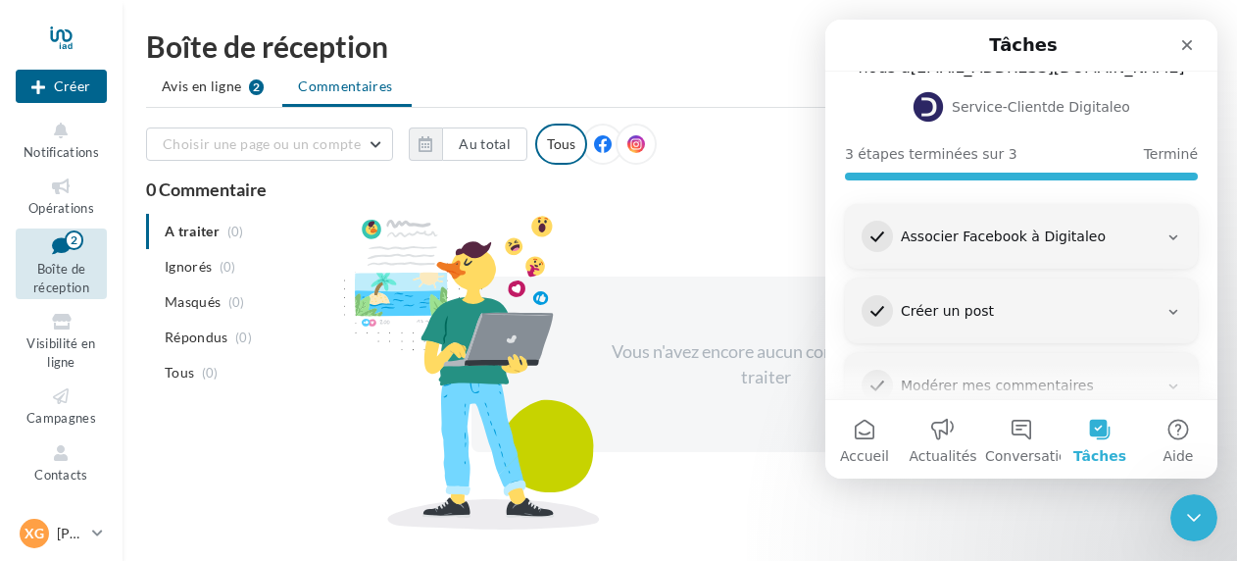
scroll to position [178, 0]
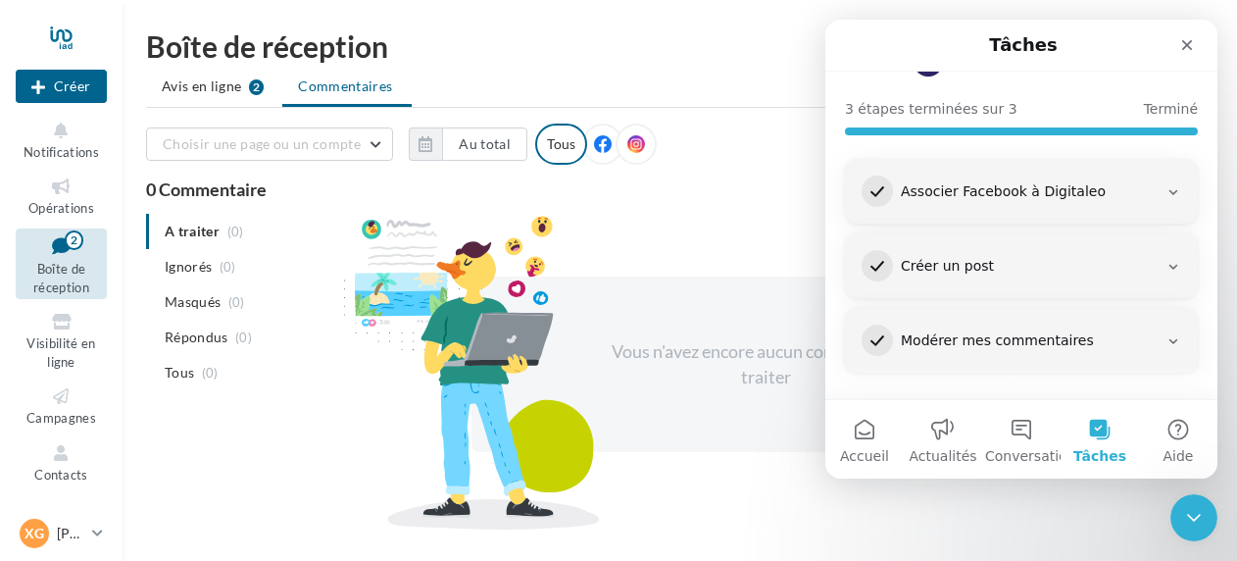
click at [672, 212] on div "Choisir une page ou un compte Immobilier IAD France à Yerres Xavier Galon (Yerr…" at bounding box center [679, 323] width 1067 height 399
click at [867, 443] on button "Accueil" at bounding box center [864, 439] width 78 height 78
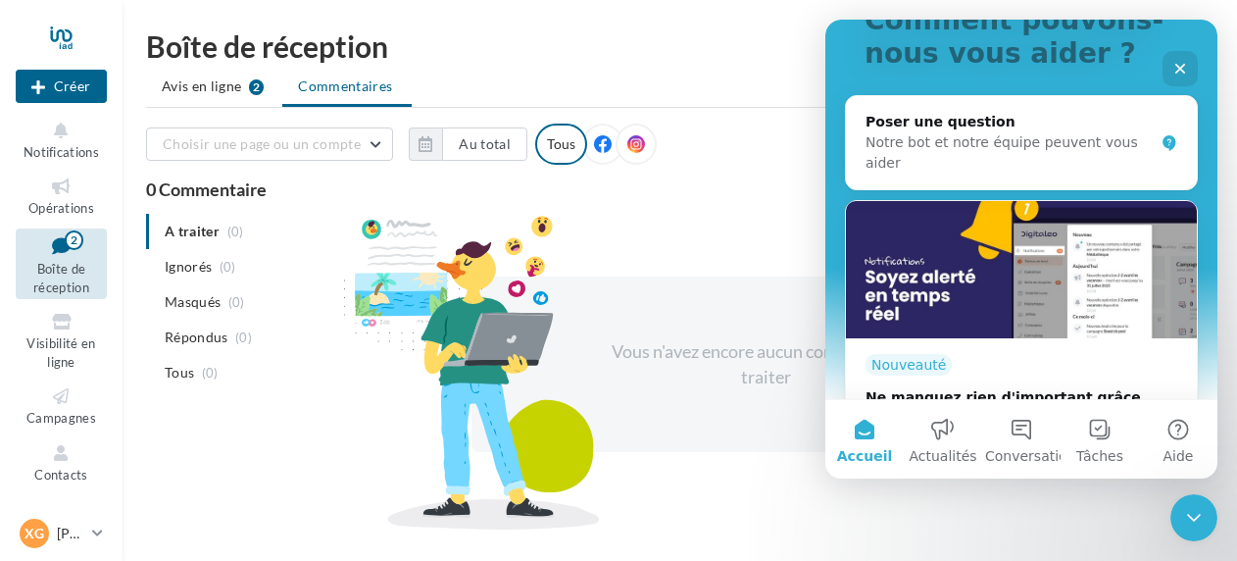
scroll to position [196, 0]
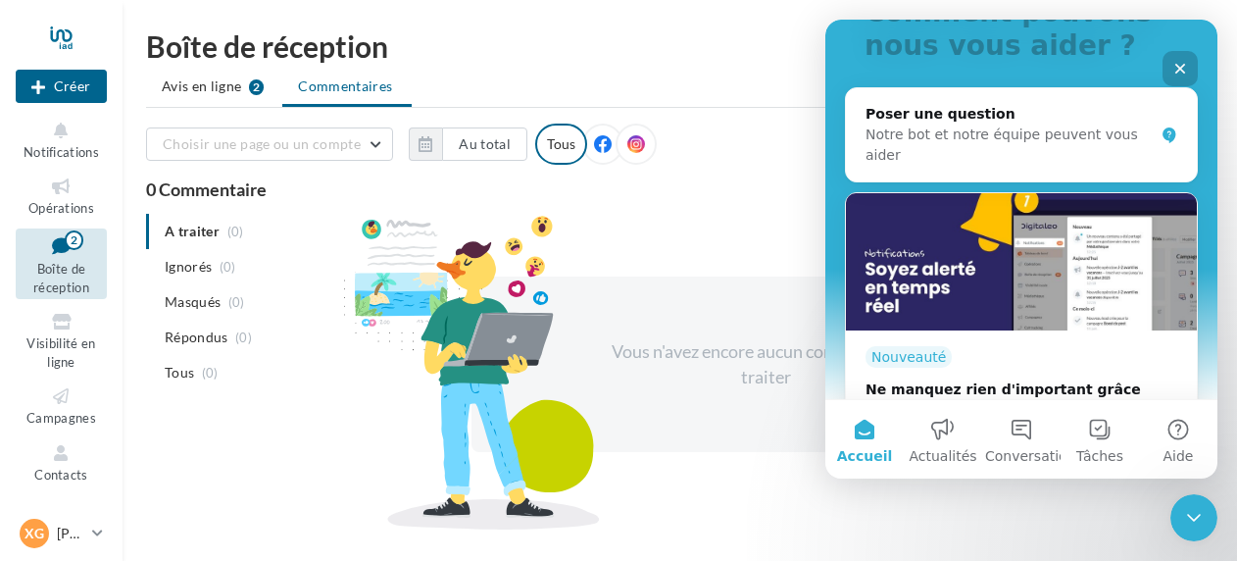
click at [1182, 68] on icon "Fermer" at bounding box center [1180, 69] width 16 height 16
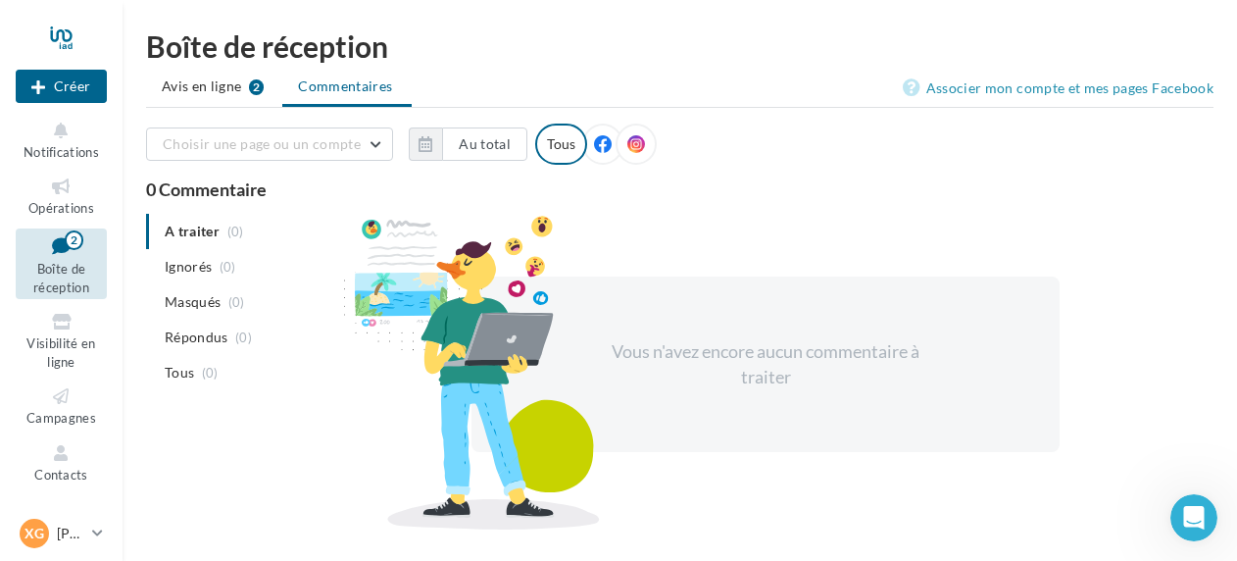
scroll to position [0, 0]
click at [632, 141] on icon at bounding box center [636, 144] width 18 height 18
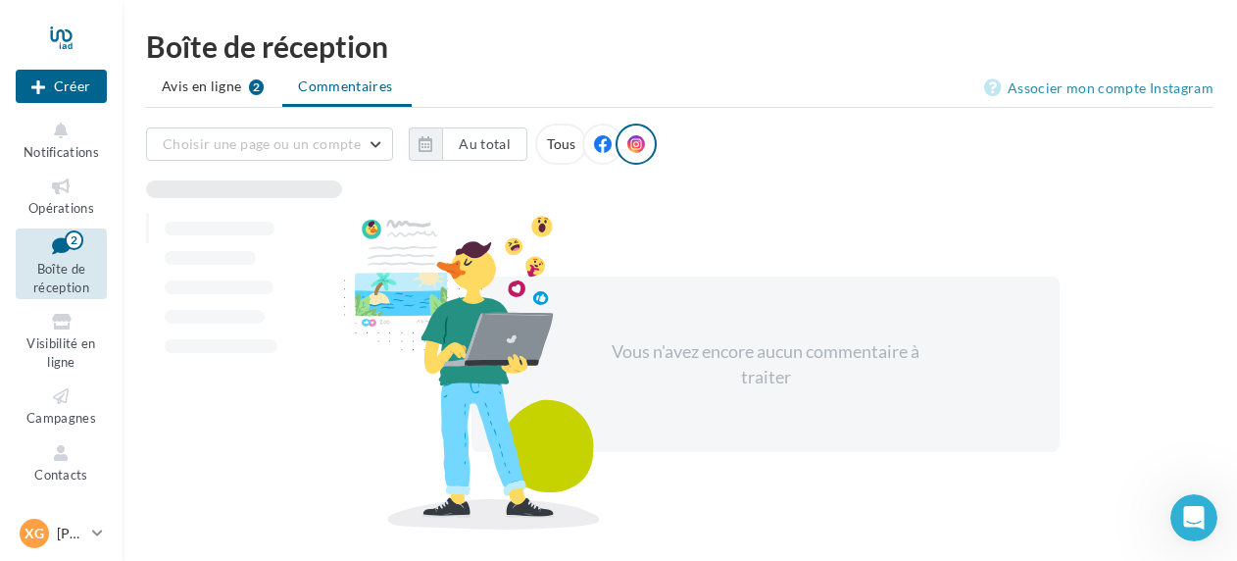
click at [594, 141] on icon at bounding box center [603, 144] width 18 height 18
click at [548, 135] on div "Tous" at bounding box center [561, 144] width 52 height 41
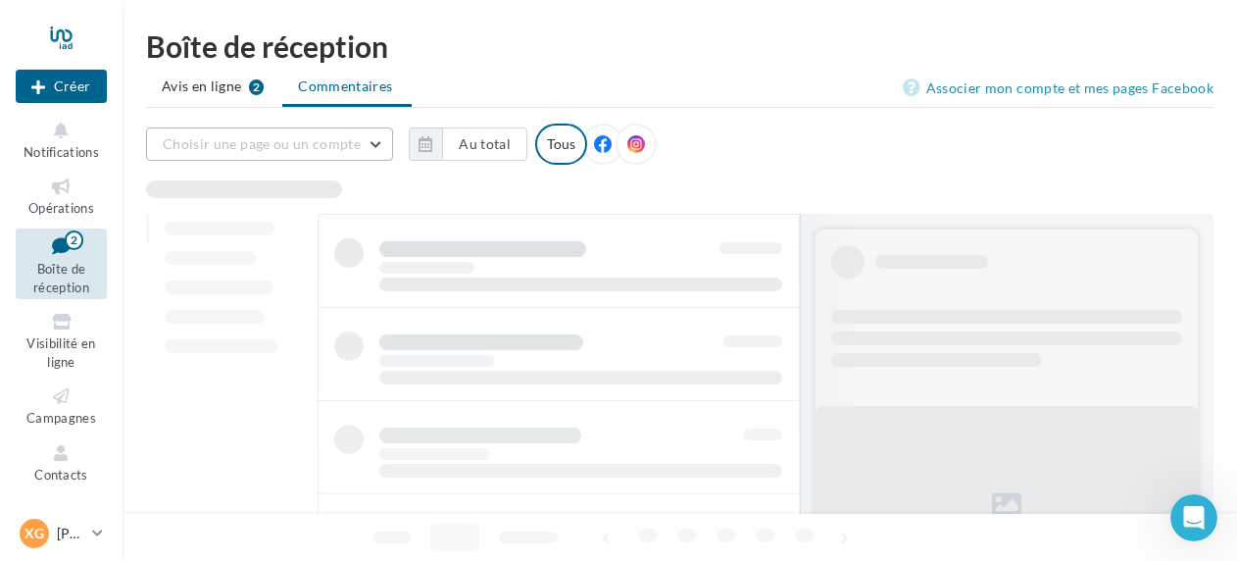
click at [211, 141] on span "Choisir une page ou un compte" at bounding box center [262, 143] width 198 height 17
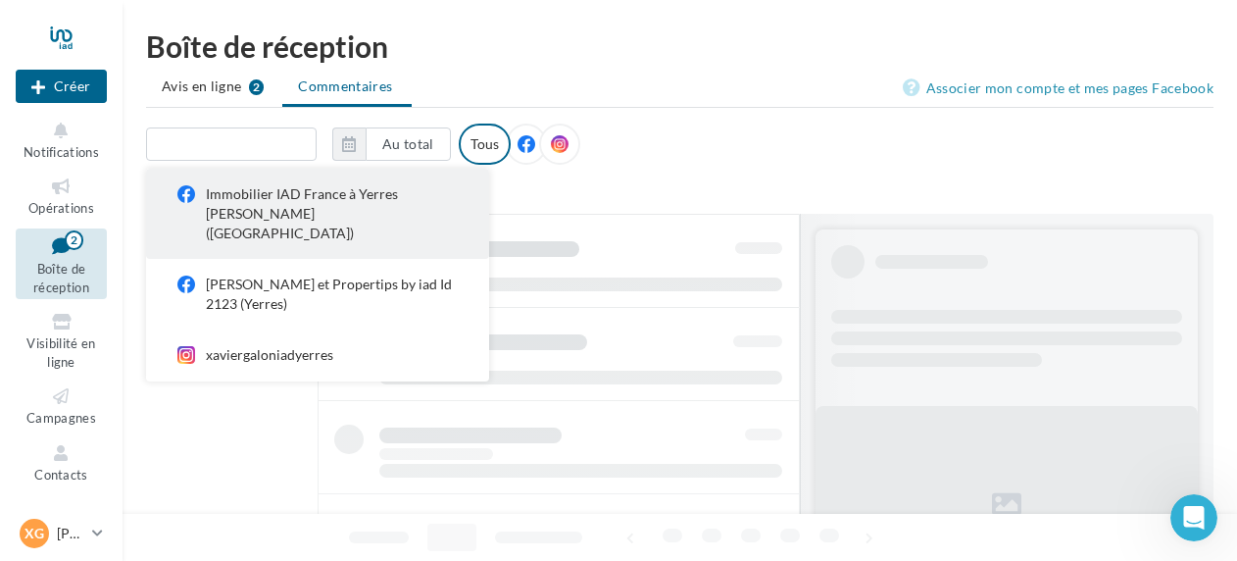
click at [274, 196] on div "Immobilier IAD France à Yerres Xavier Galon (Yerres)" at bounding box center [331, 213] width 251 height 59
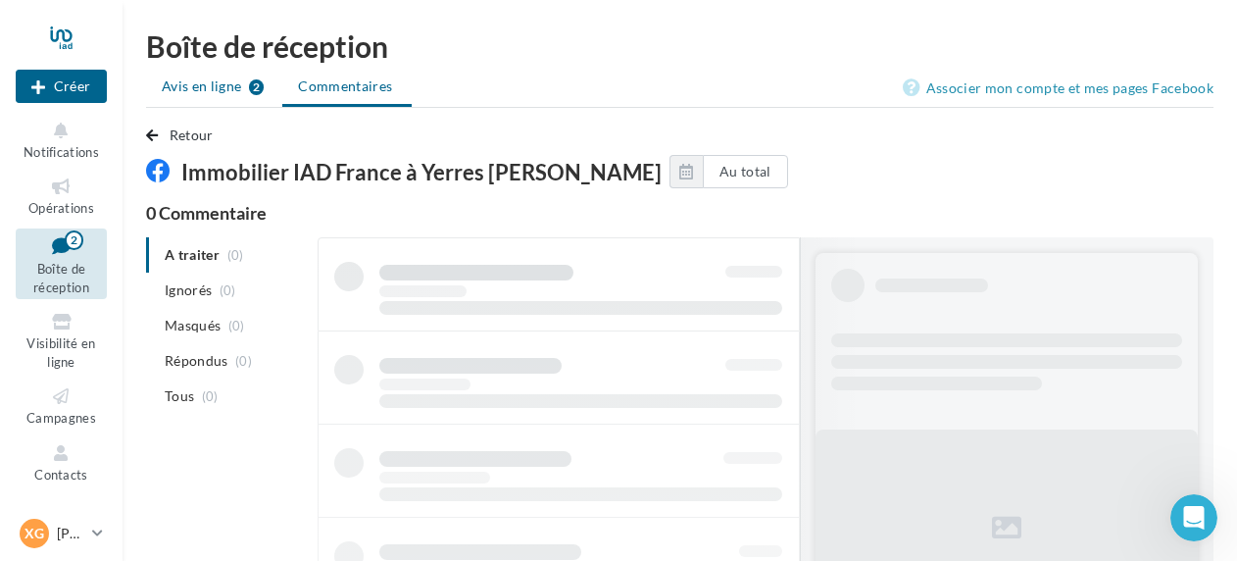
click at [204, 78] on span "Avis en ligne" at bounding box center [202, 86] width 80 height 20
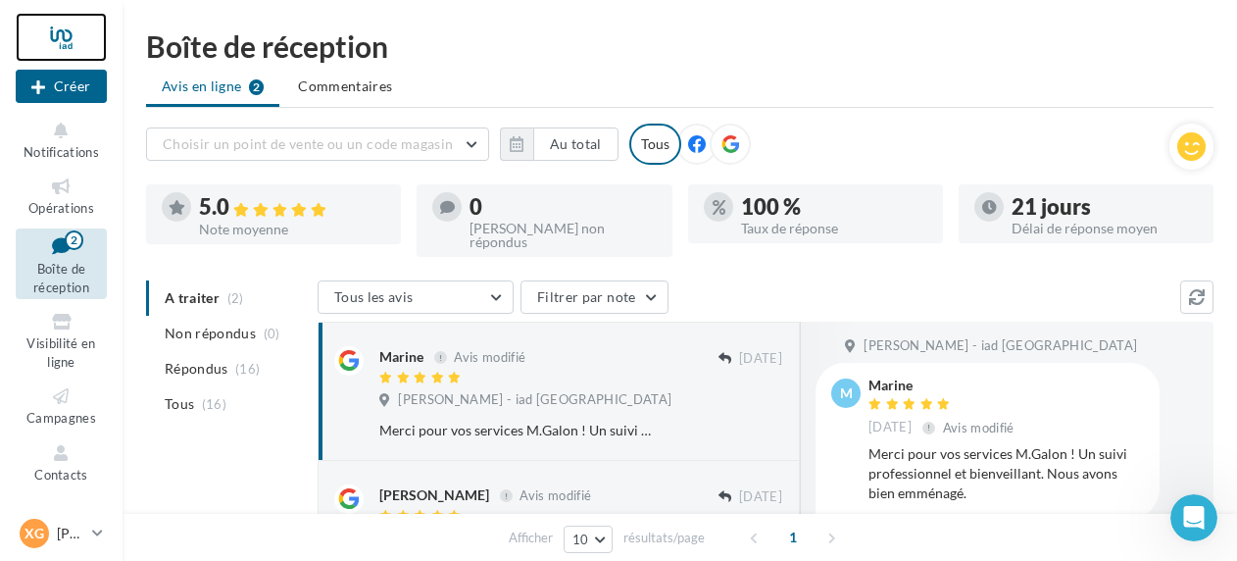
click at [59, 41] on div at bounding box center [61, 37] width 91 height 49
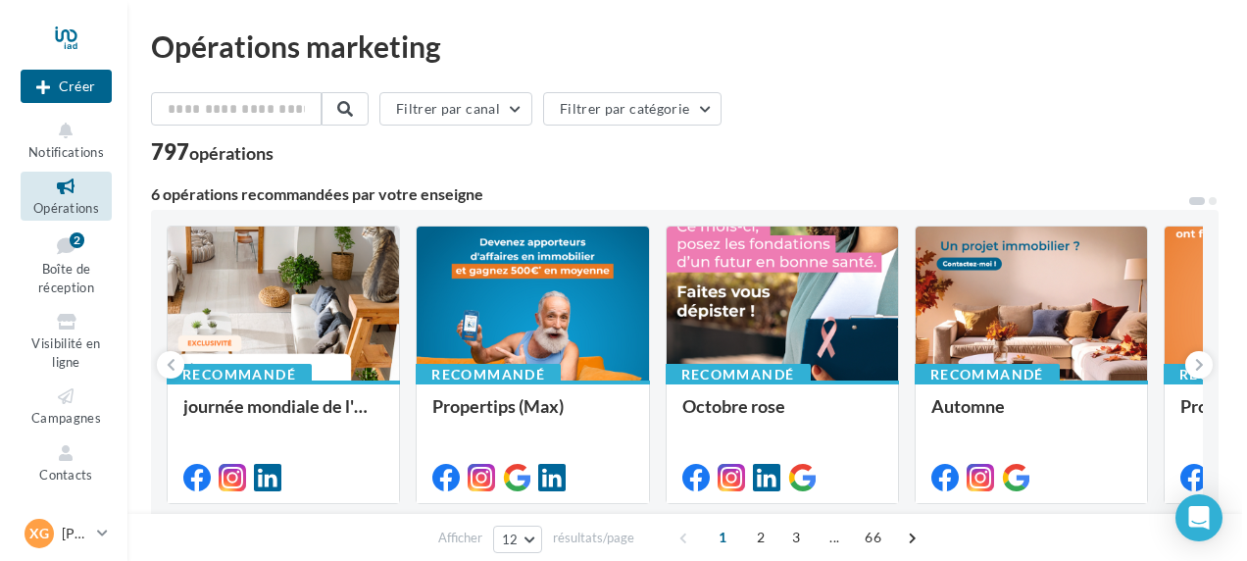
scroll to position [98, 0]
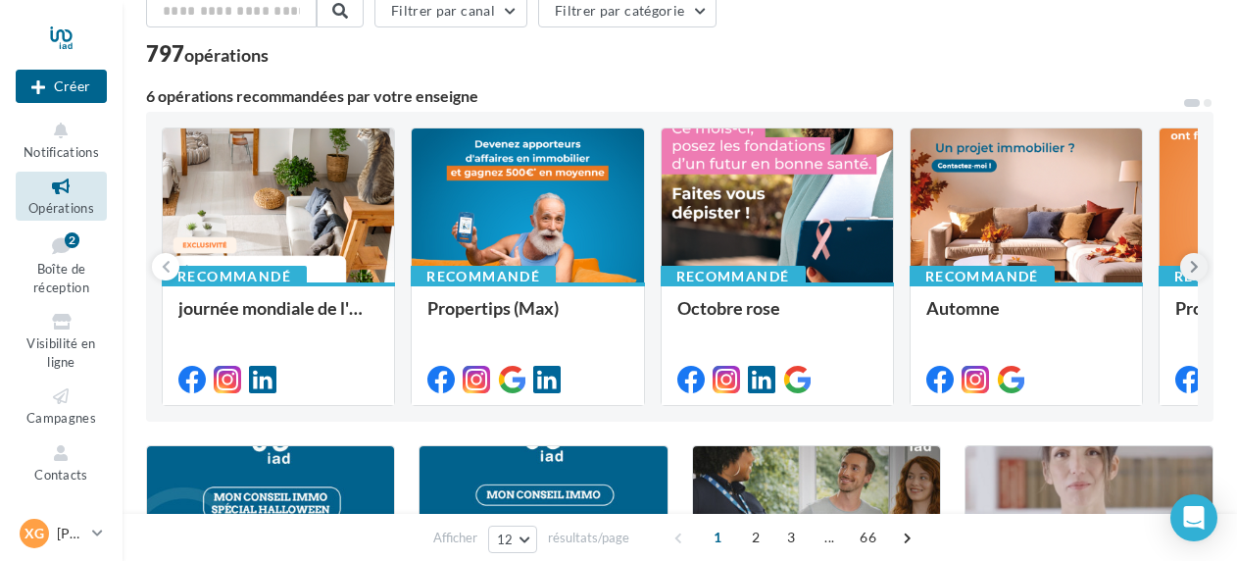
click at [1190, 262] on icon at bounding box center [1194, 267] width 9 height 20
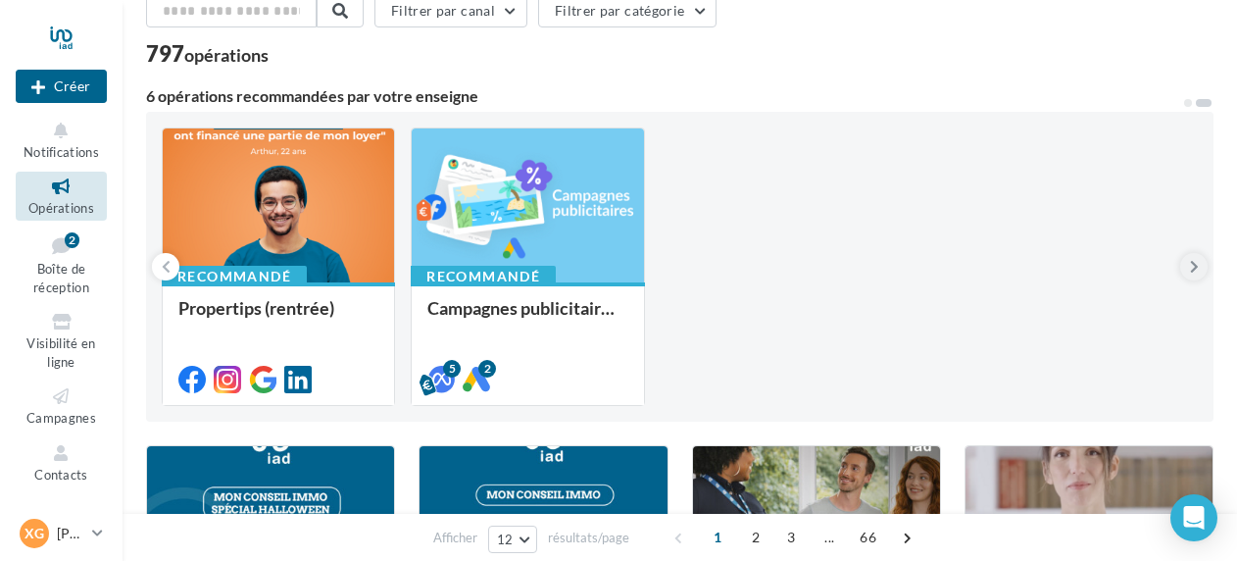
click at [1190, 262] on icon at bounding box center [1194, 267] width 9 height 20
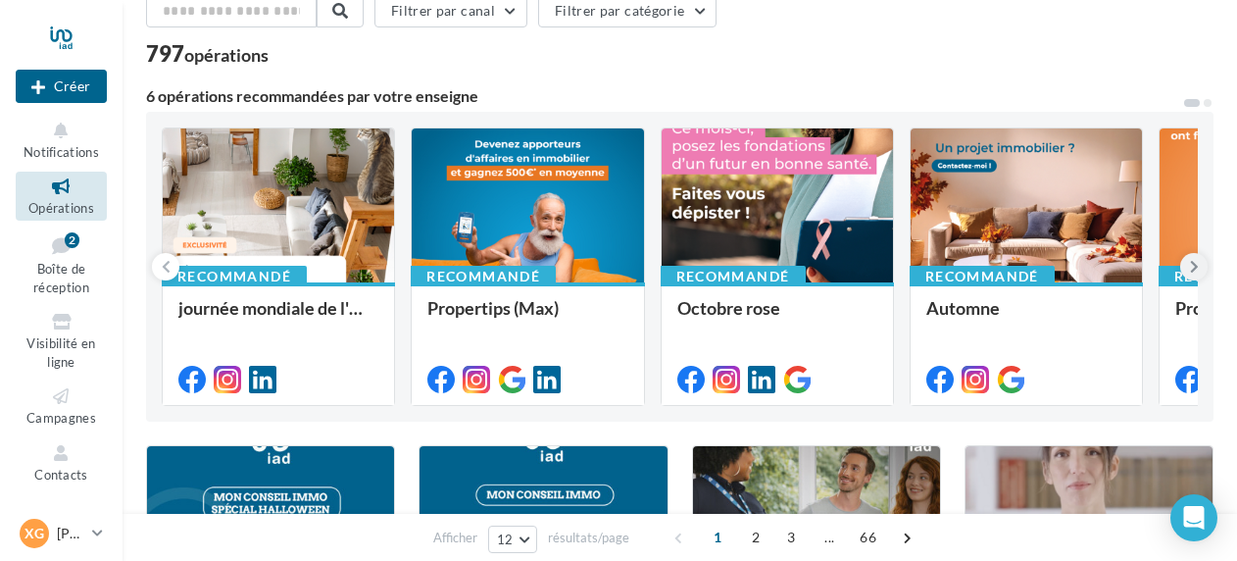
click at [1190, 262] on icon at bounding box center [1194, 267] width 9 height 20
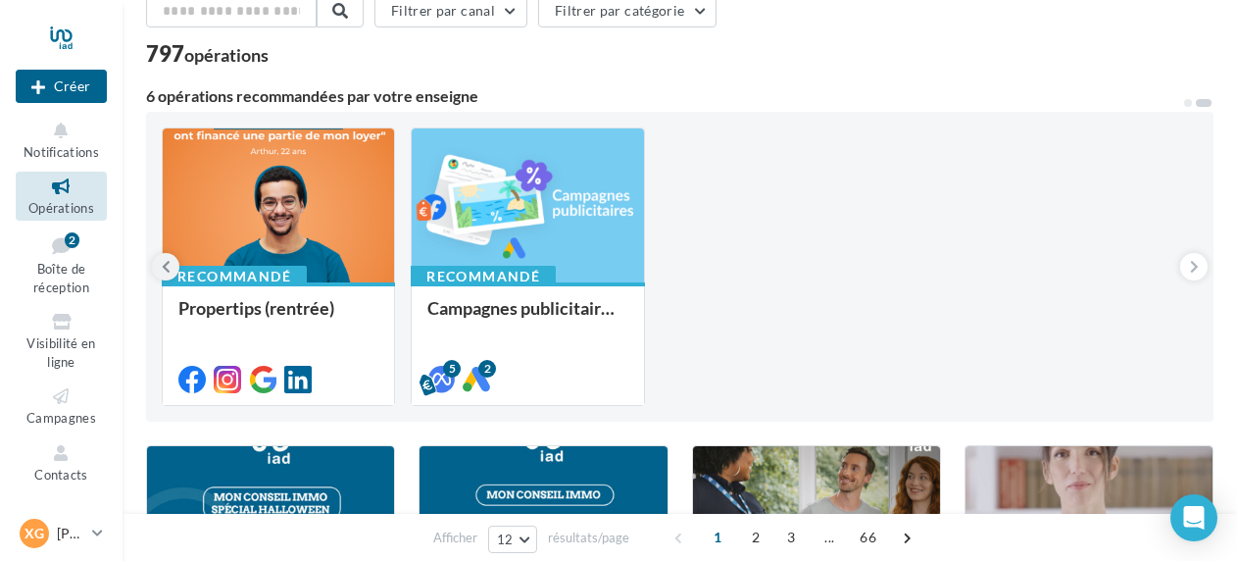
click at [160, 266] on button at bounding box center [165, 266] width 27 height 27
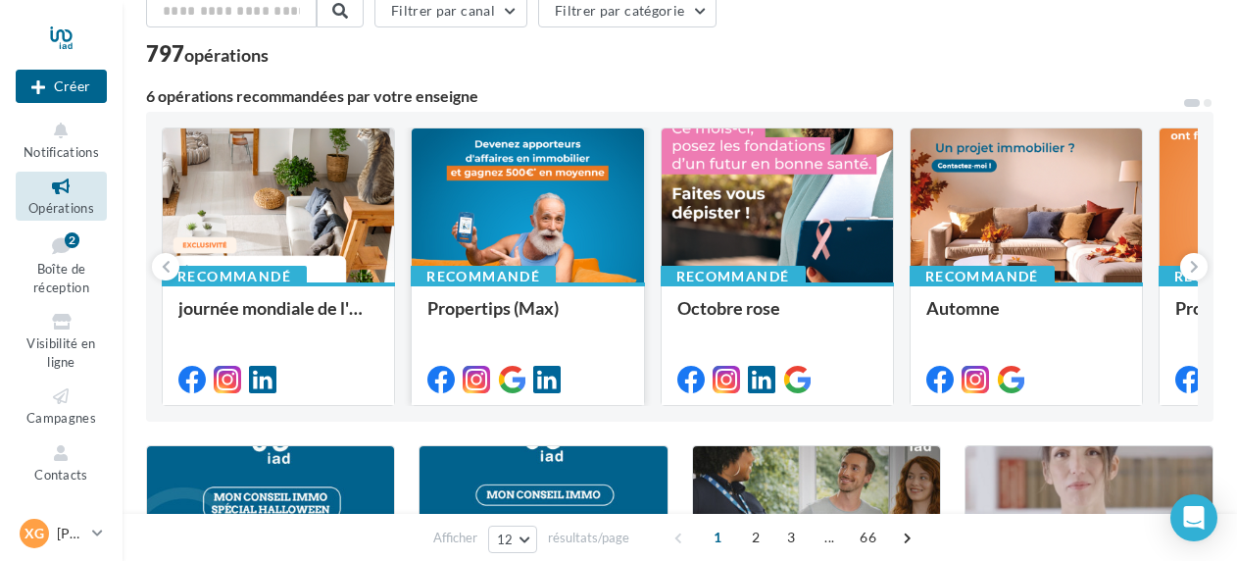
click at [504, 210] on div at bounding box center [527, 206] width 231 height 156
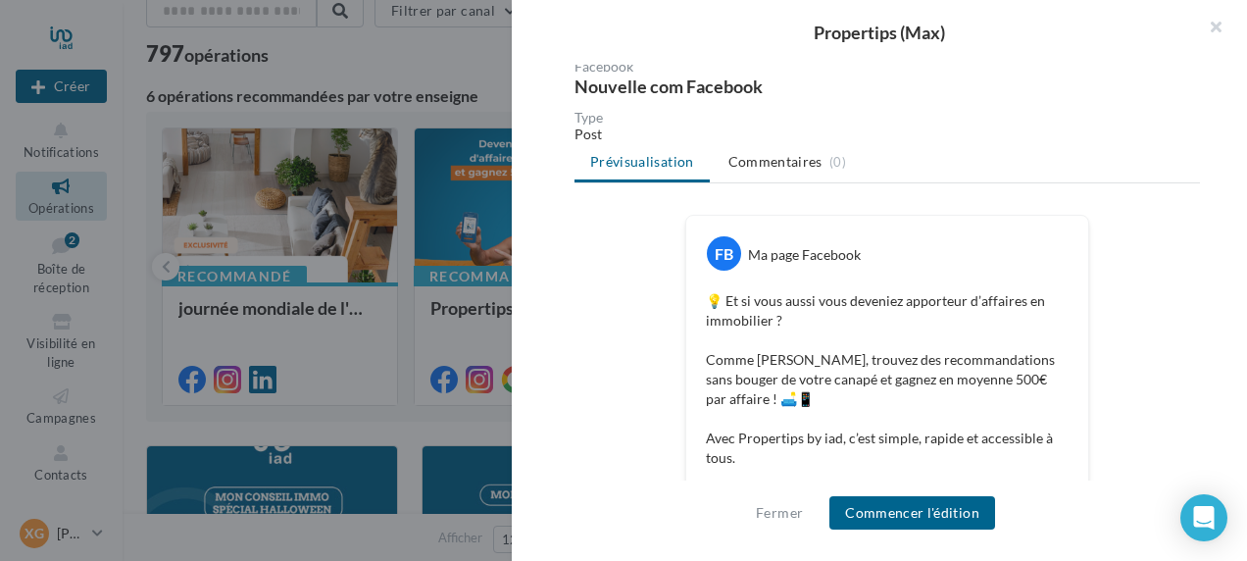
scroll to position [196, 0]
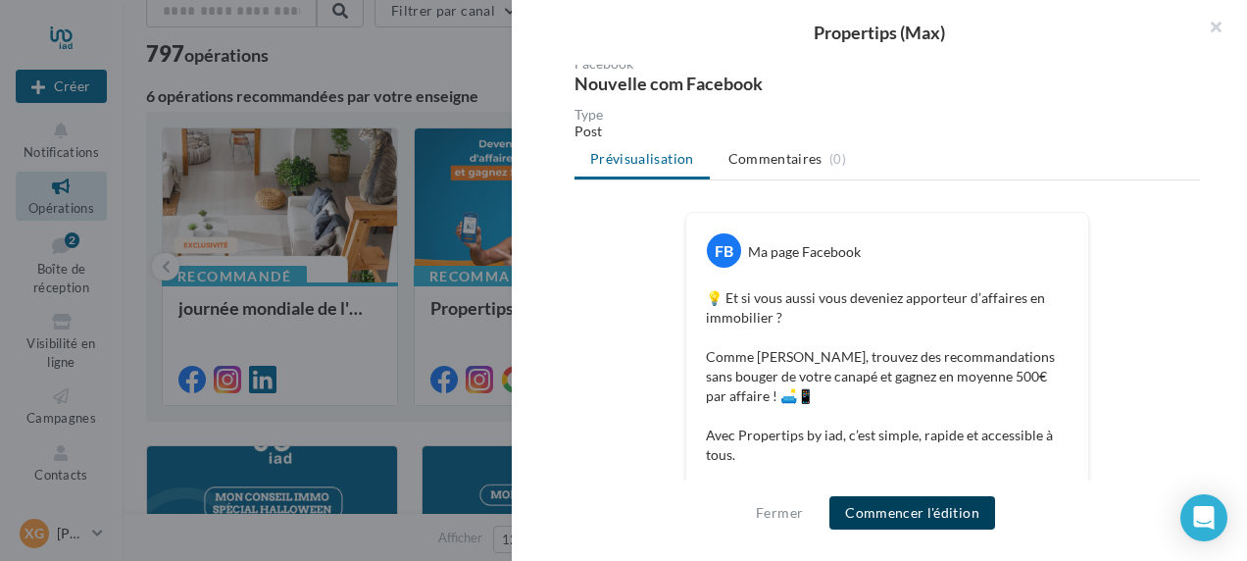
click at [964, 508] on button "Commencer l'édition" at bounding box center [912, 512] width 166 height 33
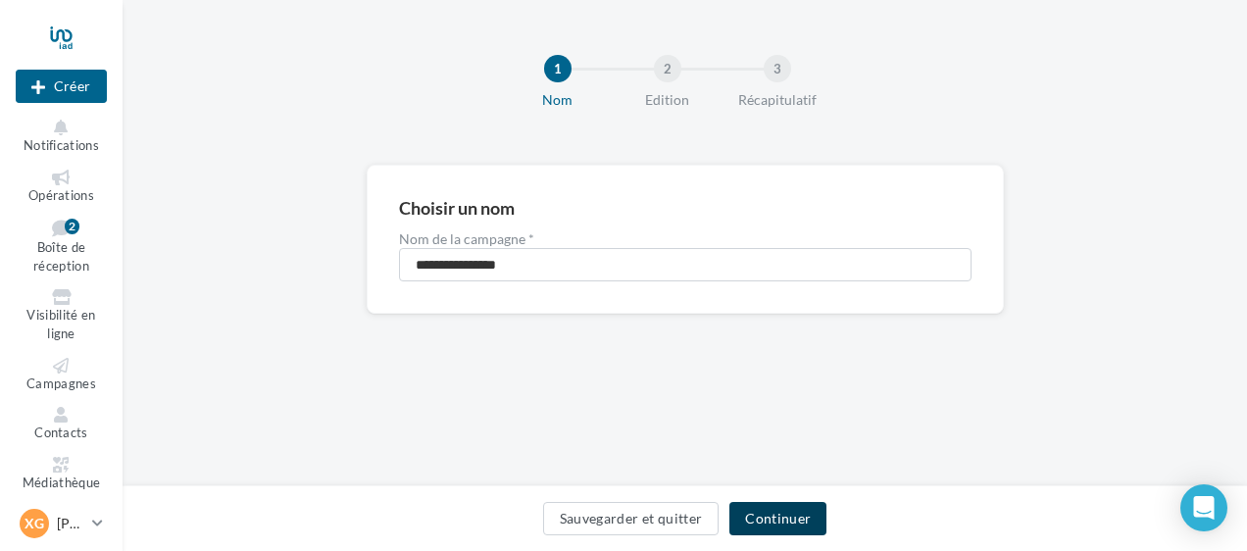
click at [808, 516] on button "Continuer" at bounding box center [777, 518] width 97 height 33
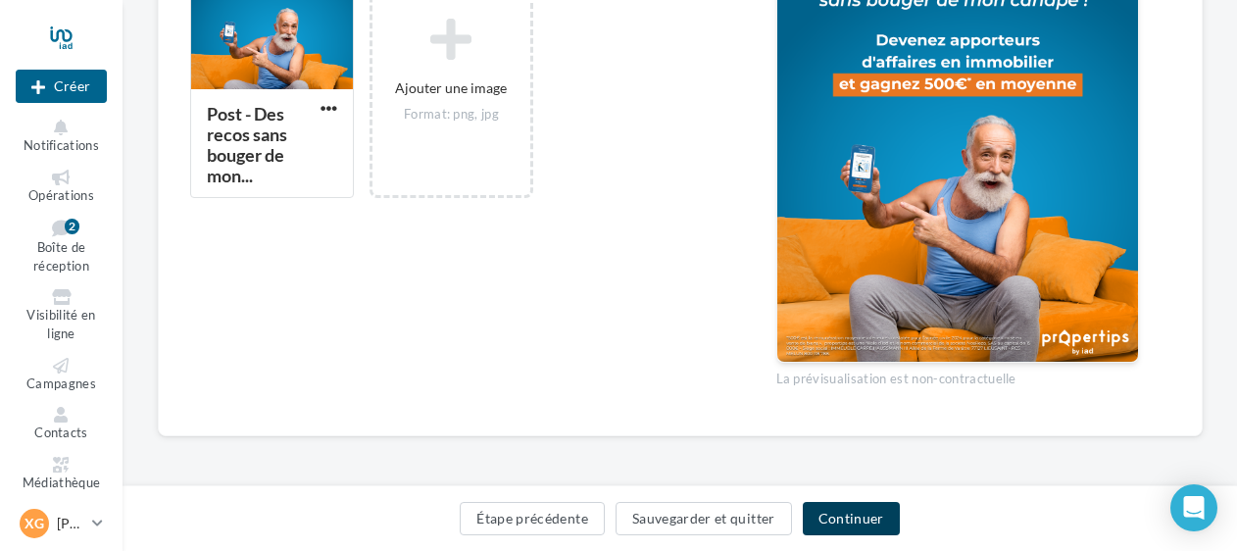
click at [853, 518] on button "Continuer" at bounding box center [851, 518] width 97 height 33
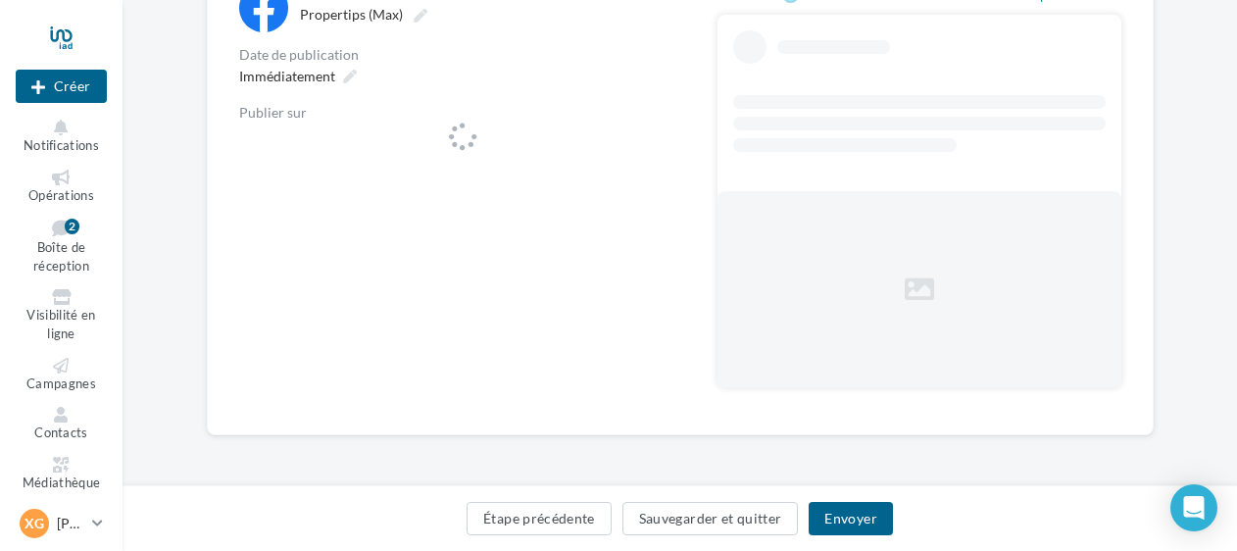
scroll to position [246, 0]
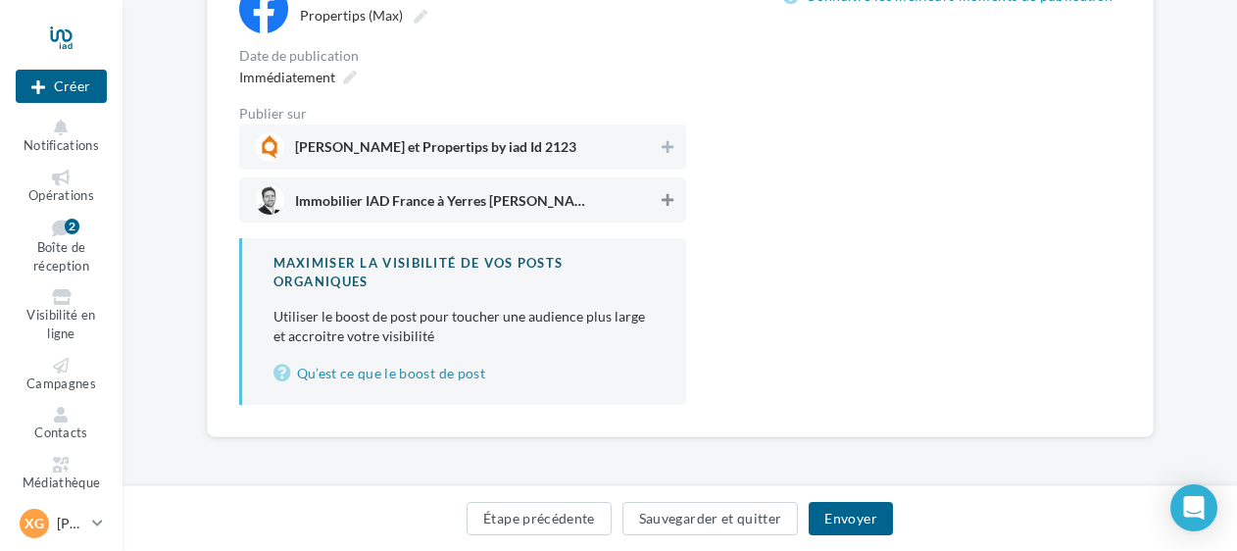
click at [664, 200] on icon at bounding box center [668, 200] width 12 height 14
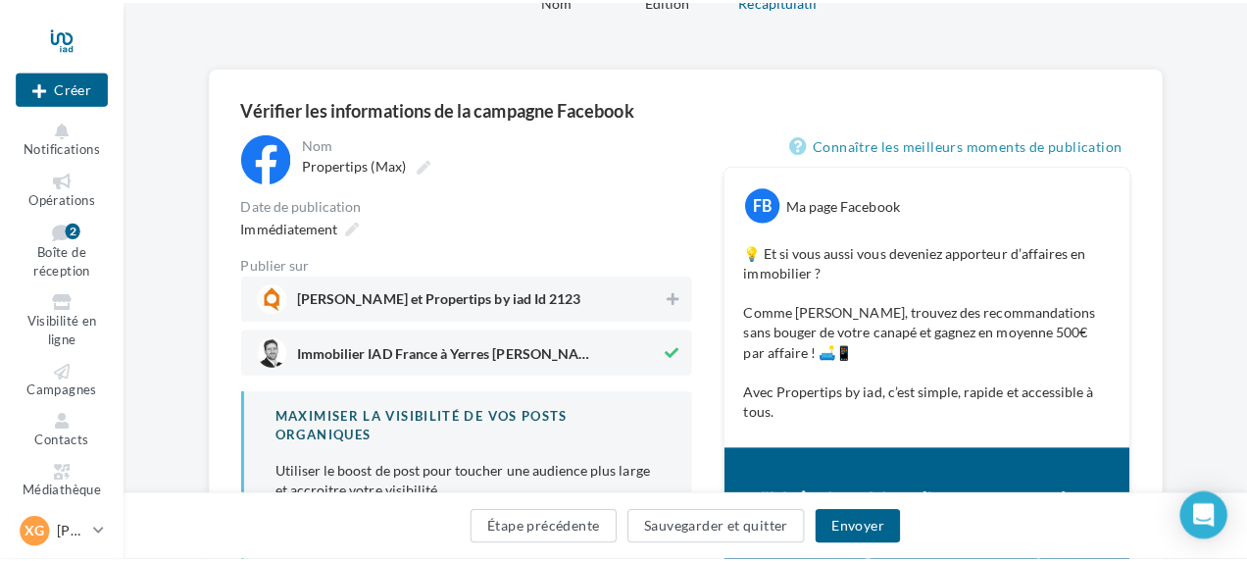
scroll to position [196, 0]
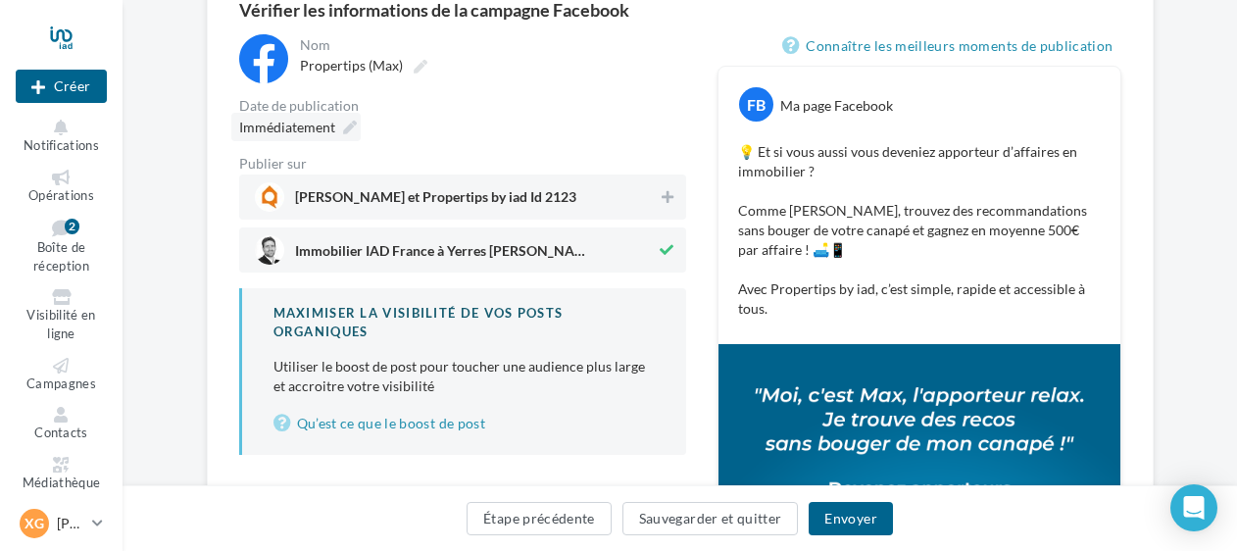
click at [350, 127] on icon at bounding box center [350, 128] width 14 height 14
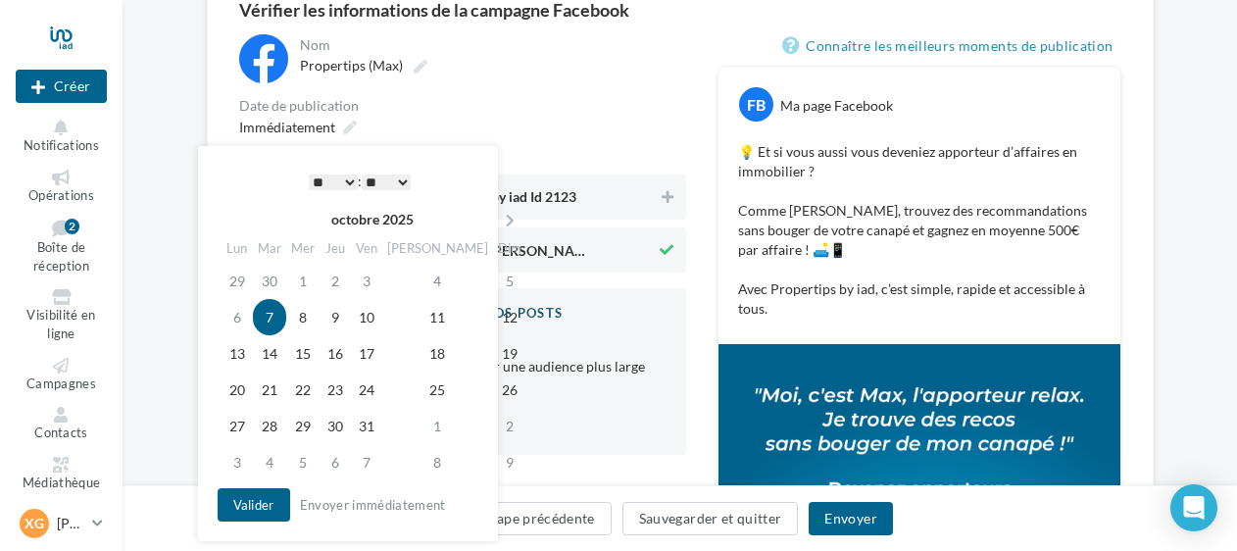
click at [351, 182] on select "* * * * * * * * * * ** ** ** ** ** ** ** ** ** ** ** ** ** **" at bounding box center [333, 182] width 49 height 16
click at [550, 108] on div "Date de publication" at bounding box center [462, 106] width 447 height 14
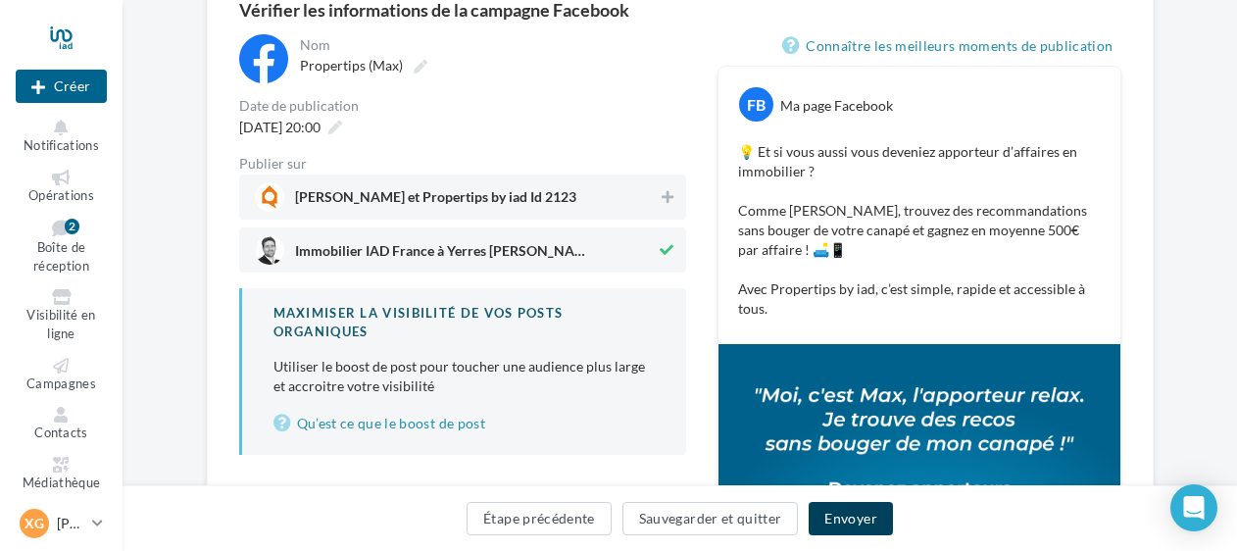
click at [851, 519] on button "Envoyer" at bounding box center [850, 518] width 83 height 33
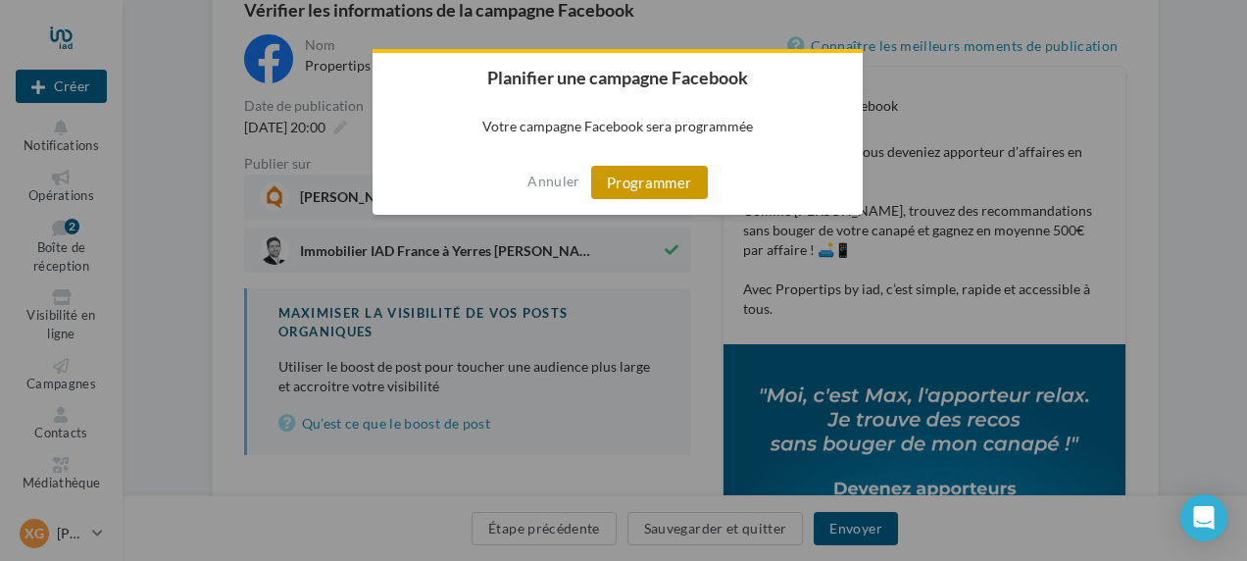
click at [657, 183] on button "Programmer" at bounding box center [649, 182] width 117 height 33
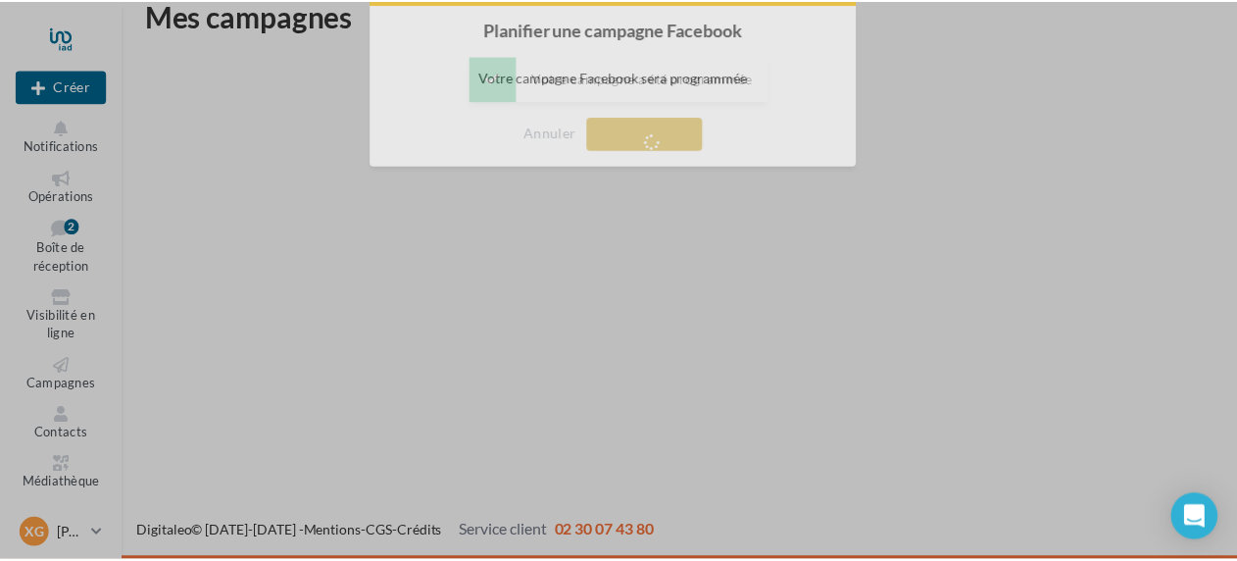
scroll to position [31, 0]
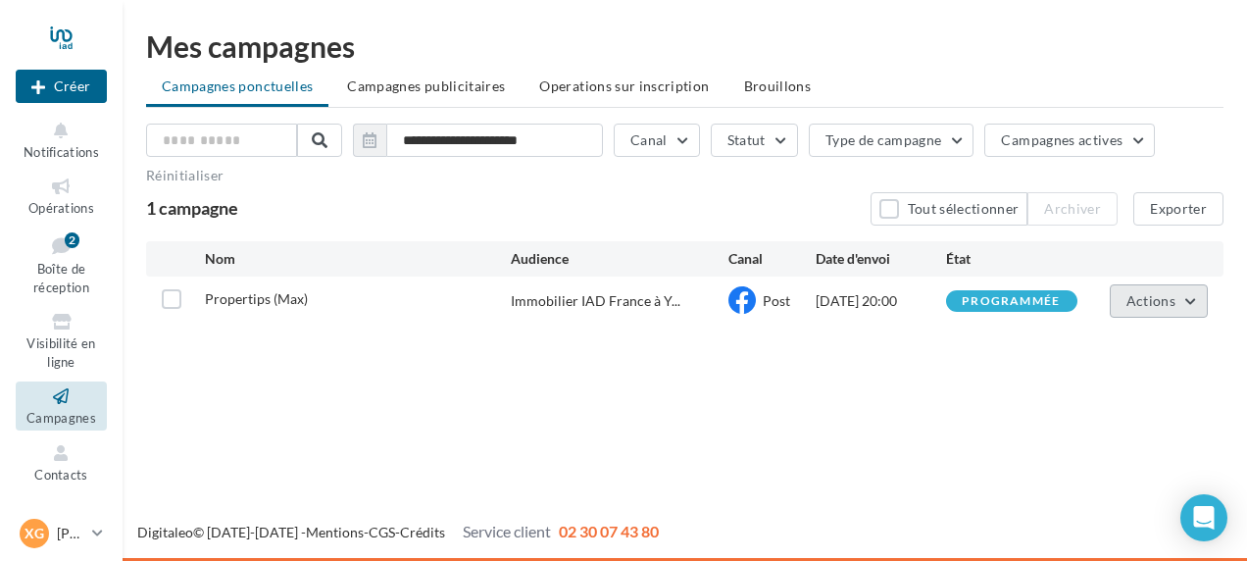
click at [1183, 300] on button "Actions" at bounding box center [1159, 300] width 98 height 33
click at [610, 397] on div "Nouvelle campagne Créer Notifications Opérations Boîte de réception 2 Visibilit…" at bounding box center [623, 280] width 1247 height 561
click at [63, 82] on button "Créer" at bounding box center [61, 86] width 91 height 33
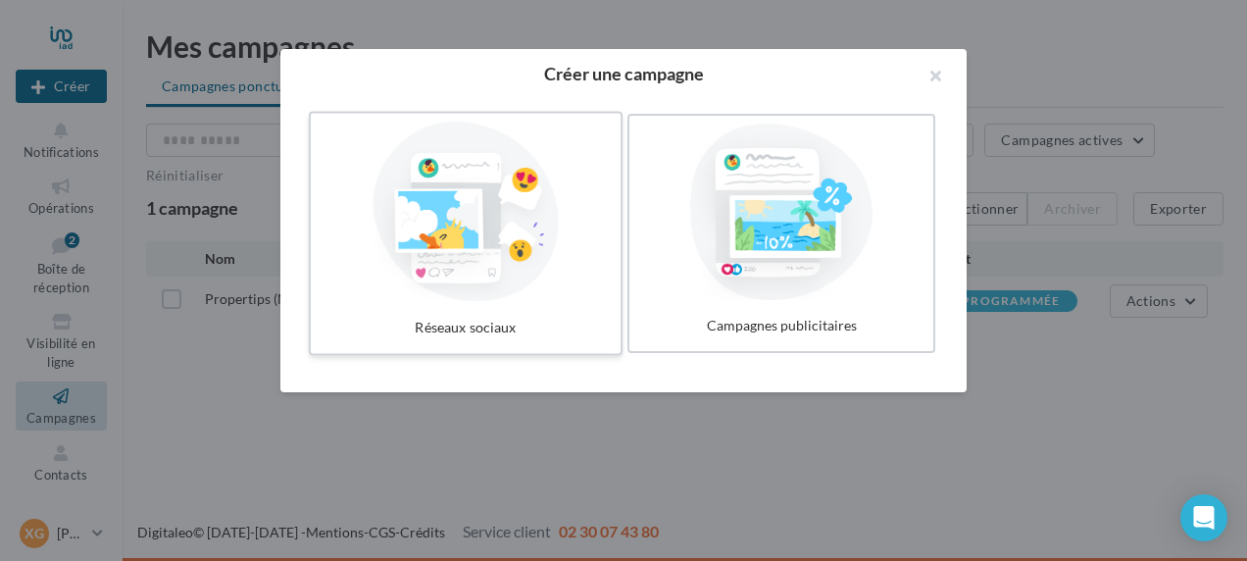
click at [486, 254] on div at bounding box center [466, 212] width 294 height 180
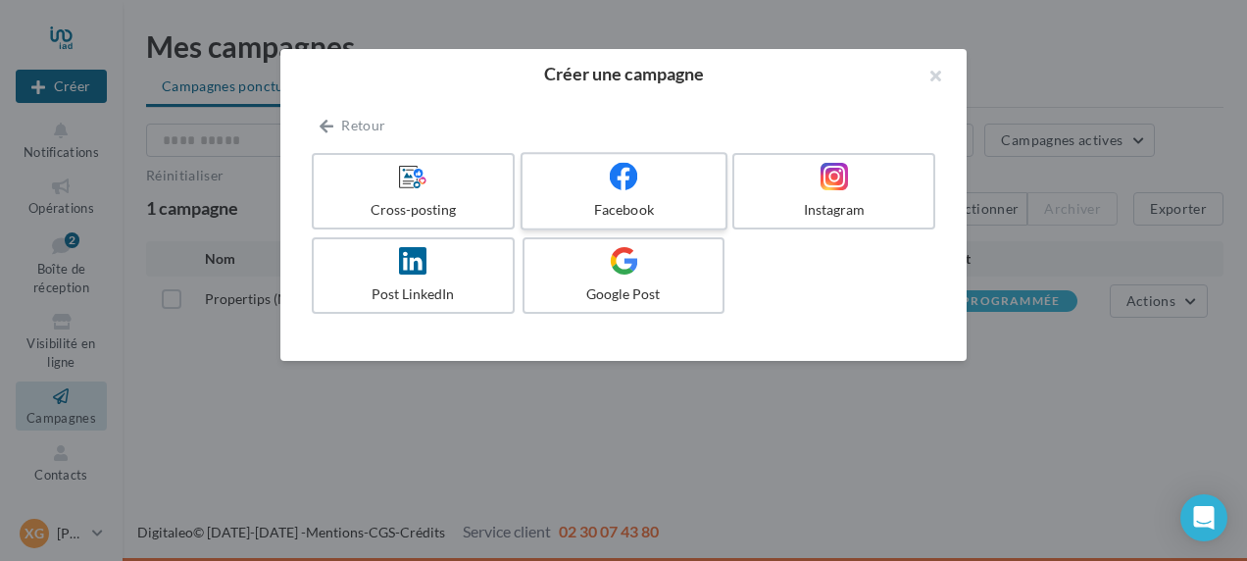
click at [630, 197] on label "Facebook" at bounding box center [623, 191] width 207 height 78
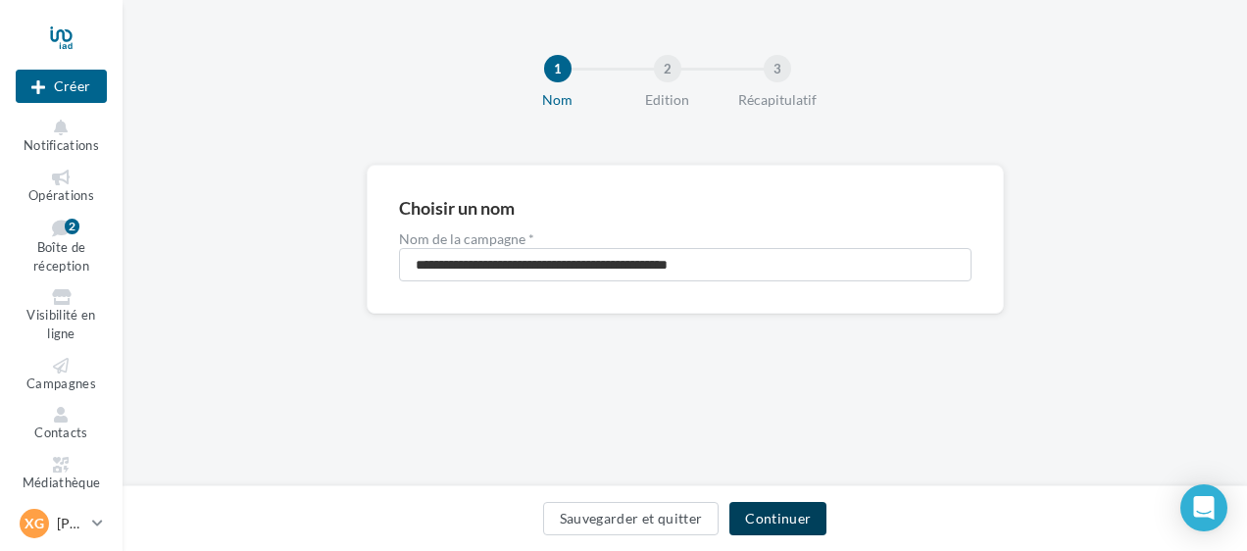
click at [768, 516] on button "Continuer" at bounding box center [777, 518] width 97 height 33
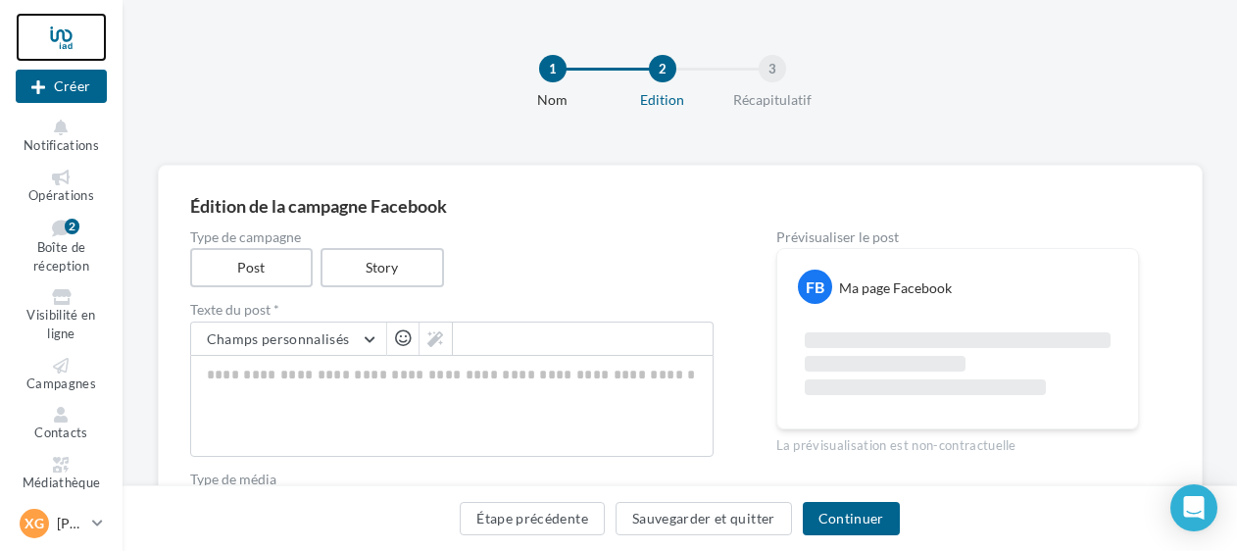
click at [63, 45] on div at bounding box center [61, 37] width 91 height 49
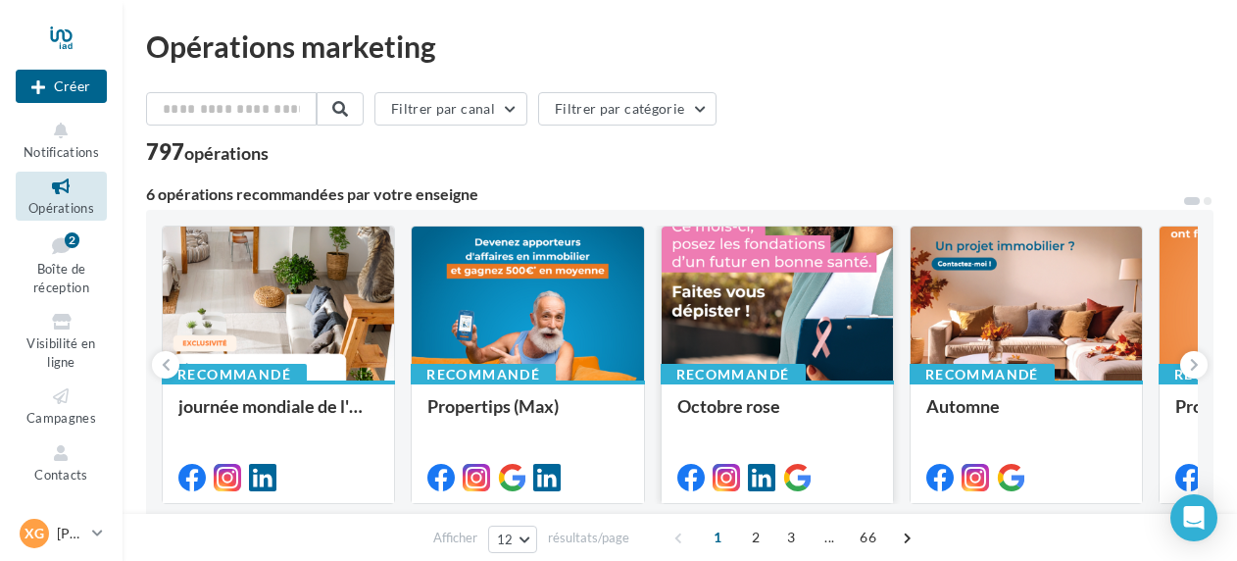
click at [785, 312] on div at bounding box center [777, 304] width 231 height 156
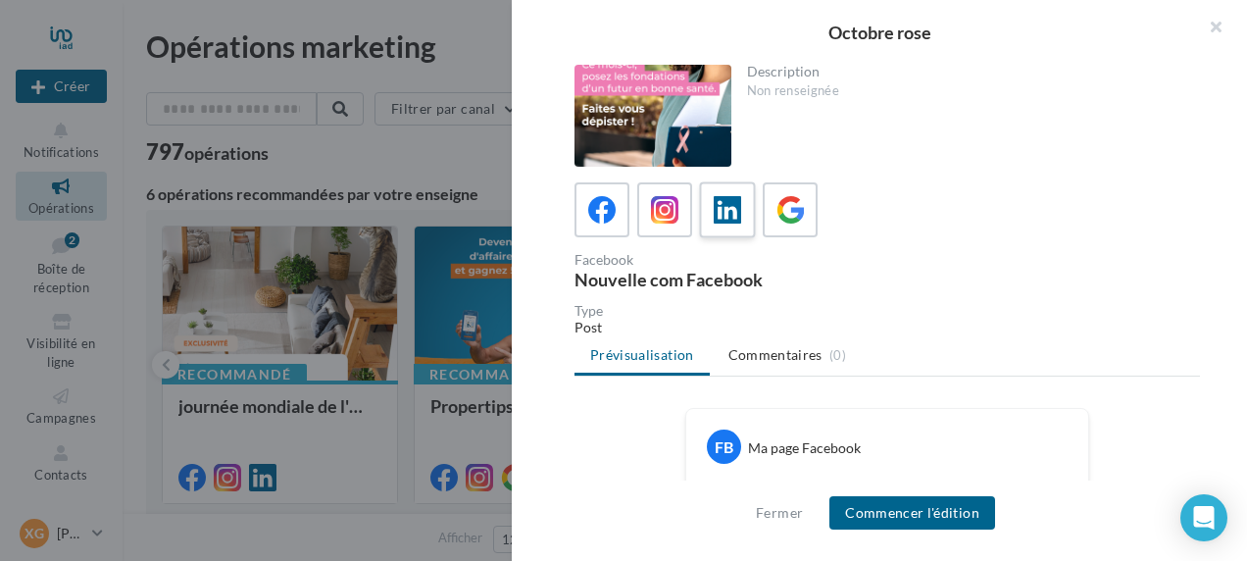
click at [735, 209] on icon at bounding box center [728, 210] width 28 height 28
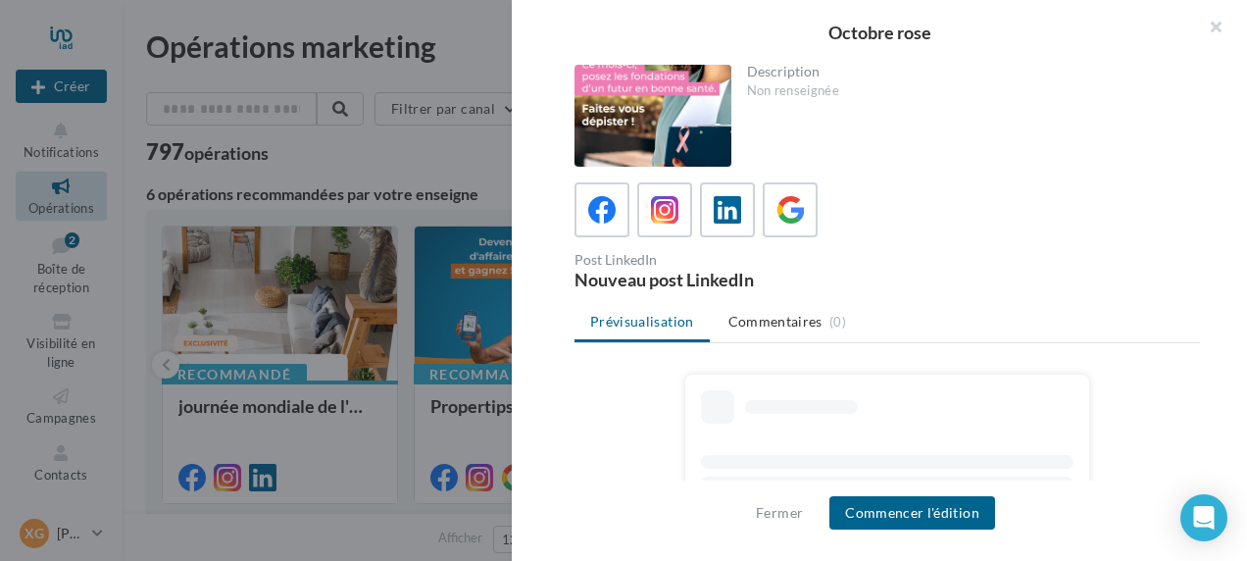
scroll to position [98, 0]
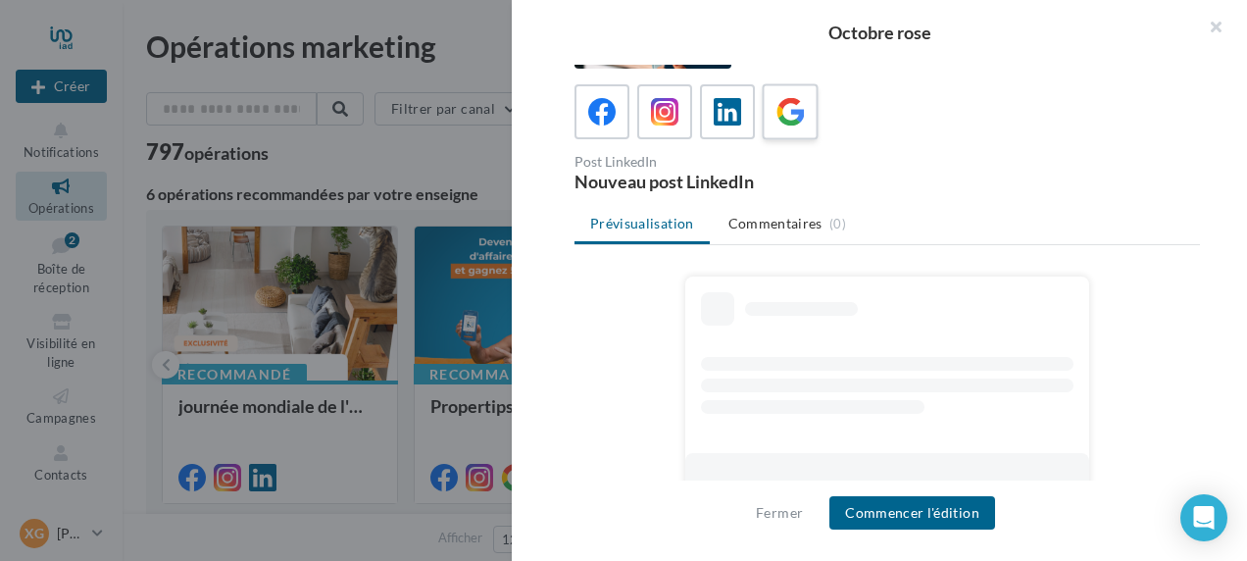
click at [804, 110] on div at bounding box center [790, 112] width 36 height 36
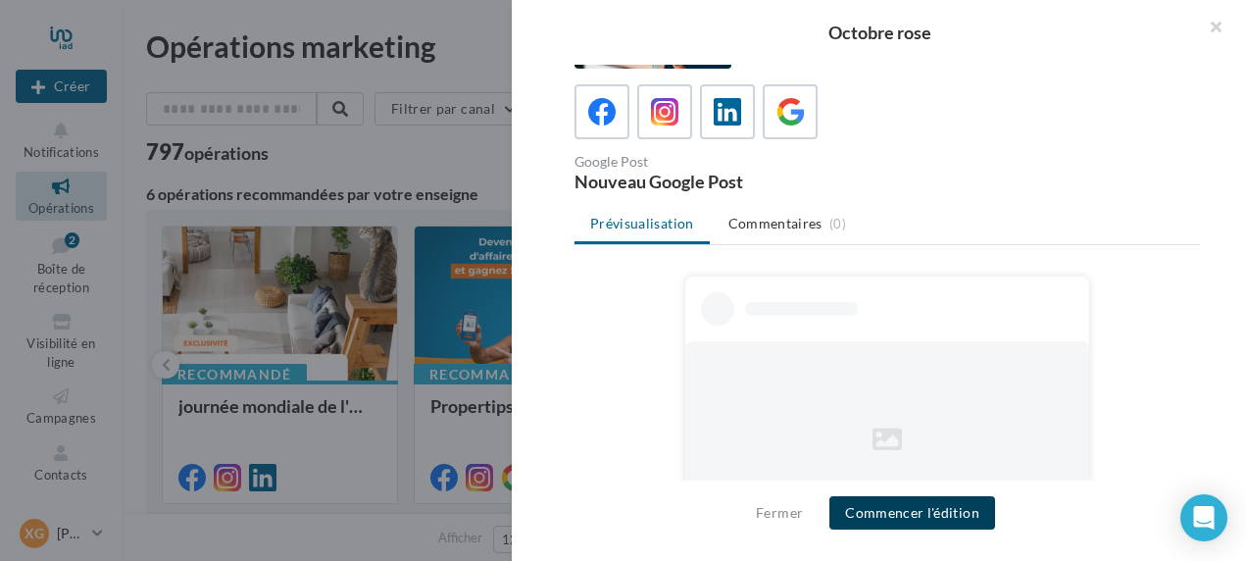
click at [923, 514] on button "Commencer l'édition" at bounding box center [912, 512] width 166 height 33
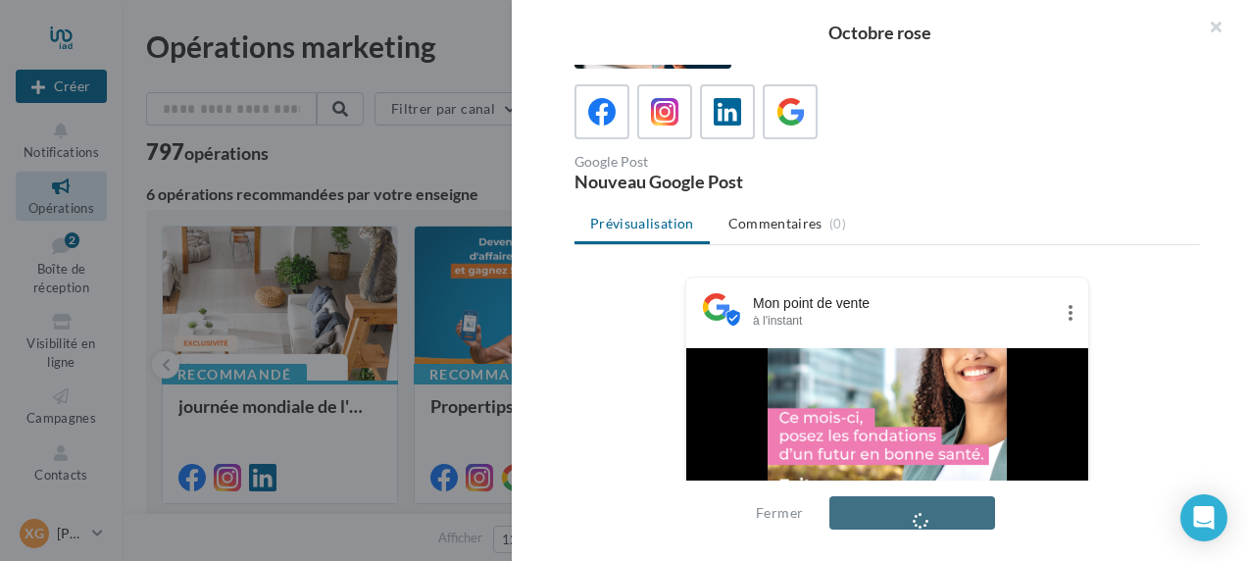
scroll to position [171, 0]
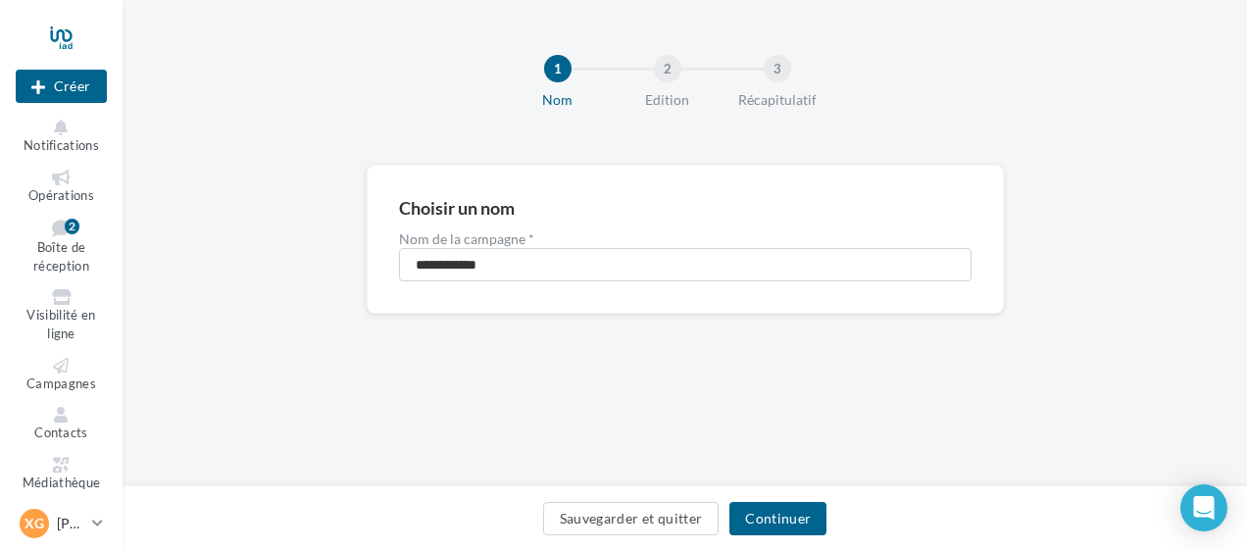
click at [798, 539] on div "Sauvegarder et quitter Continuer" at bounding box center [684, 522] width 1093 height 41
click at [806, 518] on button "Continuer" at bounding box center [777, 518] width 97 height 33
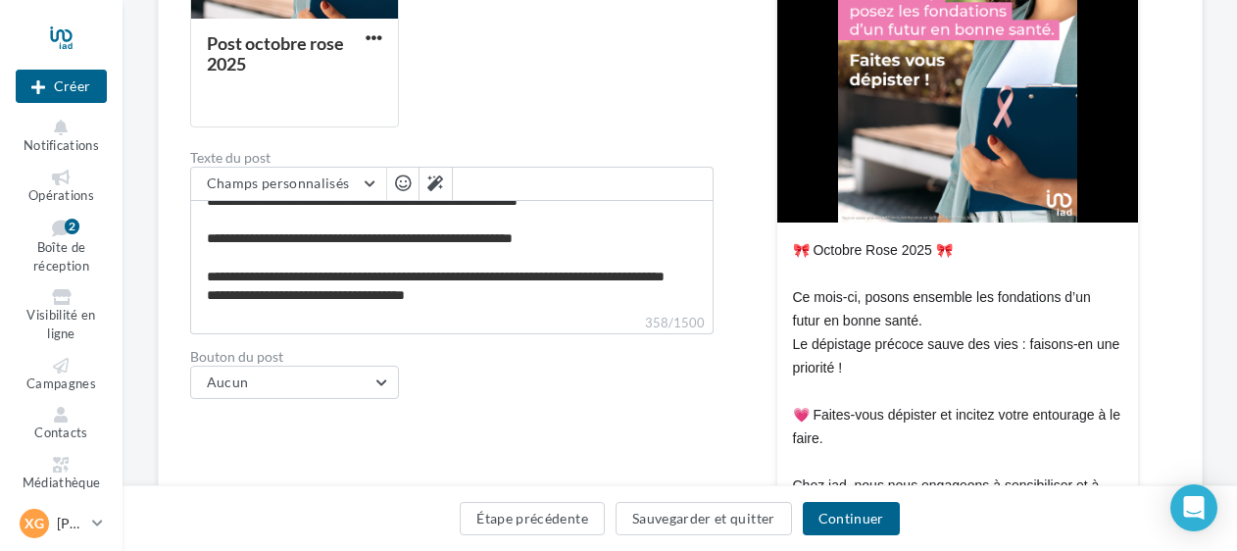
scroll to position [490, 0]
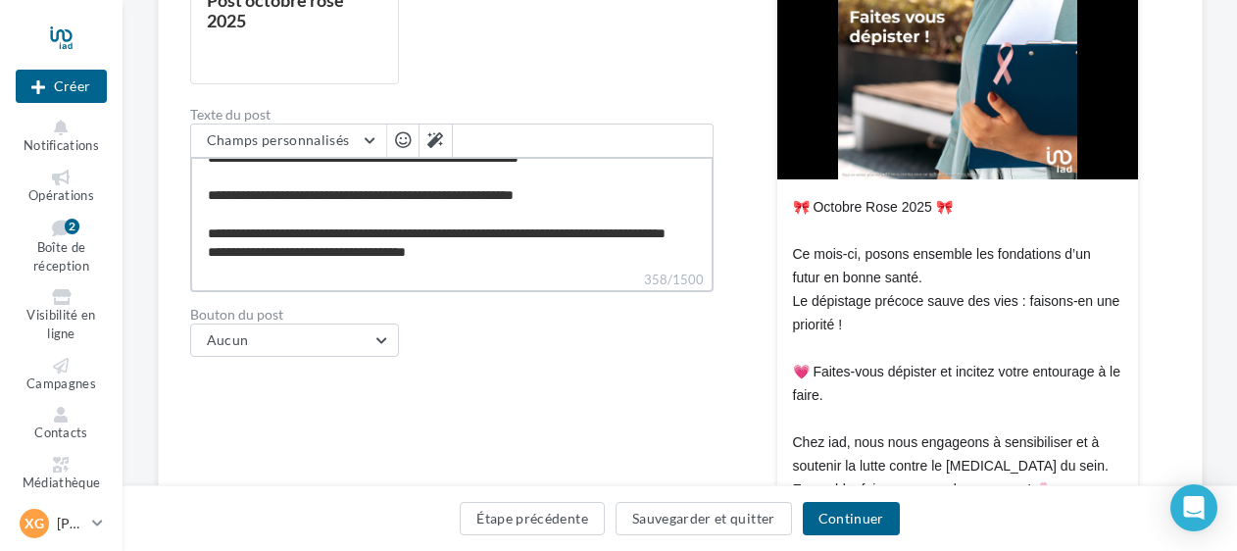
click at [472, 249] on textarea "**********" at bounding box center [451, 213] width 523 height 113
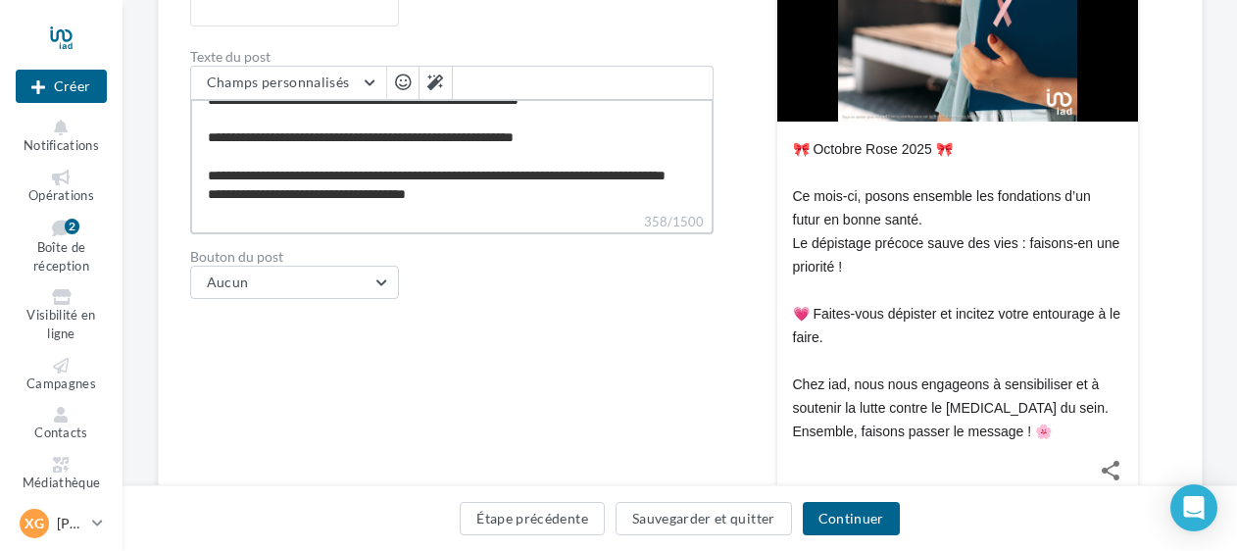
scroll to position [588, 0]
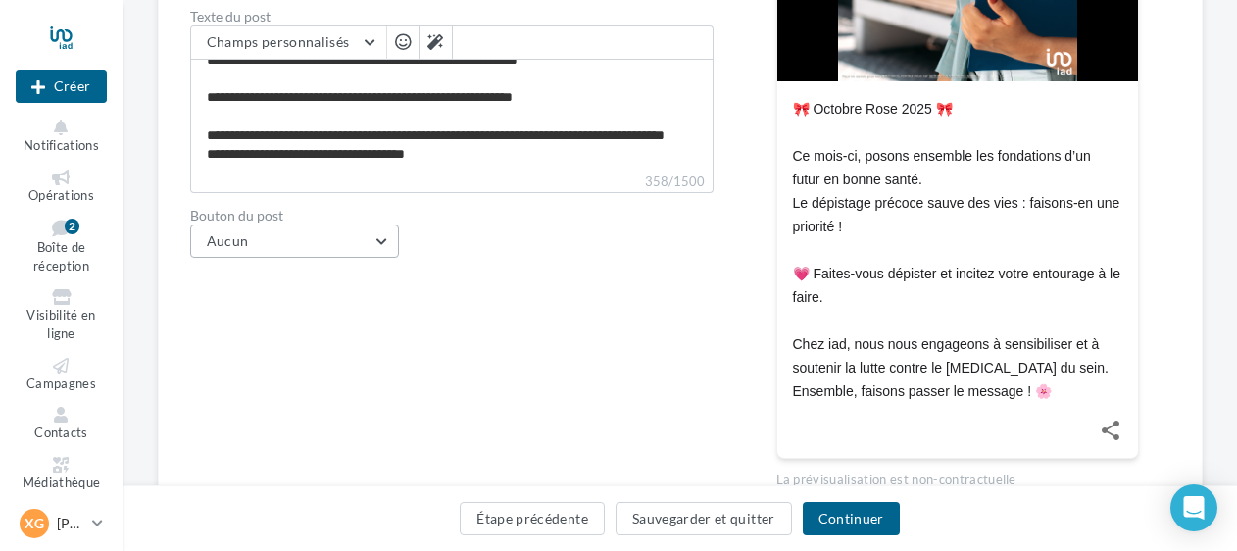
click at [308, 251] on button "Aucun" at bounding box center [295, 240] width 210 height 33
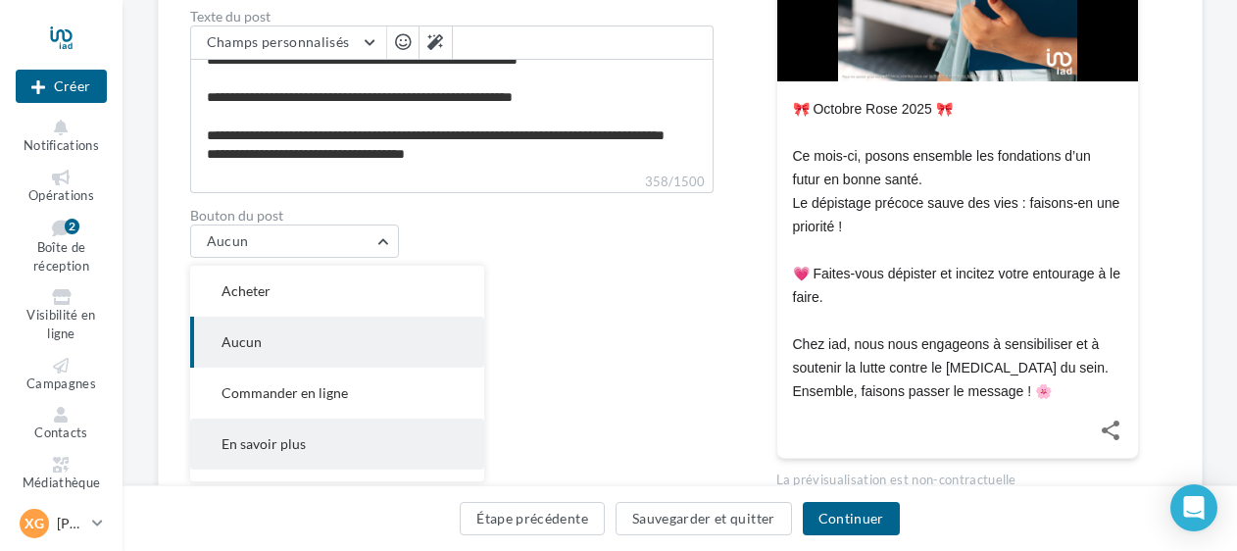
click at [321, 447] on button "En savoir plus" at bounding box center [337, 444] width 294 height 51
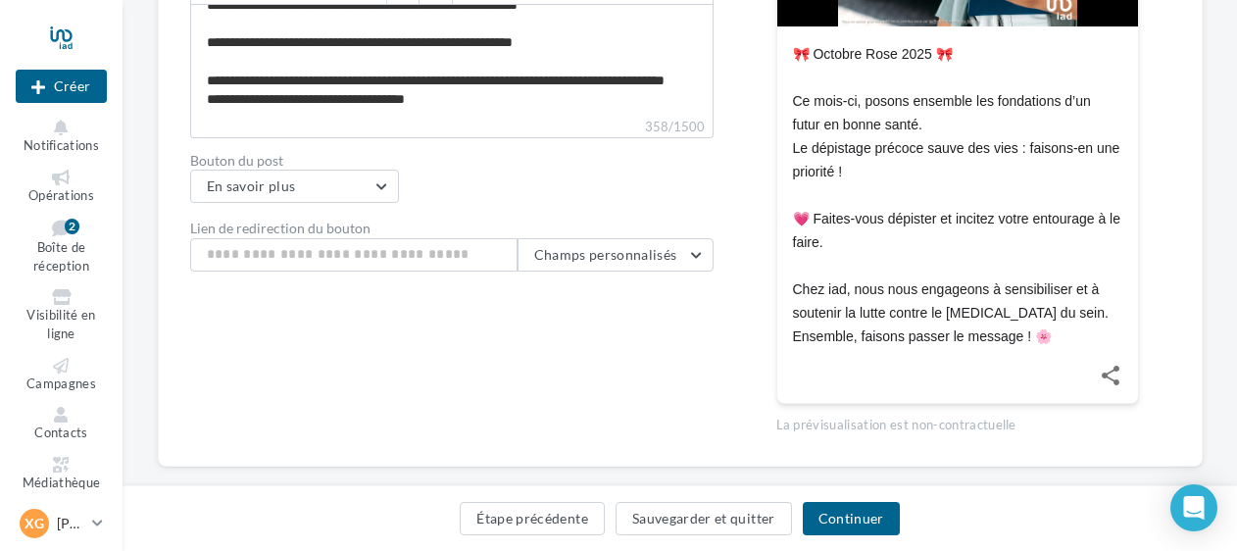
scroll to position [672, 0]
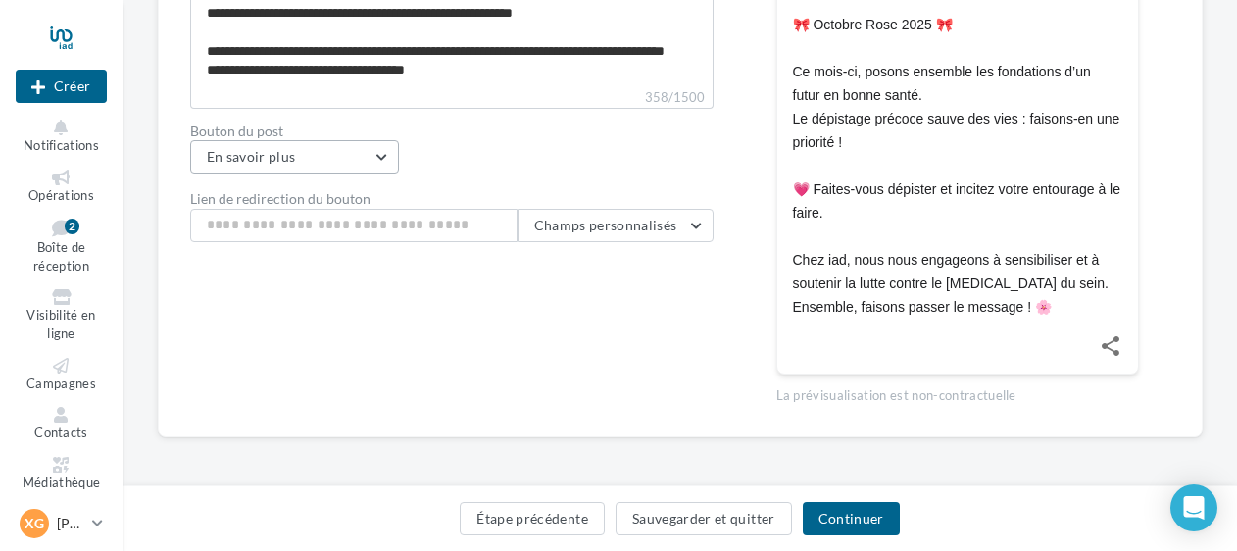
click at [306, 147] on button "En savoir plus" at bounding box center [295, 156] width 210 height 33
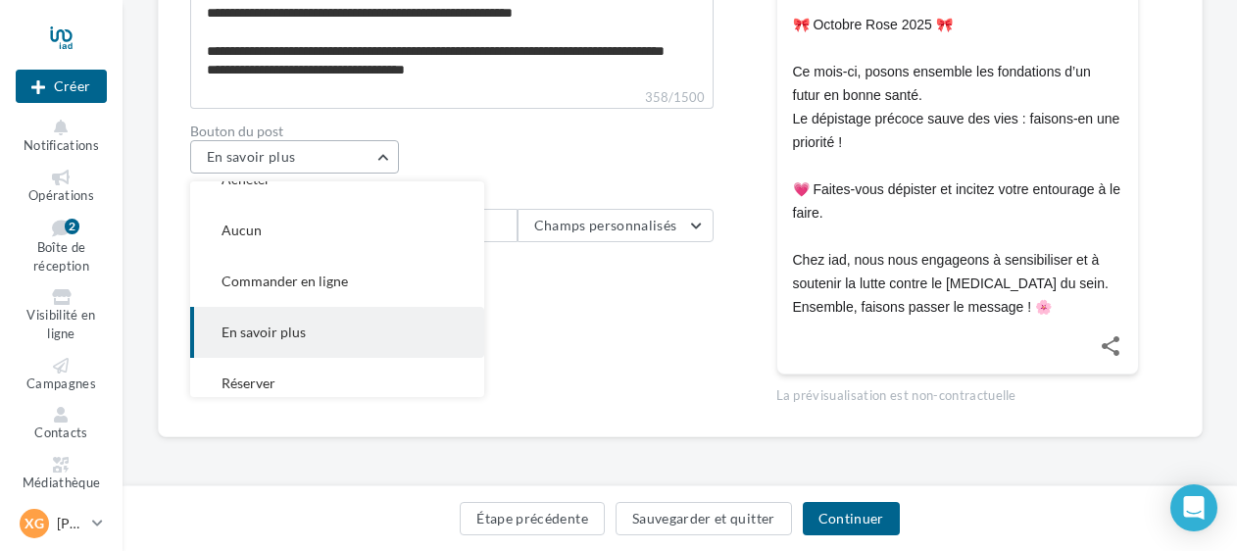
scroll to position [0, 0]
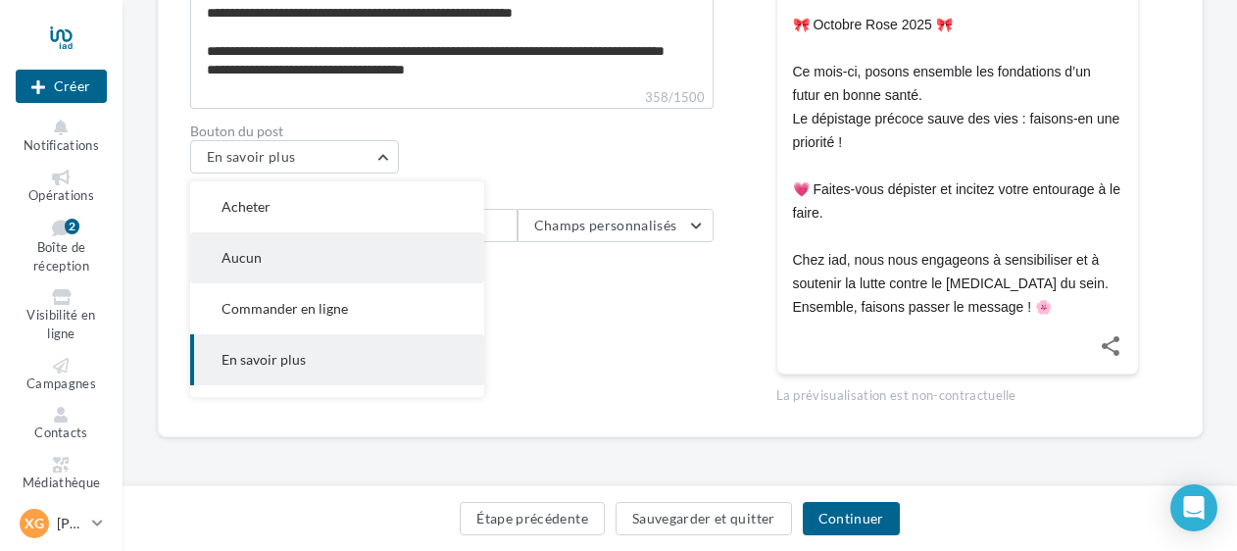
click at [302, 259] on button "Aucun" at bounding box center [337, 257] width 294 height 51
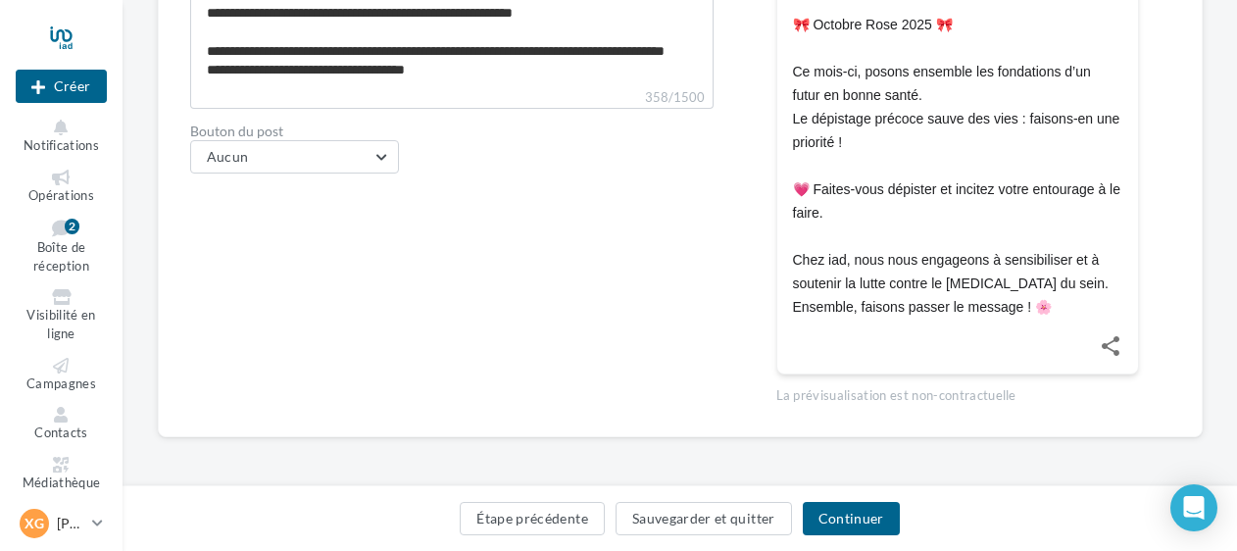
drag, startPoint x: 655, startPoint y: 318, endPoint x: 704, endPoint y: 337, distance: 52.8
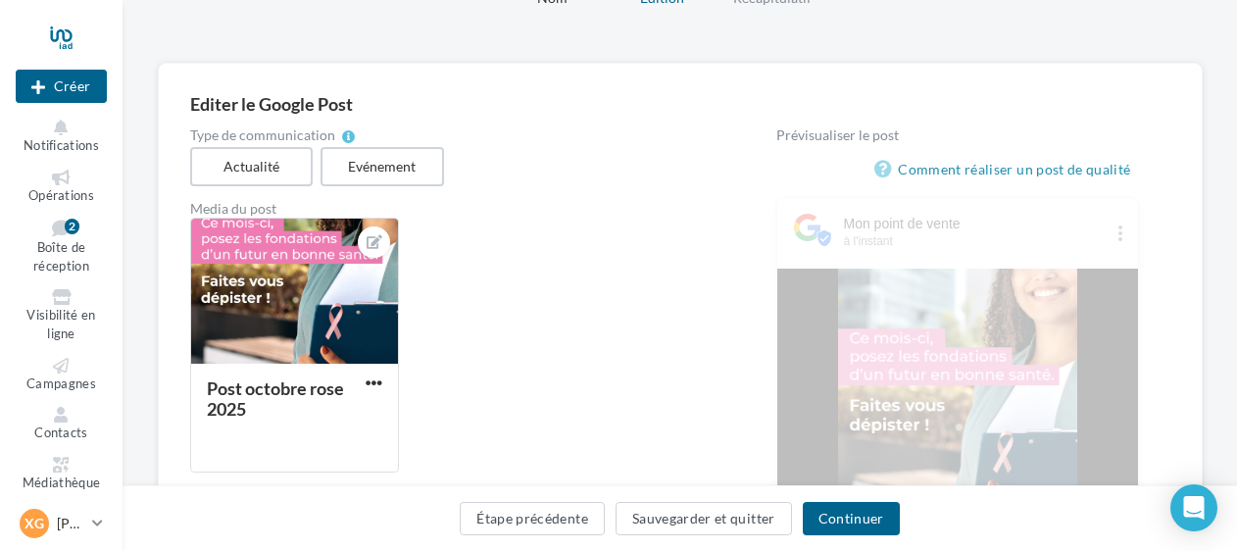
scroll to position [84, 0]
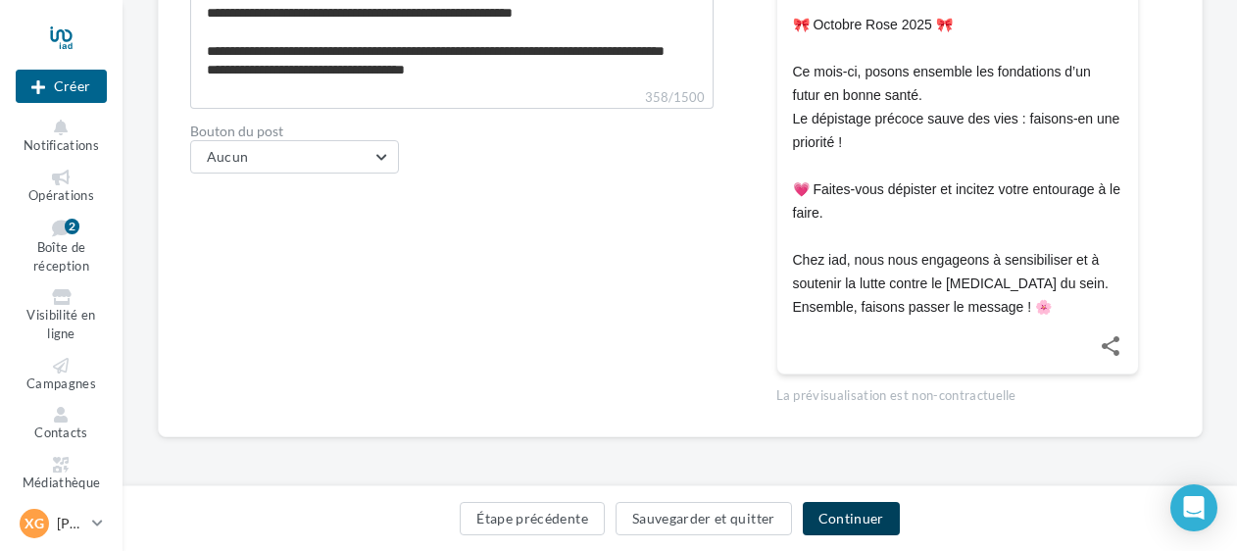
click at [853, 510] on button "Continuer" at bounding box center [851, 518] width 97 height 33
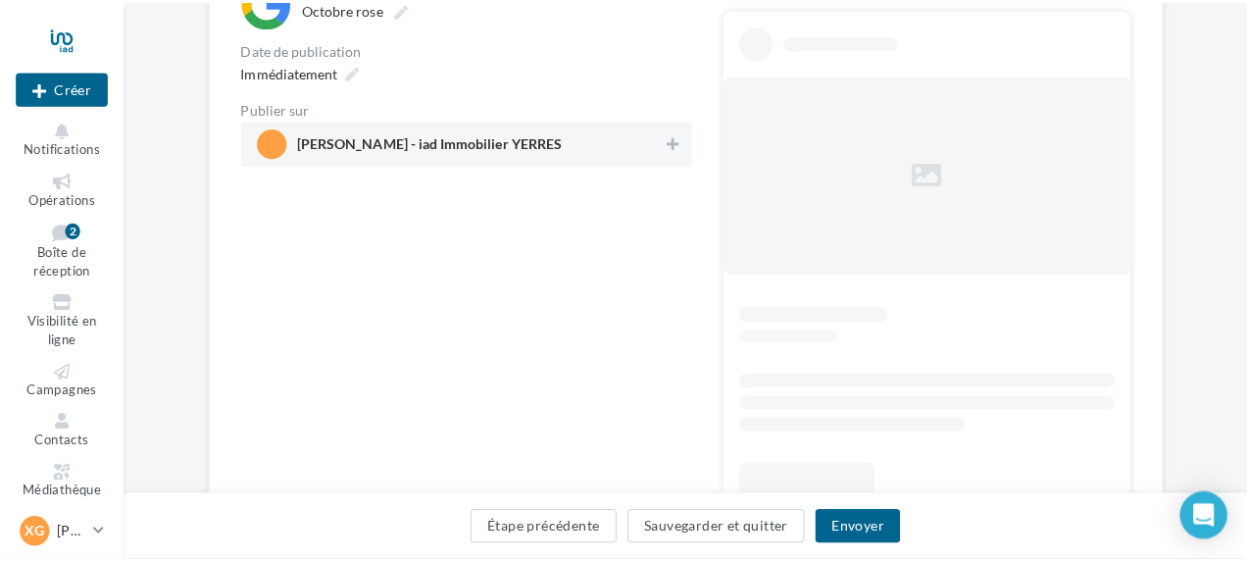
scroll to position [166, 0]
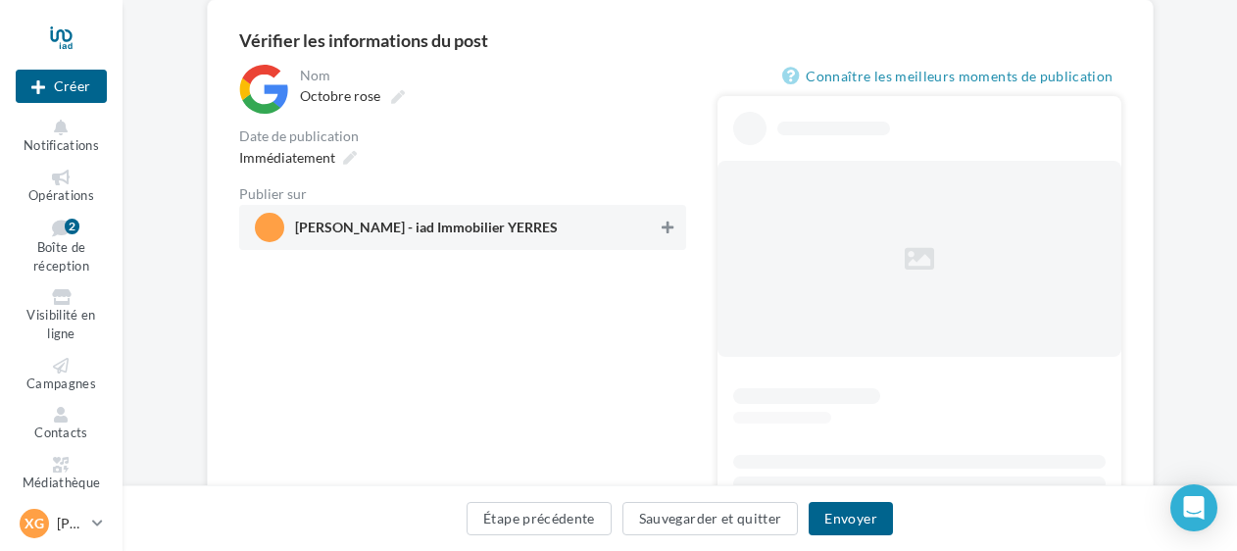
click at [671, 229] on icon at bounding box center [668, 228] width 12 height 14
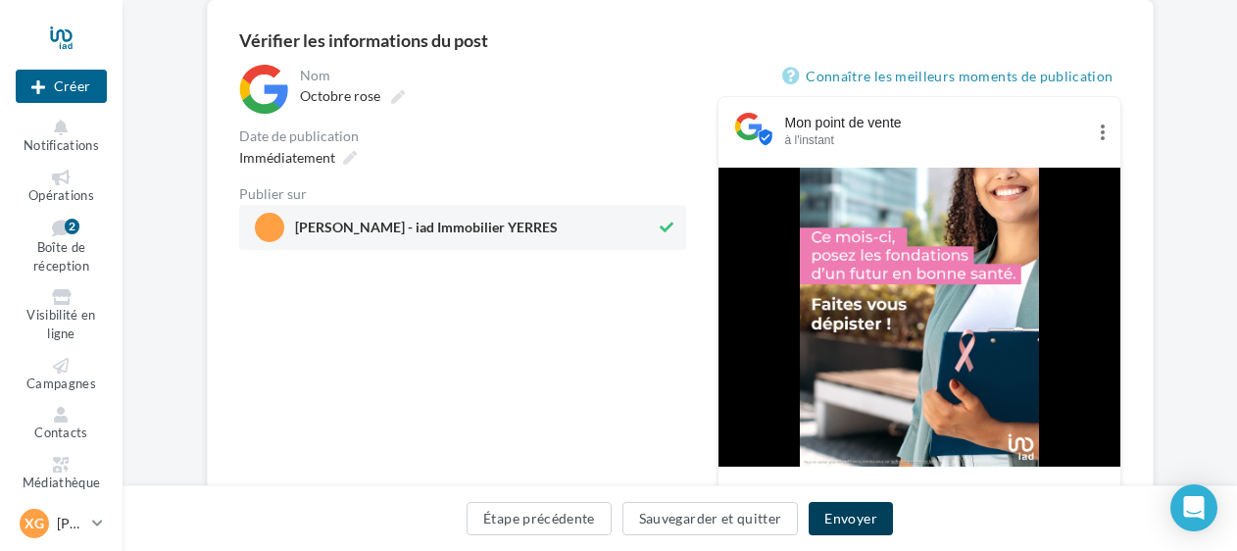
click at [865, 519] on button "Envoyer" at bounding box center [850, 518] width 83 height 33
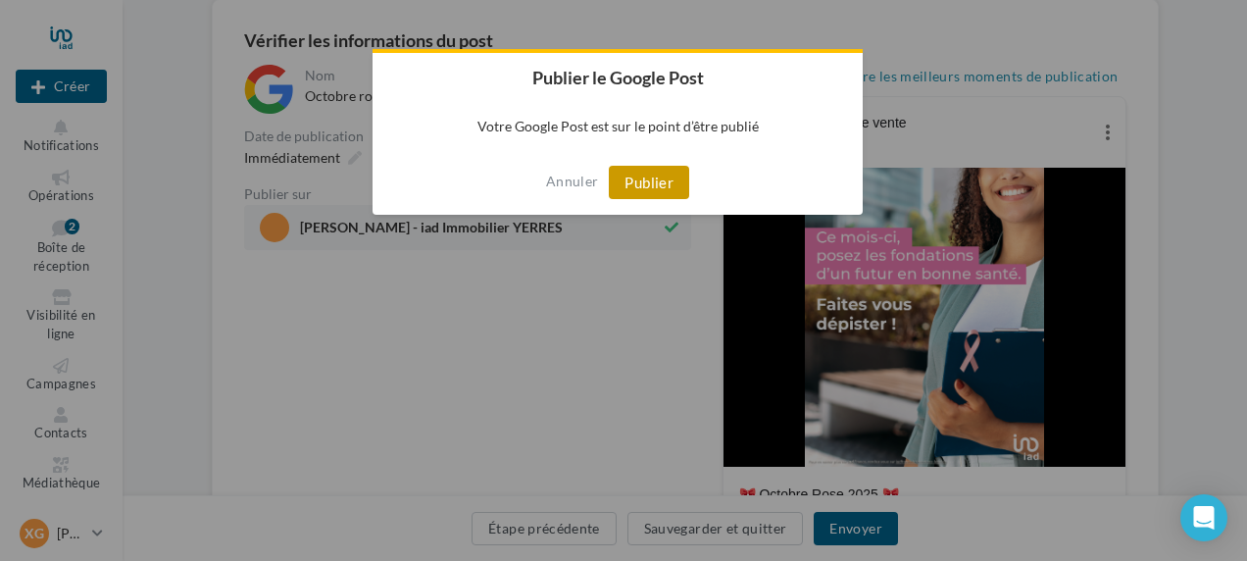
click at [654, 188] on button "Publier" at bounding box center [649, 182] width 80 height 33
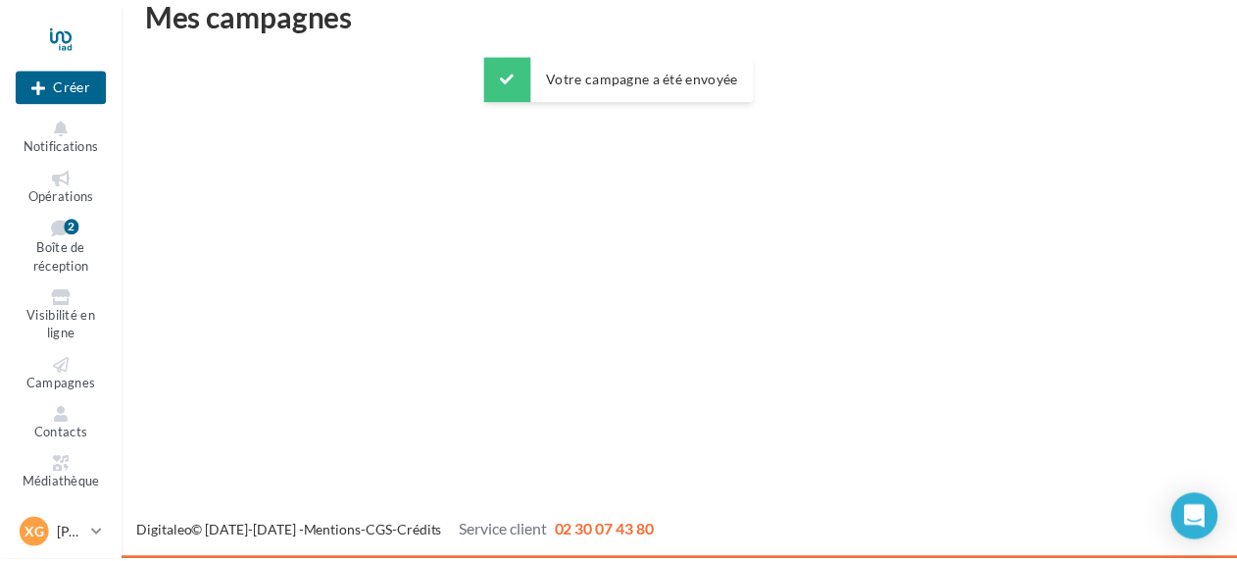
scroll to position [31, 0]
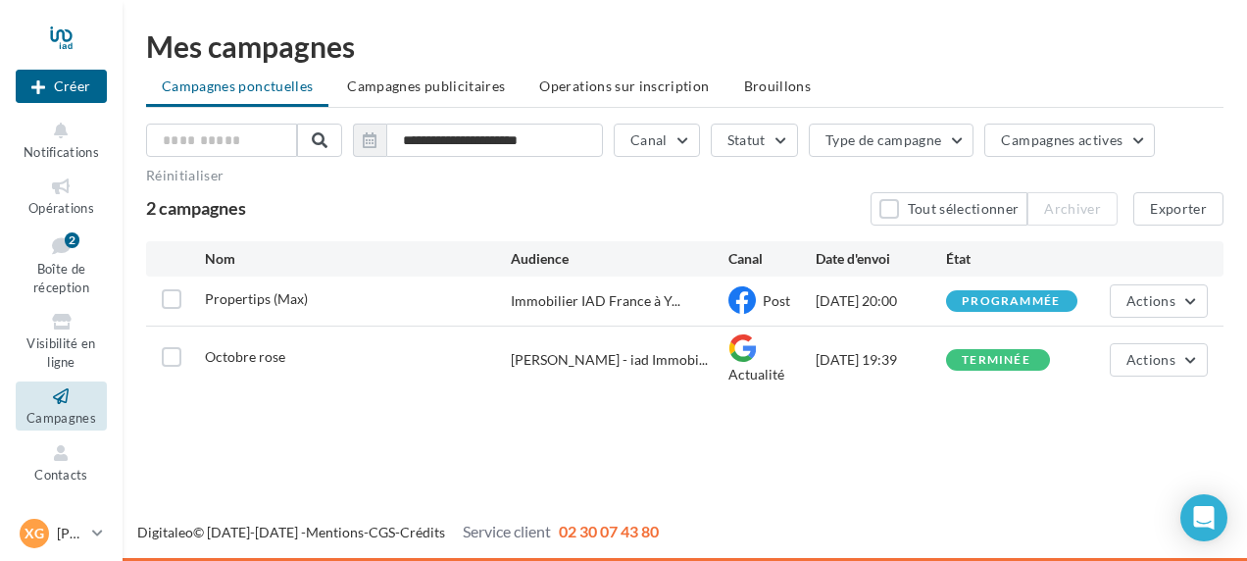
click at [376, 232] on div "**********" at bounding box center [684, 258] width 1077 height 269
